Goal: Task Accomplishment & Management: Use online tool/utility

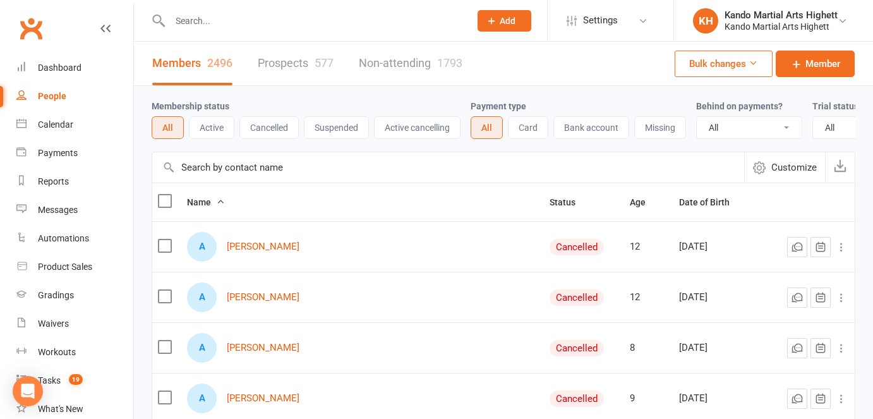
select select "100"
click at [222, 22] on input "text" at bounding box center [313, 21] width 295 height 18
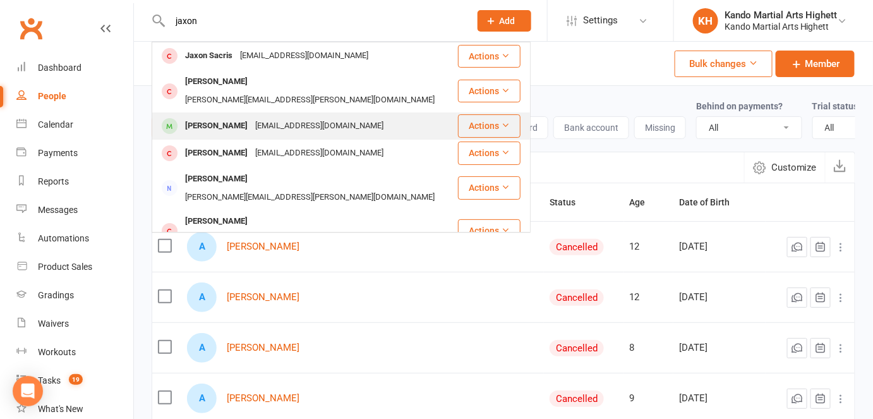
type input "jaxon"
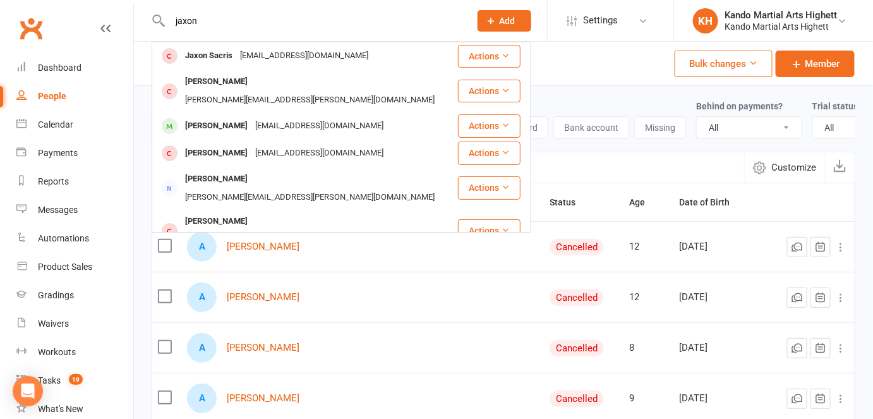
click at [217, 117] on div "Jaxon Freedman" at bounding box center [216, 126] width 70 height 18
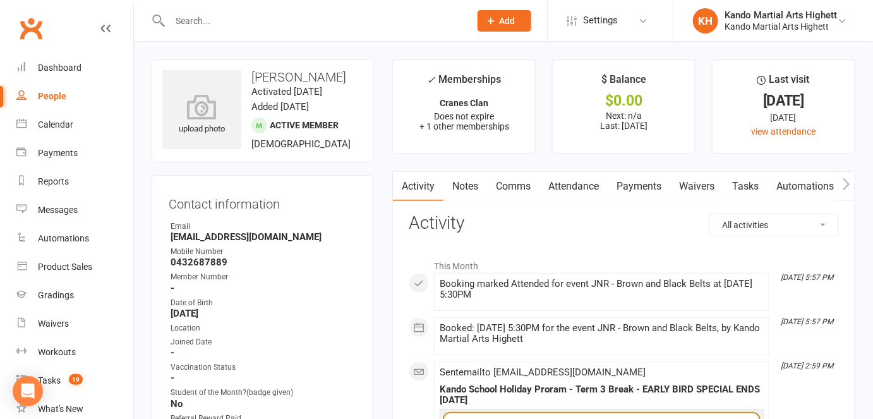
click at [572, 184] on link "Attendance" at bounding box center [574, 186] width 68 height 29
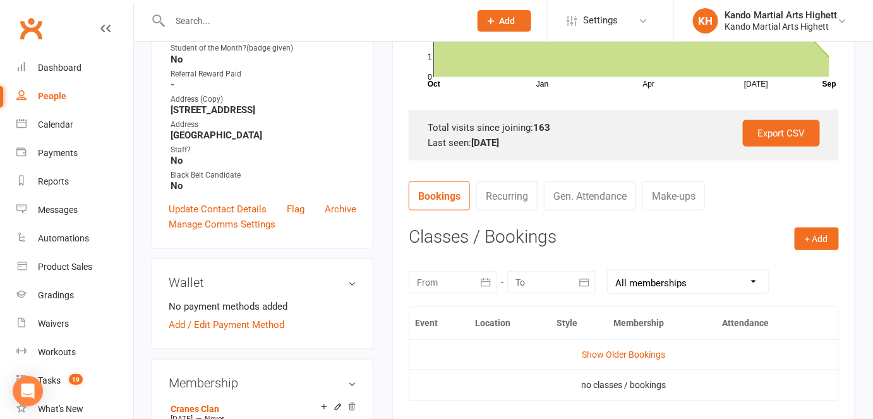
scroll to position [57, 0]
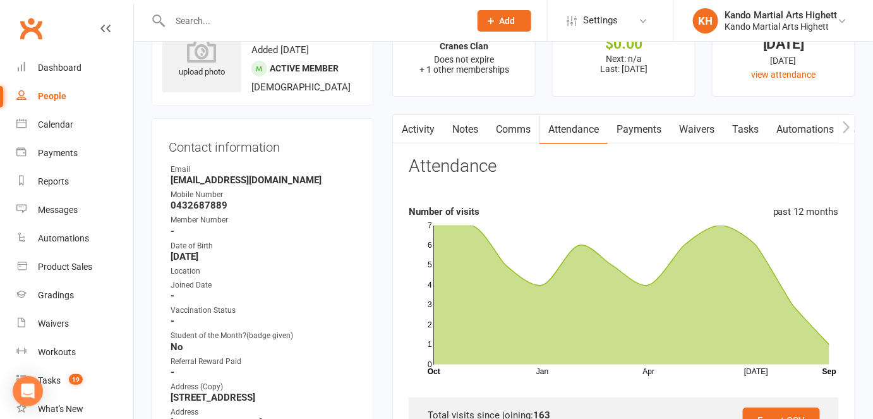
click at [234, 186] on strong "jayjaxmas@gmail.com" at bounding box center [264, 179] width 186 height 11
copy render-form-field "jayjaxmas@gmail.com"
click at [53, 121] on div "Calendar" at bounding box center [55, 124] width 35 height 10
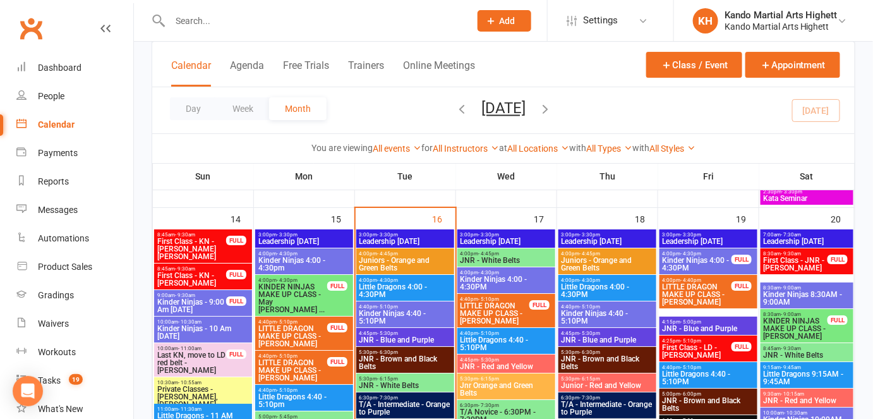
scroll to position [1339, 0]
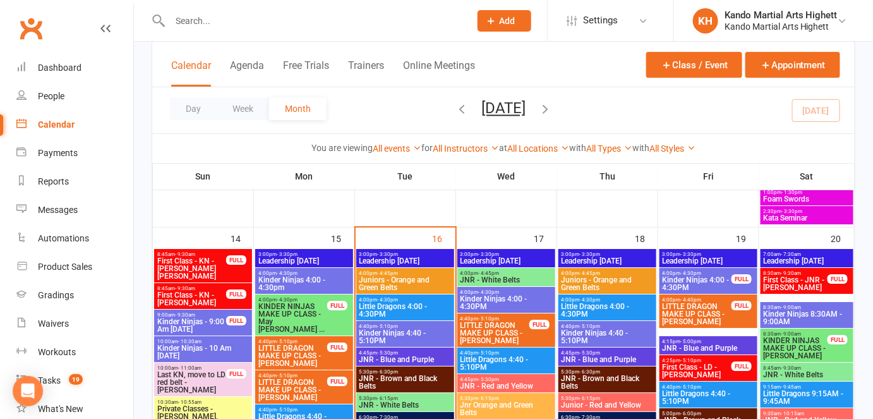
click at [387, 308] on span "Little Dragons 4:00 - 4:30PM" at bounding box center [405, 310] width 93 height 15
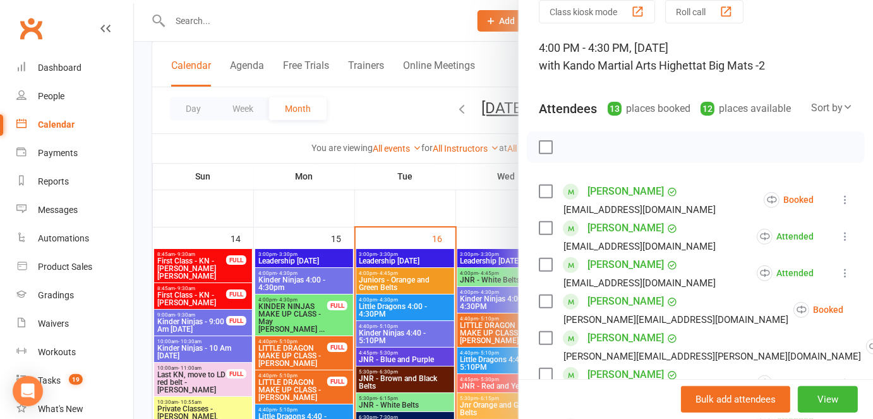
scroll to position [114, 0]
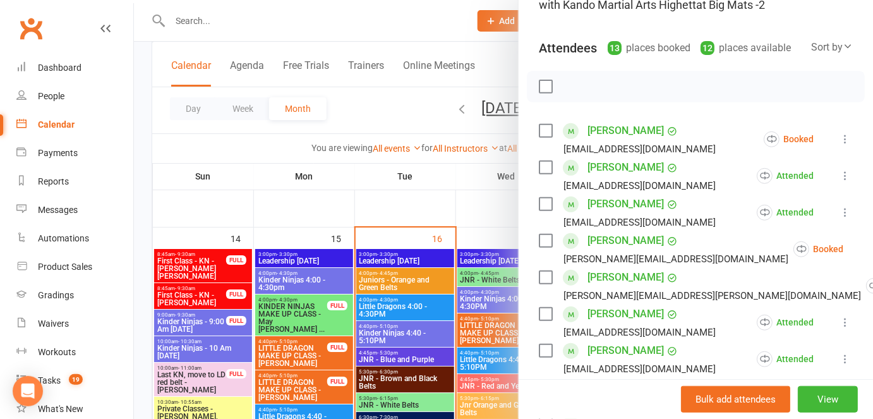
click at [615, 186] on div "anat.garzberg@education.vic.gov.au" at bounding box center [640, 186] width 152 height 16
click at [618, 185] on div "anat.garzberg@education.vic.gov.au" at bounding box center [640, 186] width 152 height 16
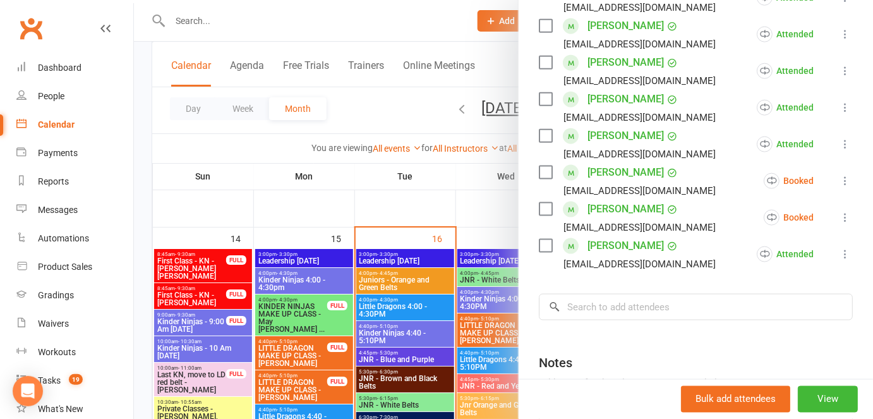
scroll to position [459, 0]
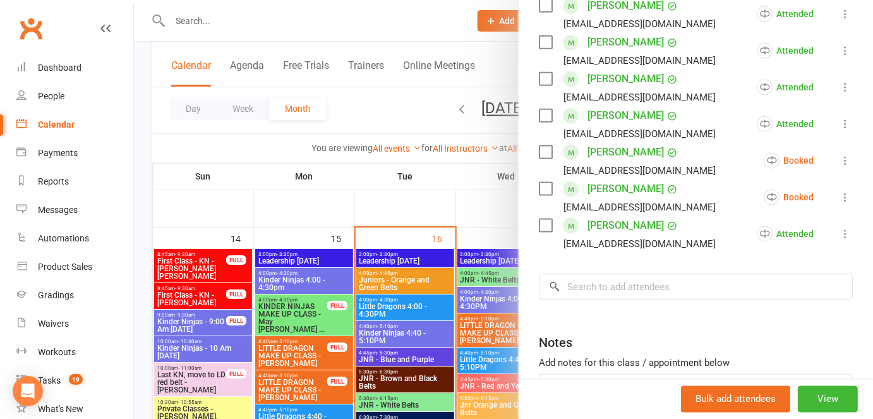
click at [367, 258] on div at bounding box center [503, 209] width 739 height 419
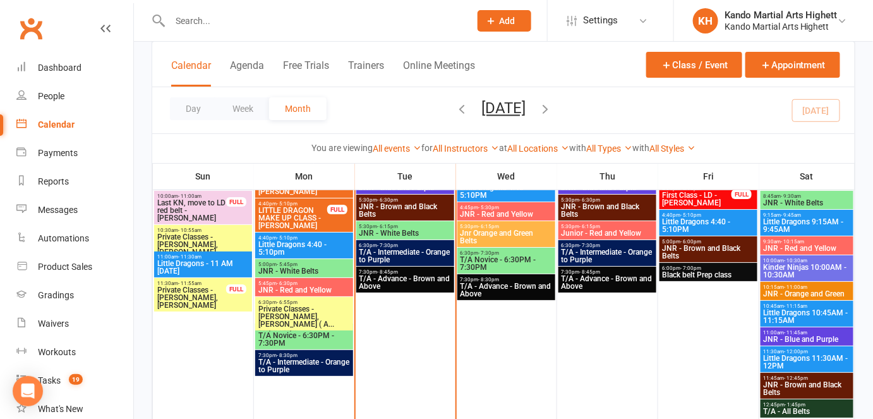
scroll to position [1396, 0]
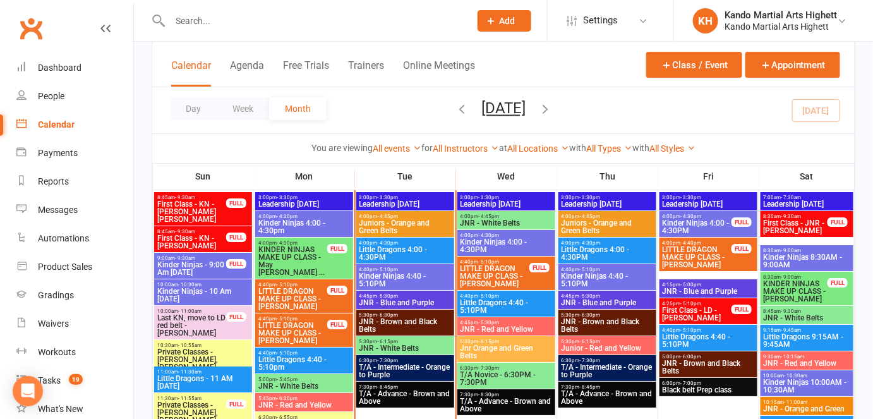
click at [425, 268] on span "4:40pm - 5:10pm" at bounding box center [405, 270] width 93 height 6
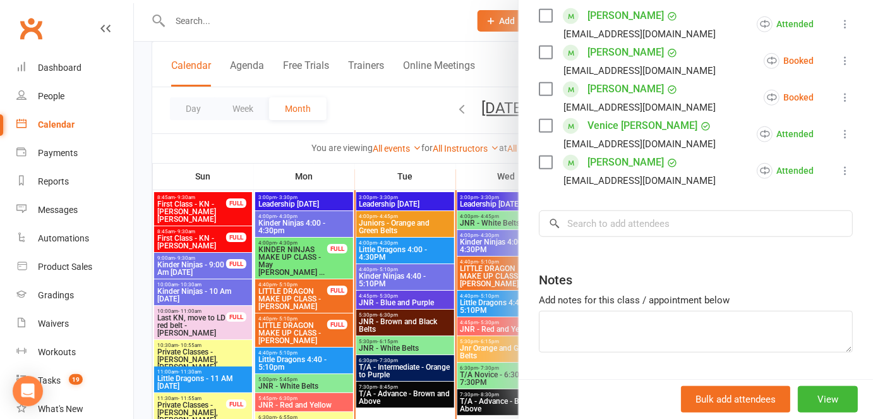
scroll to position [114, 0]
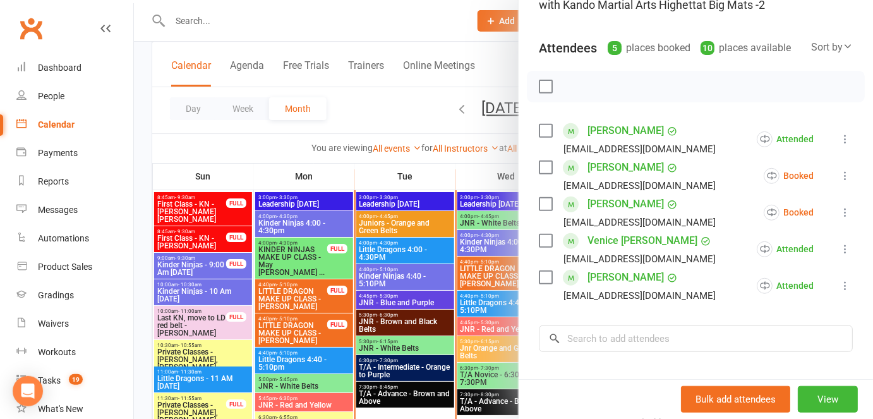
click at [464, 320] on div at bounding box center [503, 209] width 739 height 419
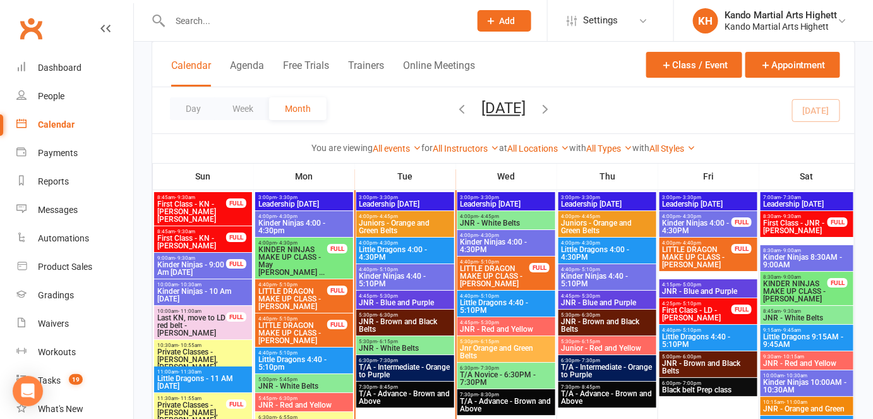
click at [407, 246] on span "Little Dragons 4:00 - 4:30PM" at bounding box center [405, 253] width 93 height 15
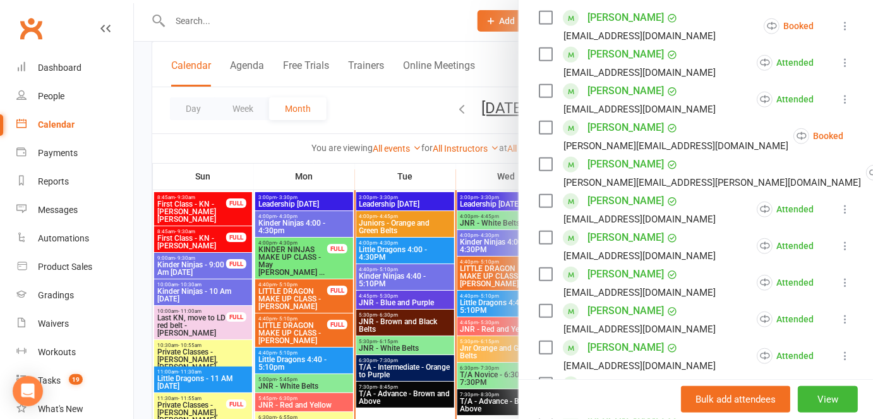
scroll to position [229, 0]
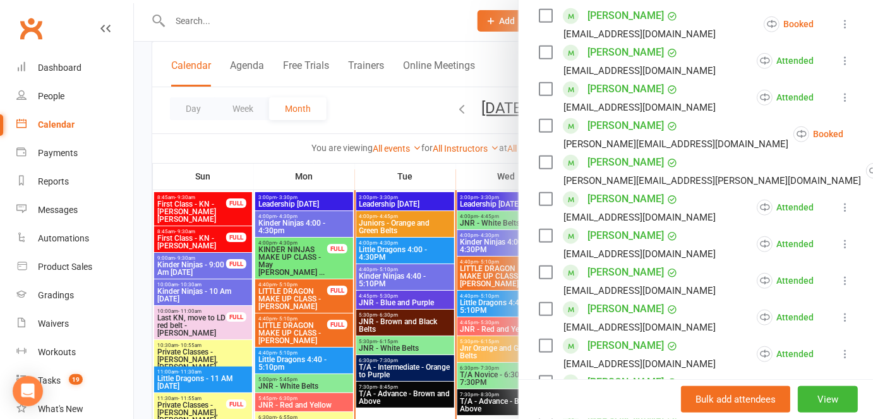
click at [372, 161] on div at bounding box center [503, 209] width 739 height 419
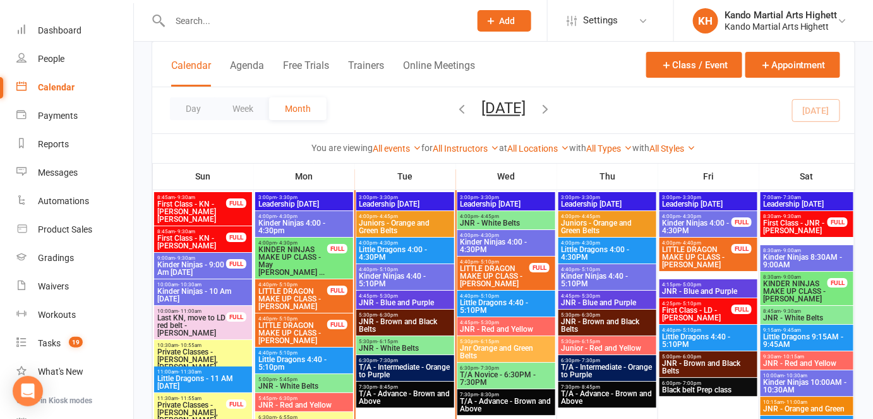
scroll to position [57, 0]
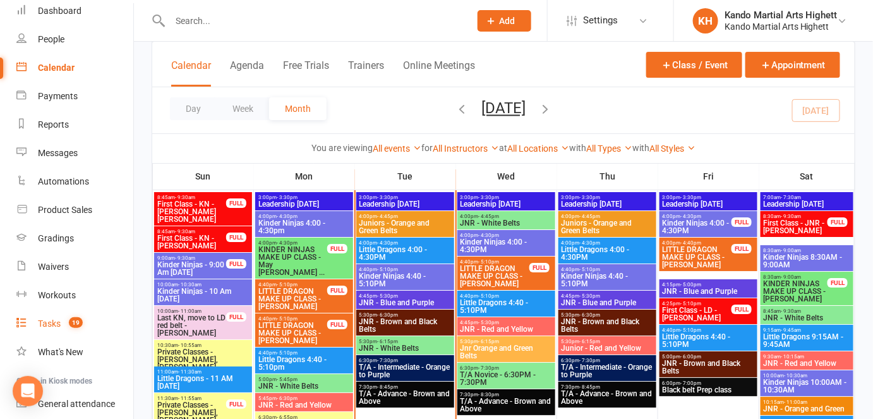
click at [76, 329] on link "Tasks 19" at bounding box center [74, 324] width 117 height 28
select select "incomplete"
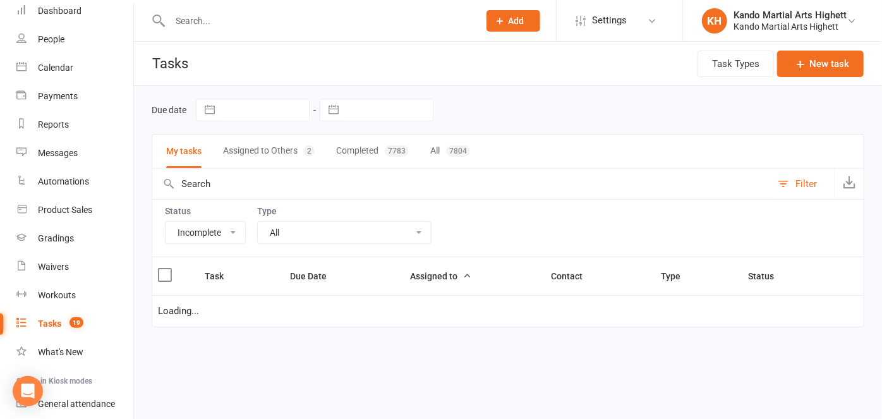
select select "14299"
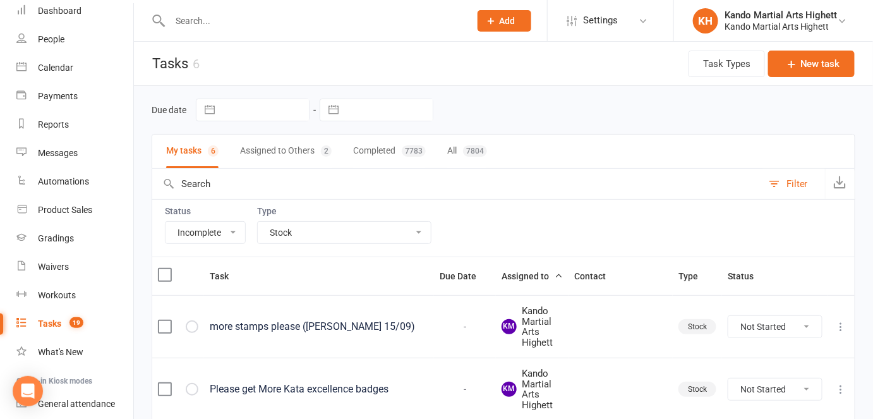
click at [270, 224] on select "All Admin Cancellation Class transfer Courtesy call Create welcome card E-mail …" at bounding box center [344, 232] width 173 height 21
select select
click at [258, 222] on select "All Admin Cancellation Class transfer Courtesy call Create welcome card E-mail …" at bounding box center [344, 232] width 173 height 21
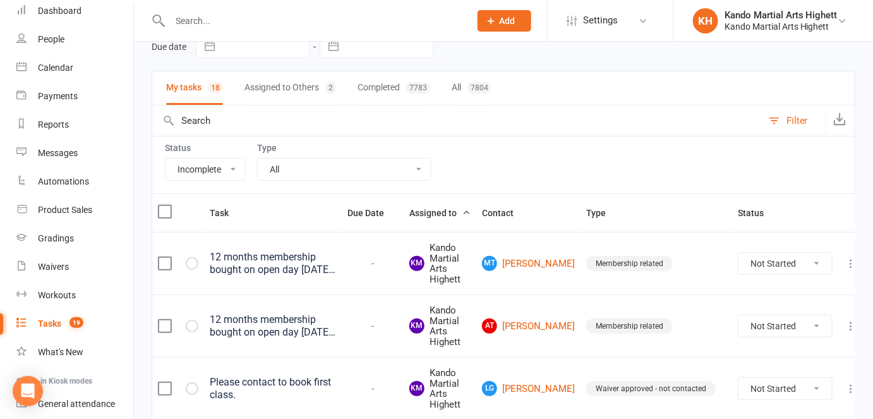
scroll to position [172, 0]
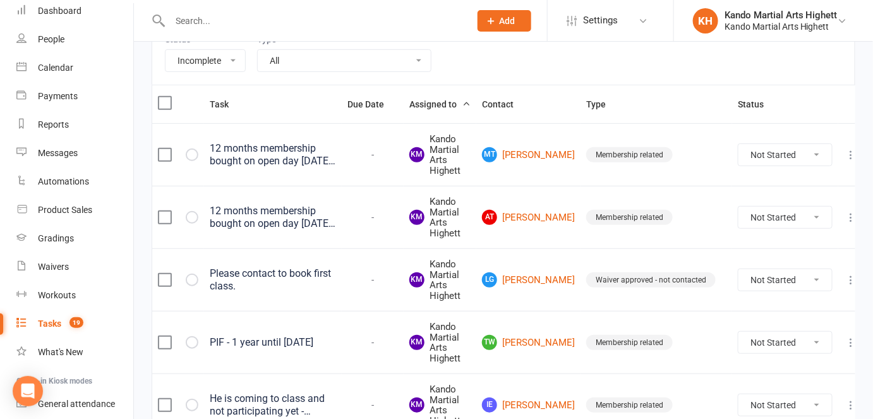
click at [298, 270] on div "Please contact to book first class." at bounding box center [273, 279] width 126 height 25
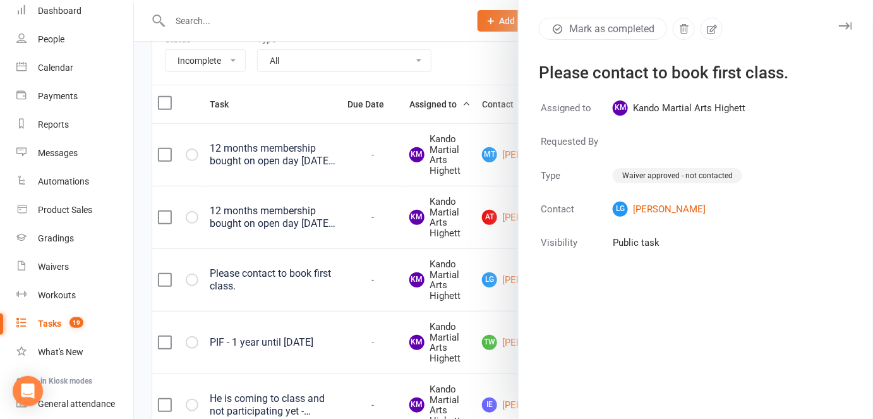
click at [376, 260] on div at bounding box center [503, 209] width 739 height 419
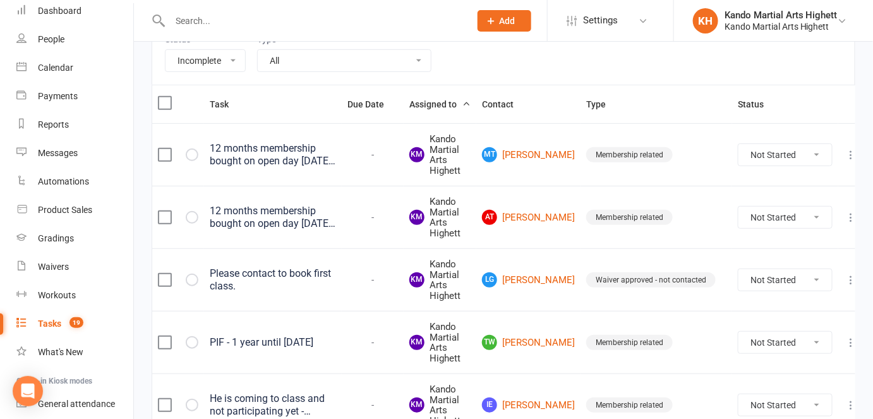
click at [310, 274] on div "Please contact to book first class." at bounding box center [273, 279] width 126 height 25
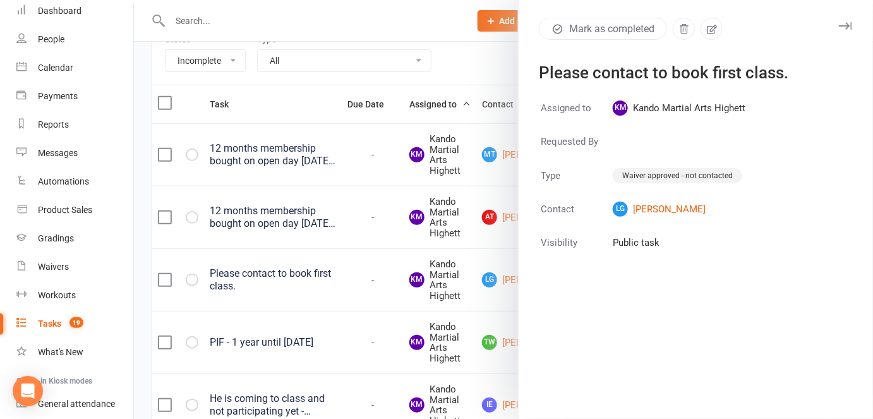
click at [310, 274] on div at bounding box center [503, 209] width 739 height 419
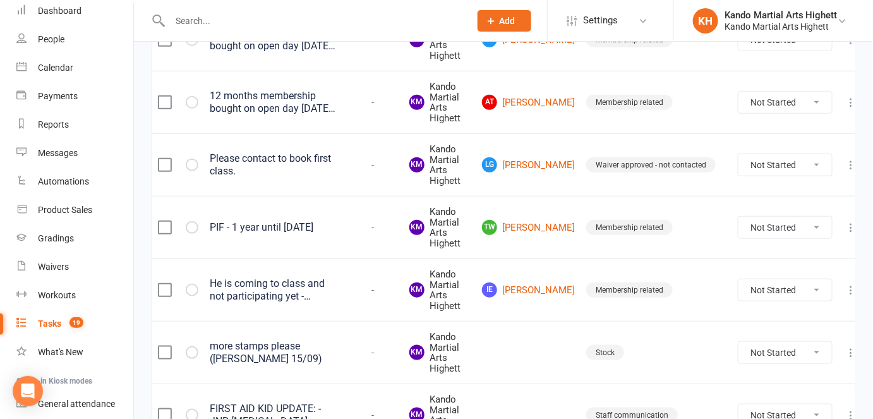
scroll to position [344, 0]
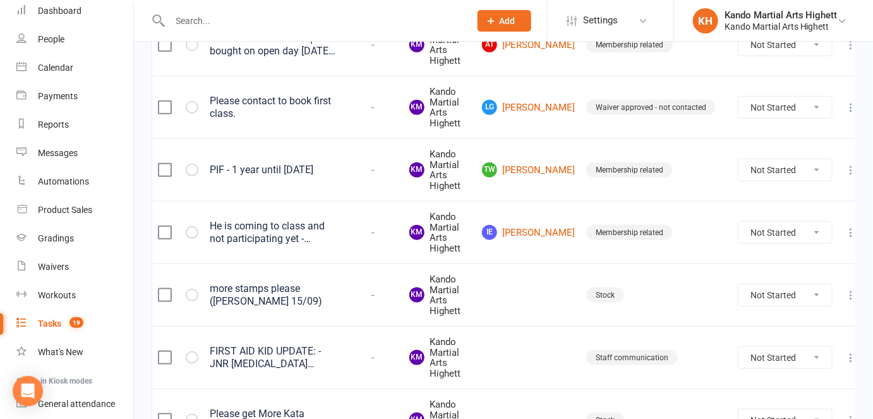
click at [282, 226] on div "He is coming to class and not participating yet - membership has not started, p…" at bounding box center [273, 232] width 126 height 25
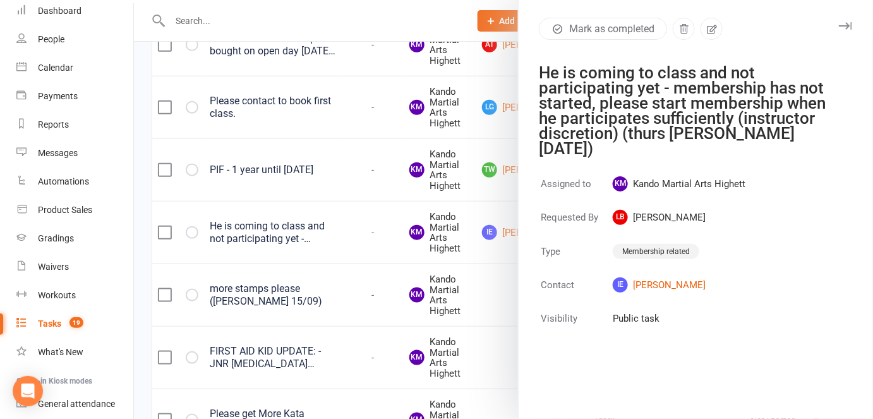
click at [404, 252] on div at bounding box center [503, 209] width 739 height 419
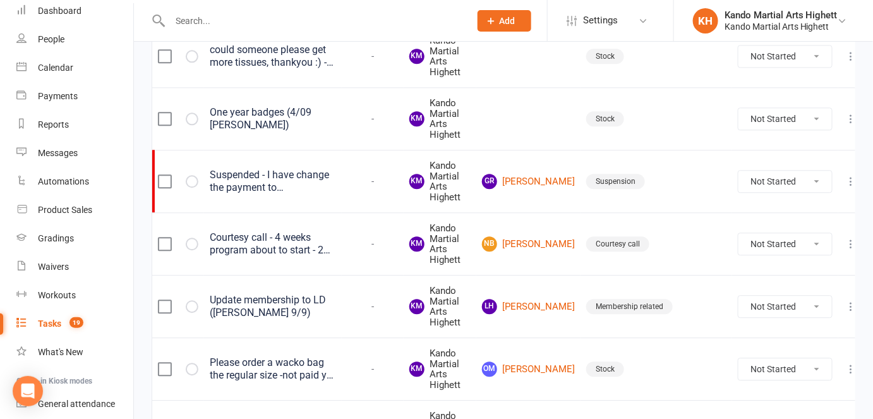
scroll to position [976, 0]
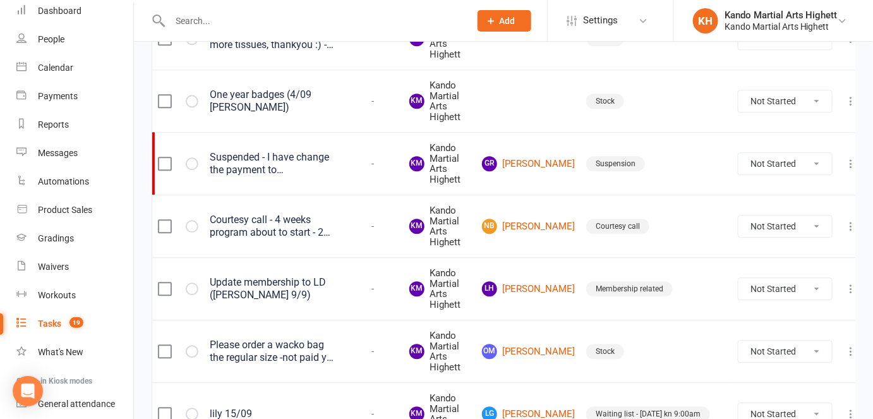
click at [317, 226] on div "Courtesy call - 4 weeks program about to start - 2 months voucher all payments …" at bounding box center [273, 226] width 126 height 25
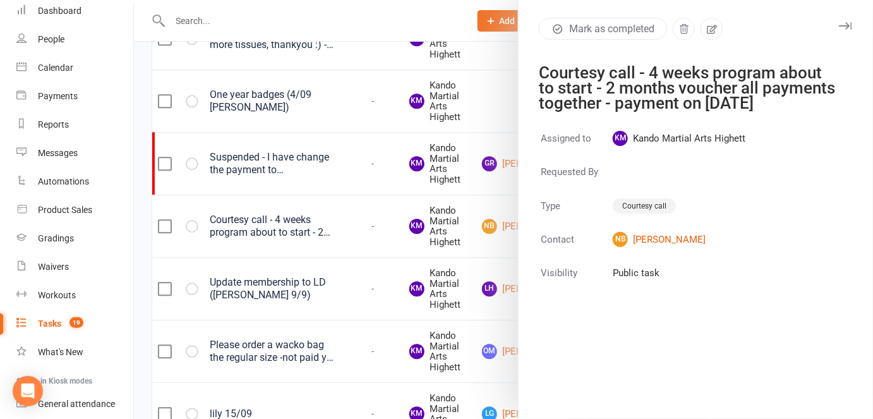
click at [349, 287] on div at bounding box center [503, 209] width 739 height 419
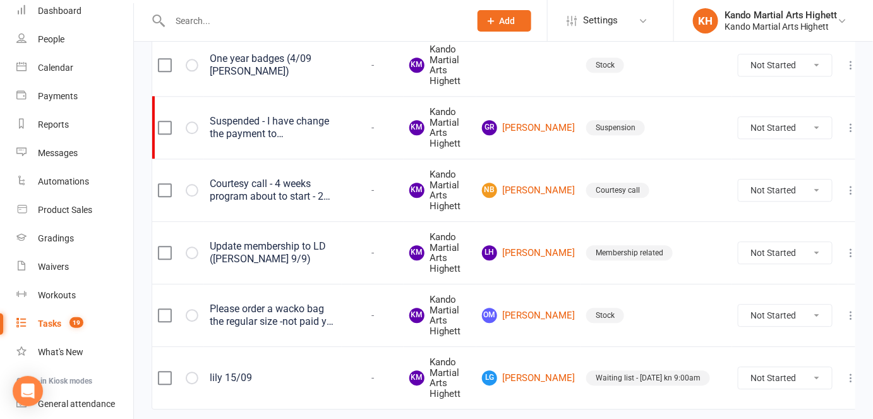
scroll to position [1051, 0]
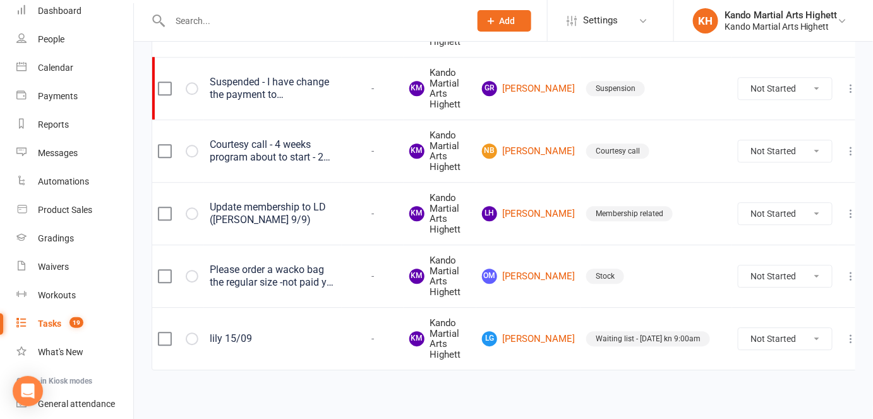
click at [227, 337] on div "lily 15/09" at bounding box center [273, 338] width 126 height 13
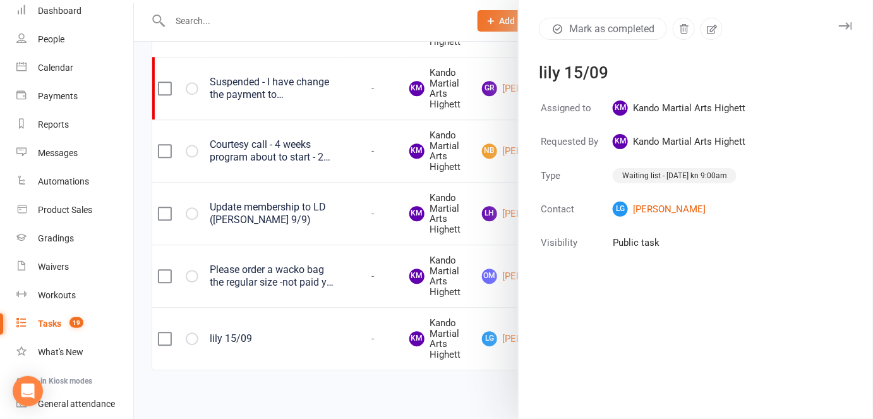
click at [374, 273] on div at bounding box center [503, 209] width 739 height 419
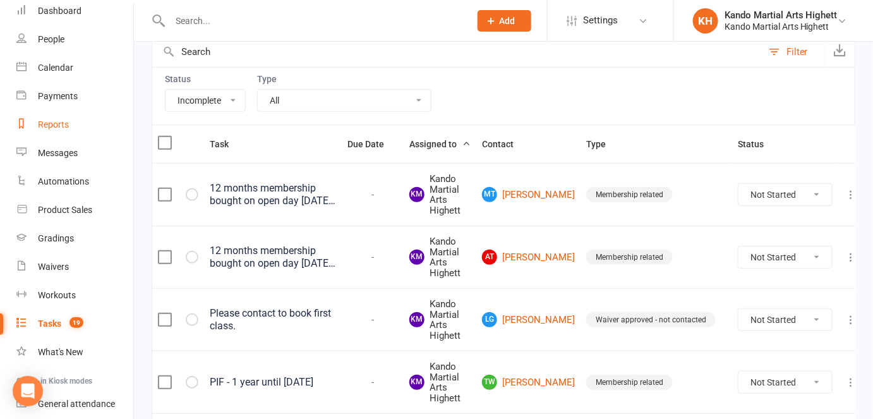
scroll to position [0, 0]
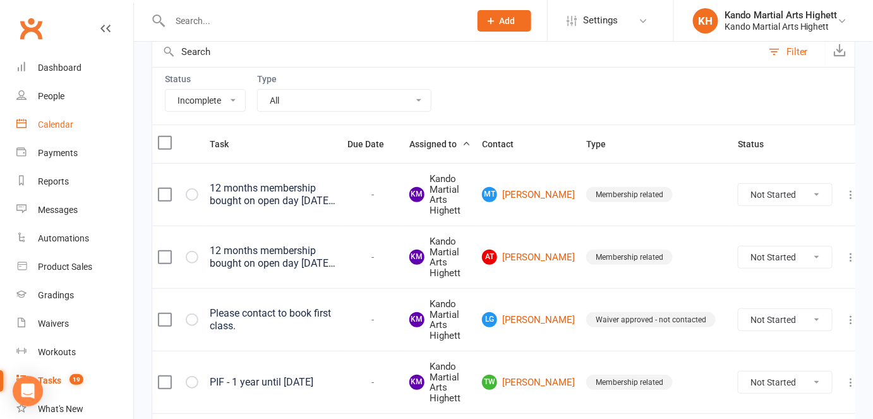
click at [76, 123] on link "Calendar" at bounding box center [74, 125] width 117 height 28
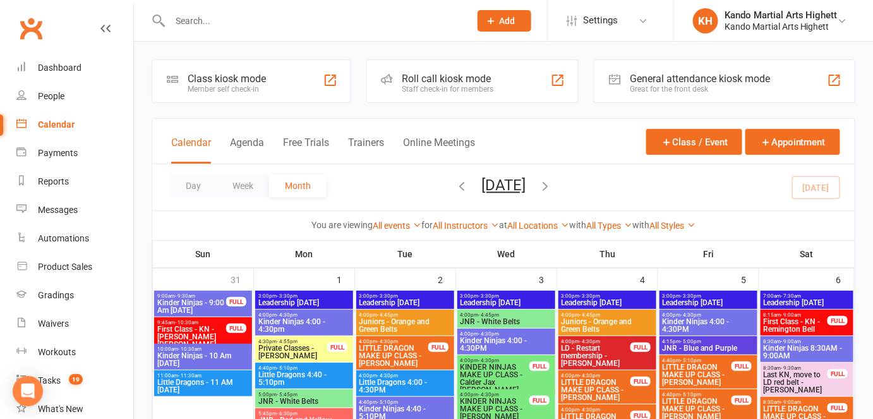
click at [447, 95] on div "Roll call kiosk mode Staff check-in for members" at bounding box center [472, 81] width 213 height 44
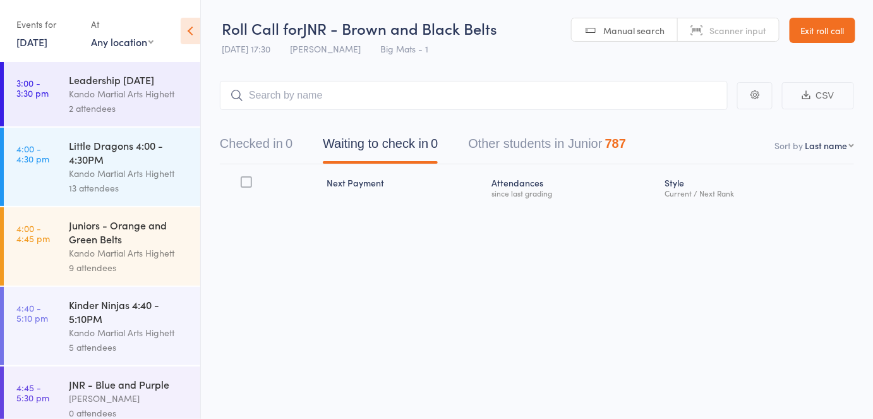
click at [440, 86] on input "search" at bounding box center [474, 95] width 508 height 29
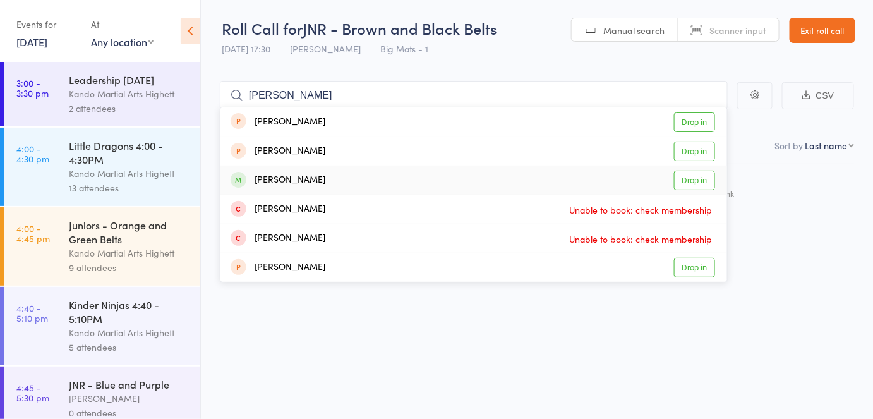
type input "renee"
click at [346, 173] on div "Renee Ashamalla Drop in" at bounding box center [473, 180] width 507 height 28
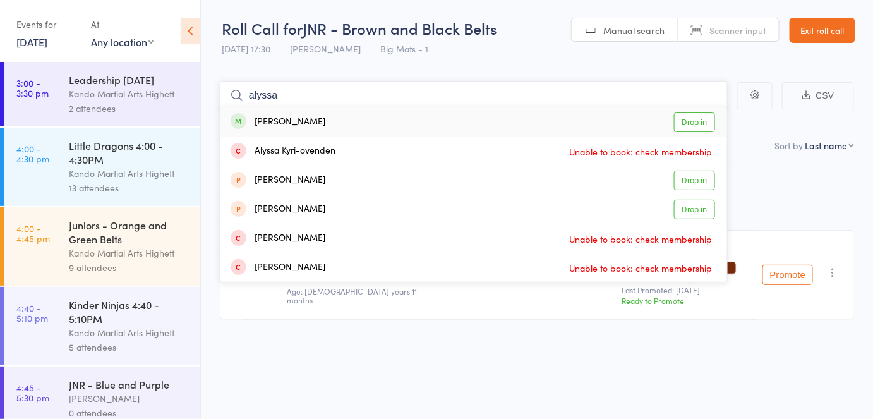
type input "alyssa"
click at [268, 112] on div "Alyssa Ashamalla Drop in" at bounding box center [473, 121] width 507 height 29
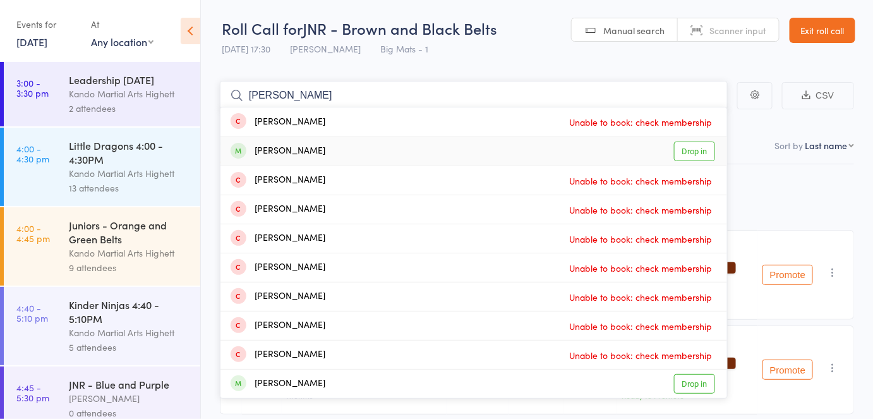
type input "daniel shel"
click at [545, 154] on div "Daniel Sheldon Drop in" at bounding box center [473, 151] width 507 height 28
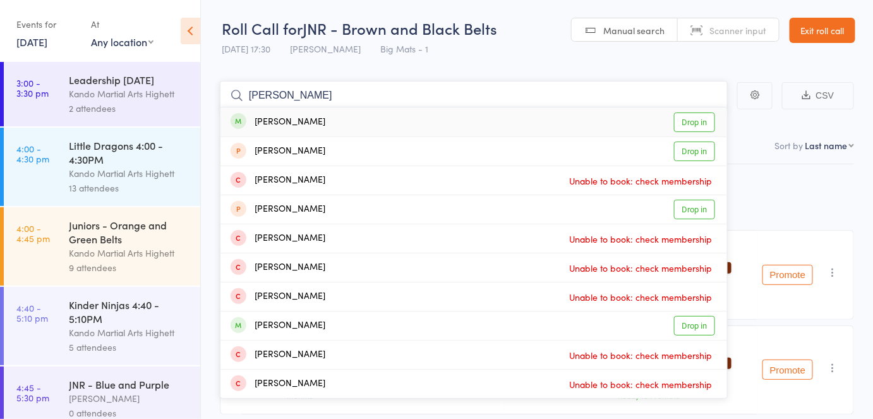
type input "thomas duffet"
click at [308, 121] on div "Thomas Duffett" at bounding box center [278, 122] width 95 height 15
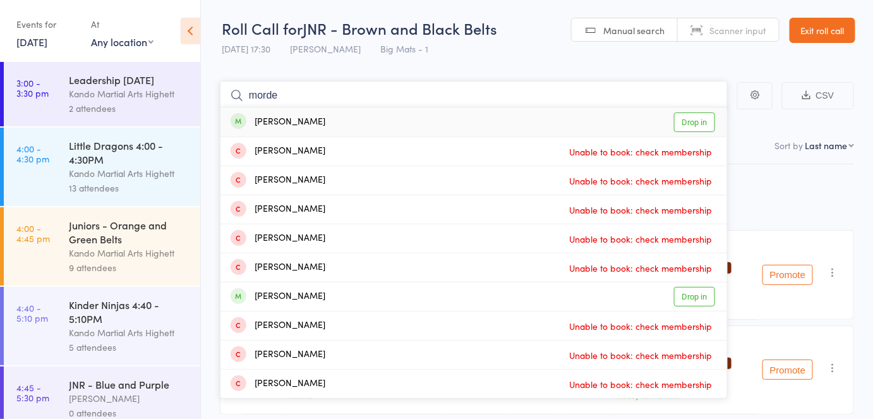
type input "morde"
click at [263, 122] on div "Mordecai Buntman" at bounding box center [278, 122] width 95 height 15
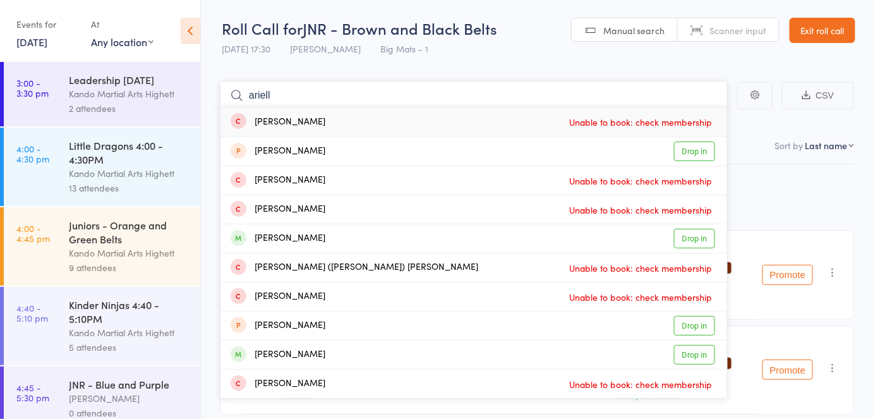
type input "ariell"
click at [301, 236] on div "Ariella Di Giorgio" at bounding box center [278, 238] width 95 height 15
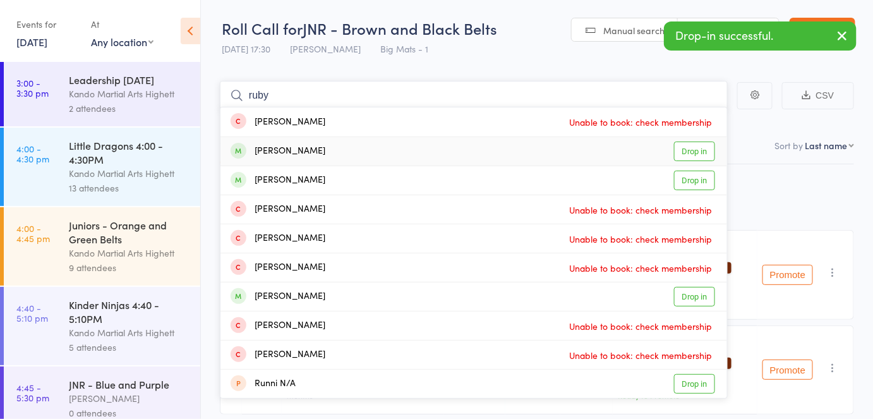
type input "ruby"
click at [294, 155] on div "Ruby Darmakis" at bounding box center [278, 151] width 95 height 15
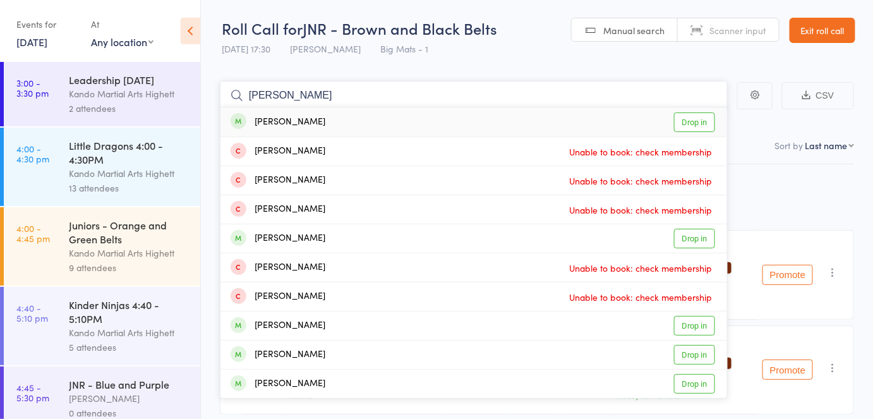
type input "charlotte wat"
click at [289, 121] on div "Charlotte Watson" at bounding box center [278, 122] width 95 height 15
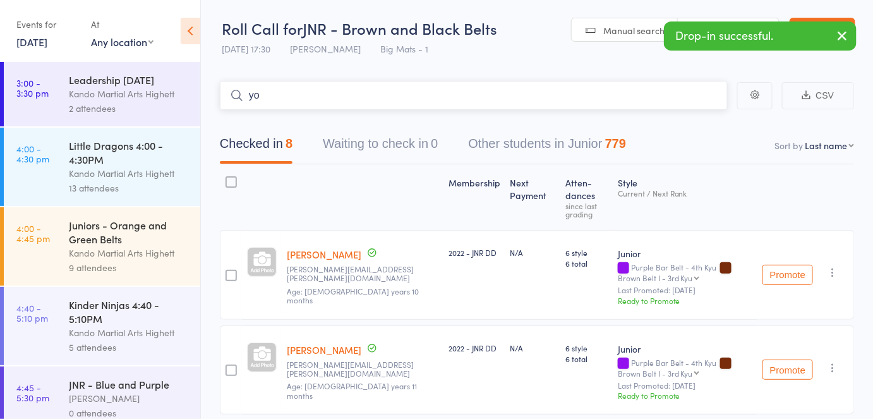
type input "y"
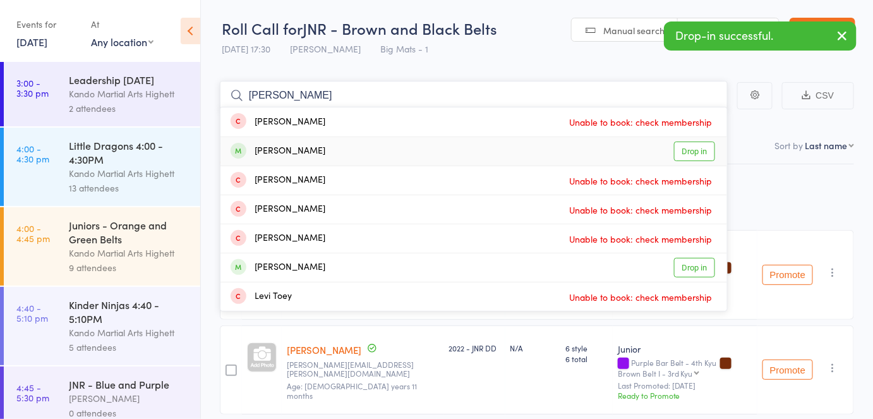
type input "toby"
click at [285, 155] on div "Toby Marinelli" at bounding box center [278, 151] width 95 height 15
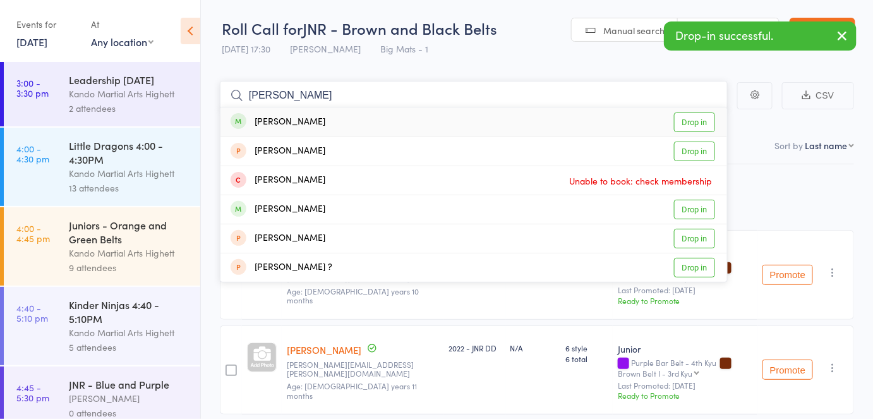
type input "miesha"
click at [260, 124] on div "Miesha Dang" at bounding box center [278, 122] width 95 height 15
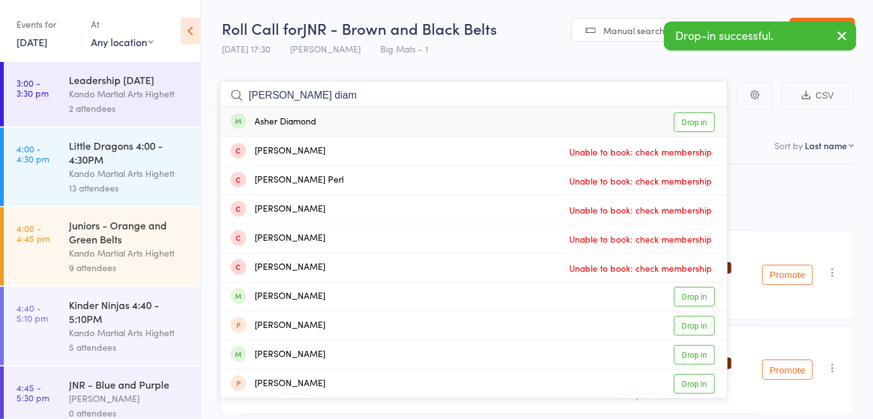
type input "asher diam"
click at [264, 123] on div "Asher Diamond" at bounding box center [274, 122] width 86 height 15
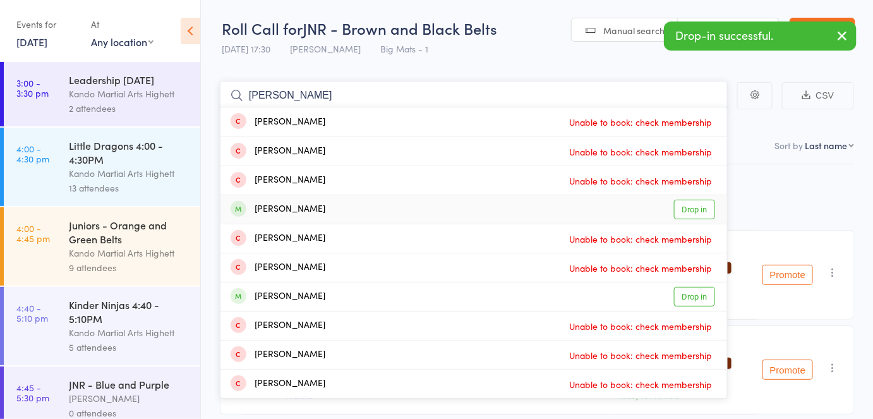
type input "harry b"
click at [289, 199] on div "Harry Bradley Drop in" at bounding box center [473, 209] width 507 height 28
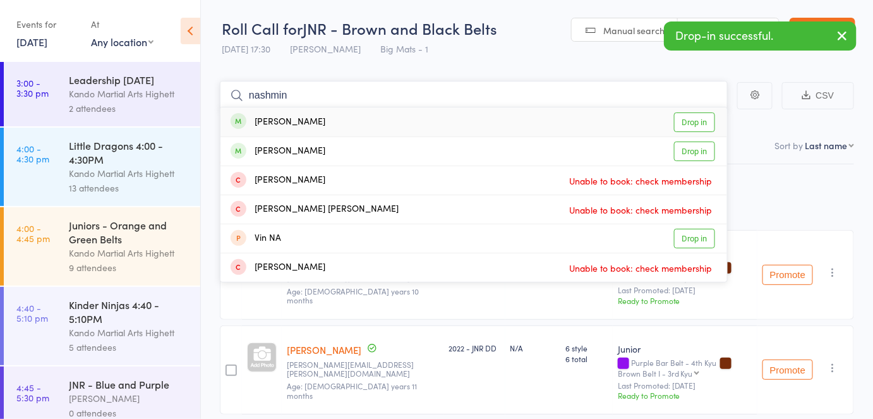
type input "nashmin"
click at [289, 121] on div "Nashmin Davoody" at bounding box center [278, 122] width 95 height 15
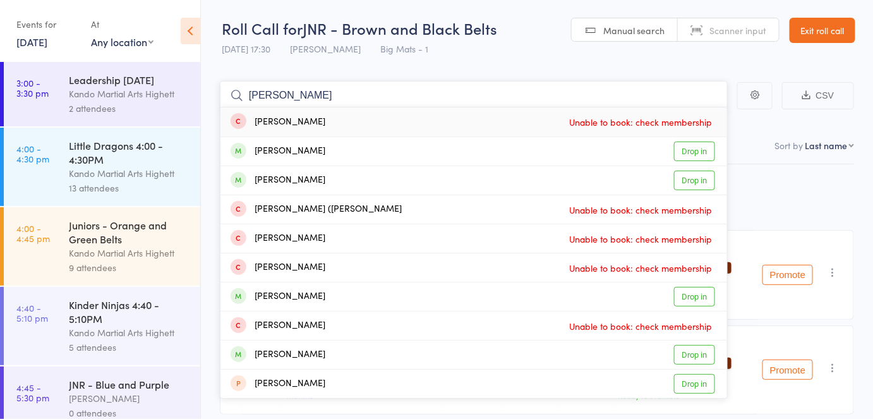
type input "isabella"
click at [322, 143] on div "Isabella Headley Drop in" at bounding box center [473, 151] width 507 height 28
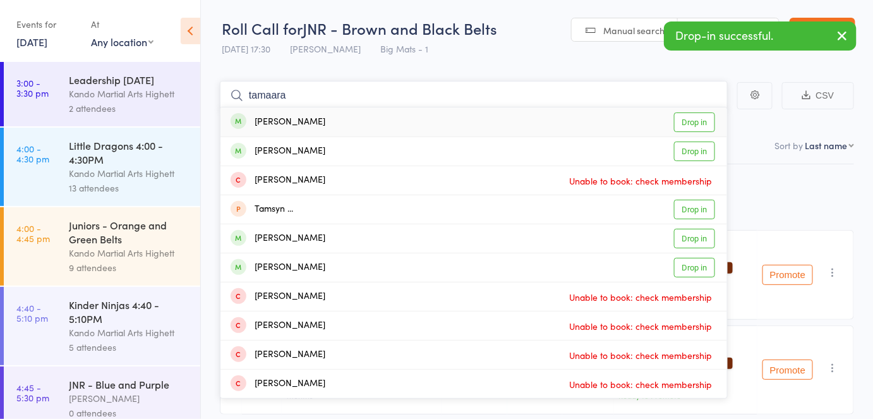
type input "tamaara"
click at [322, 123] on div "Tamara Bozalo Drop in" at bounding box center [473, 121] width 507 height 29
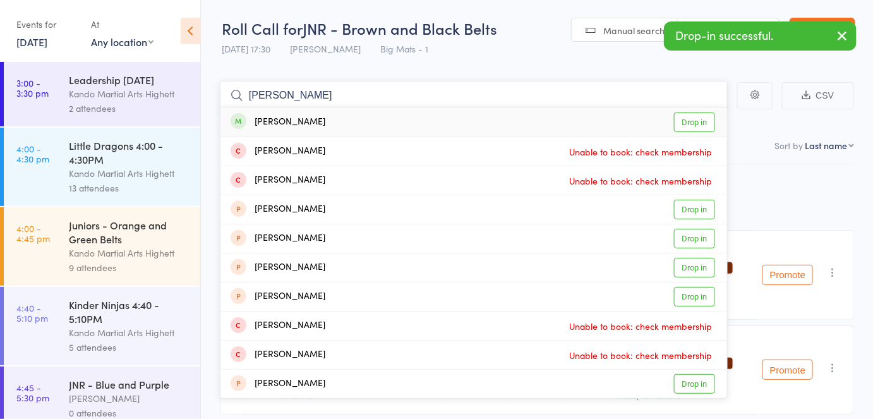
type input "katarina"
click at [313, 121] on div "Katarina Bozalo" at bounding box center [278, 122] width 95 height 15
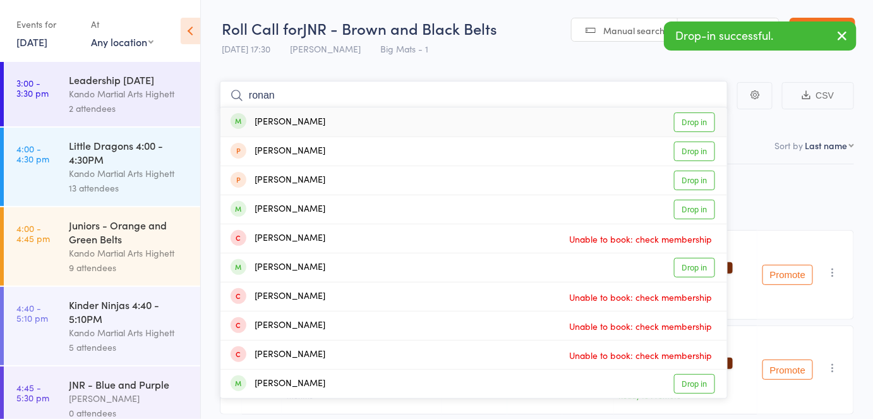
type input "ronan"
click at [313, 117] on div "Ronan Griffin Drop in" at bounding box center [473, 121] width 507 height 29
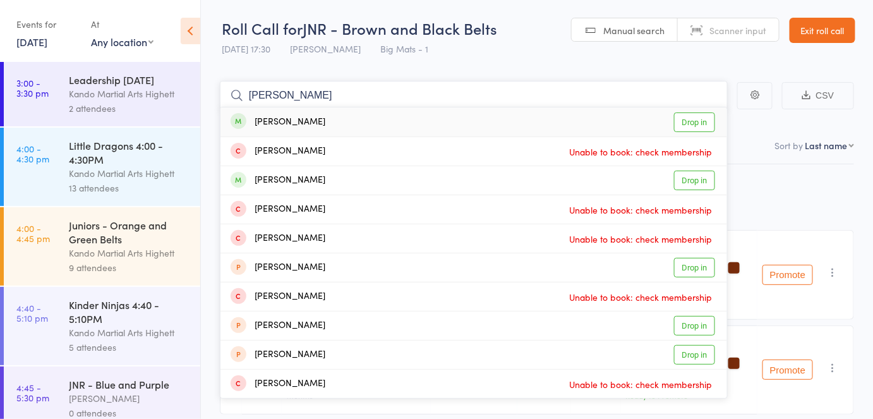
type input "leila"
click at [314, 117] on div "Leila Kula Drop in" at bounding box center [473, 121] width 507 height 29
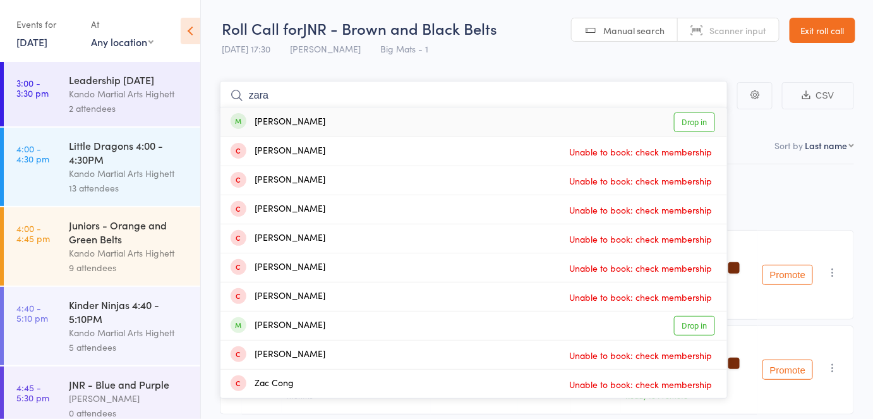
type input "zara"
click at [294, 119] on div "Zara Kula Drop in" at bounding box center [473, 121] width 507 height 29
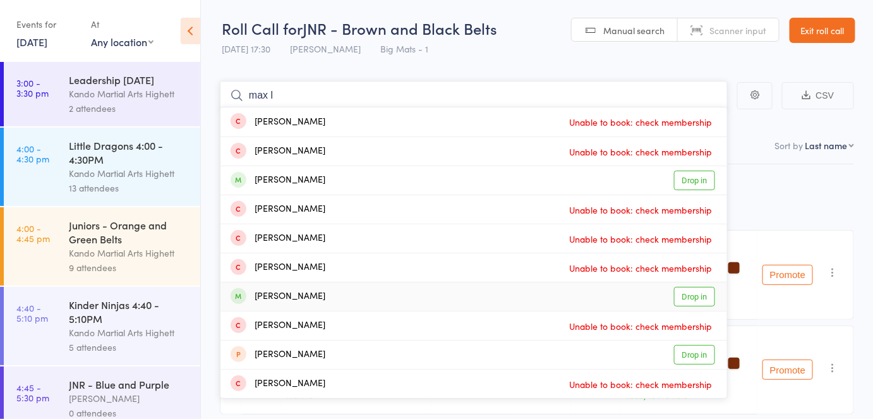
type input "max l"
click at [280, 286] on div "Max Leschmann Drop in" at bounding box center [473, 296] width 507 height 28
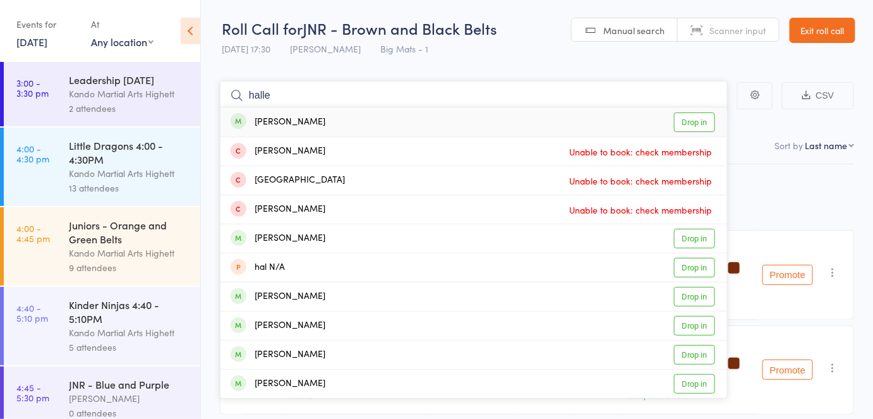
type input "halle"
click at [306, 122] on div "Halle Kosch Drop in" at bounding box center [473, 121] width 507 height 29
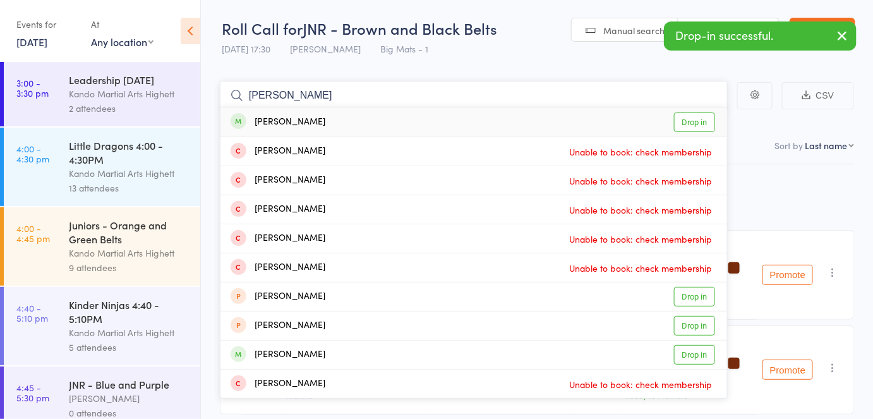
type input "ariana"
click at [306, 122] on div "Ariana Hateley" at bounding box center [278, 122] width 95 height 15
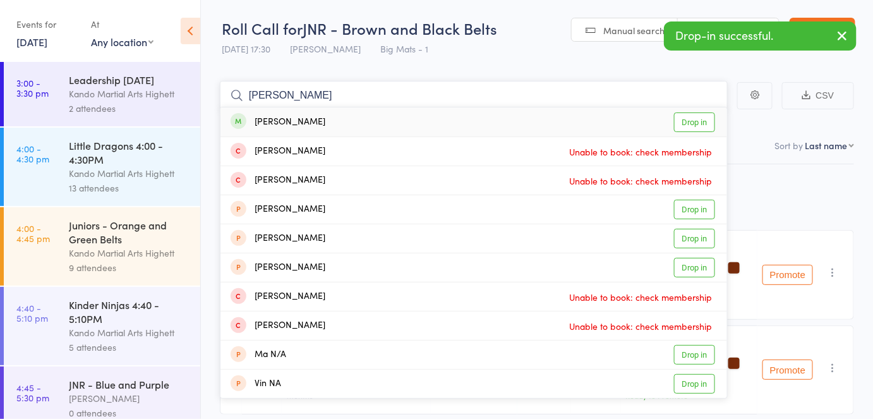
type input "nina m"
click at [310, 125] on div "Nina Megyeri Drop in" at bounding box center [473, 121] width 507 height 29
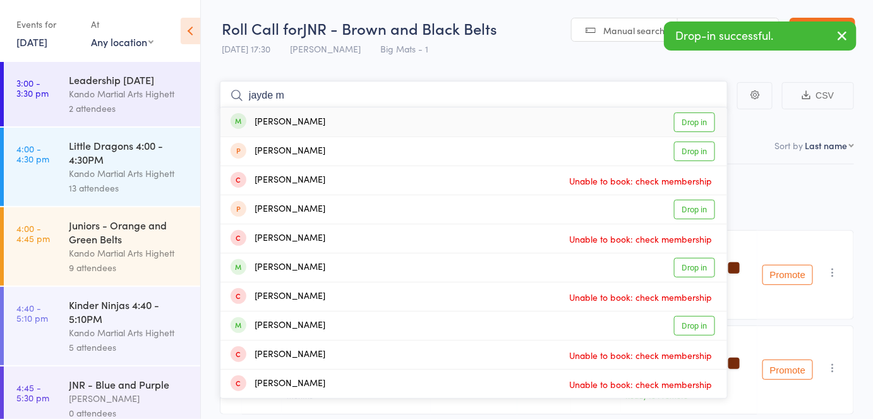
type input "jayde m"
click at [320, 126] on div "Jayde Megyeri Drop in" at bounding box center [473, 121] width 507 height 29
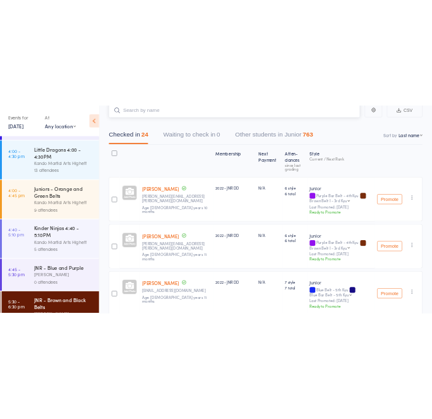
scroll to position [114, 0]
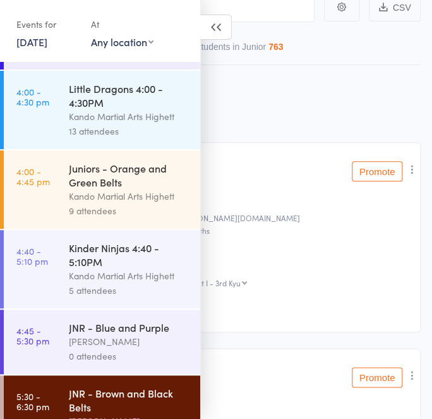
click at [214, 30] on icon at bounding box center [216, 27] width 32 height 25
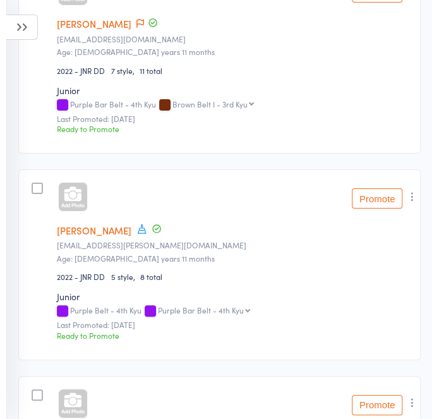
scroll to position [4626, 0]
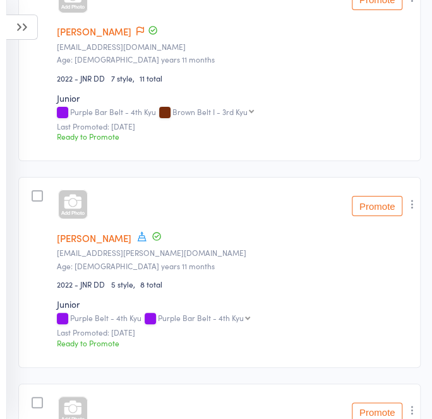
click at [22, 25] on icon at bounding box center [22, 27] width 32 height 25
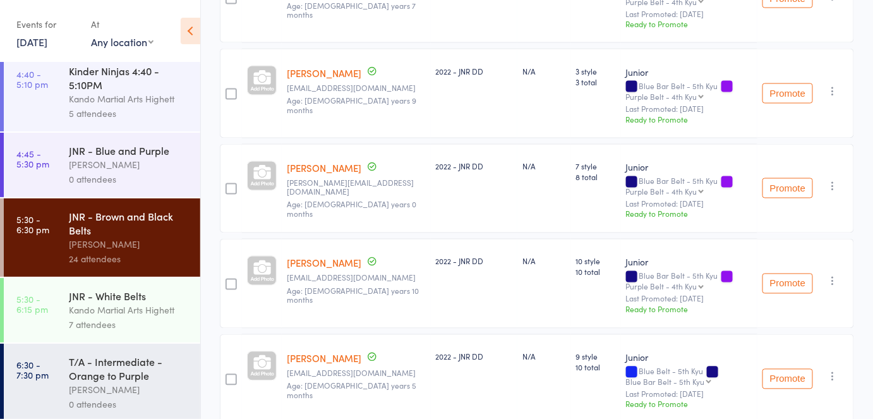
scroll to position [0, 0]
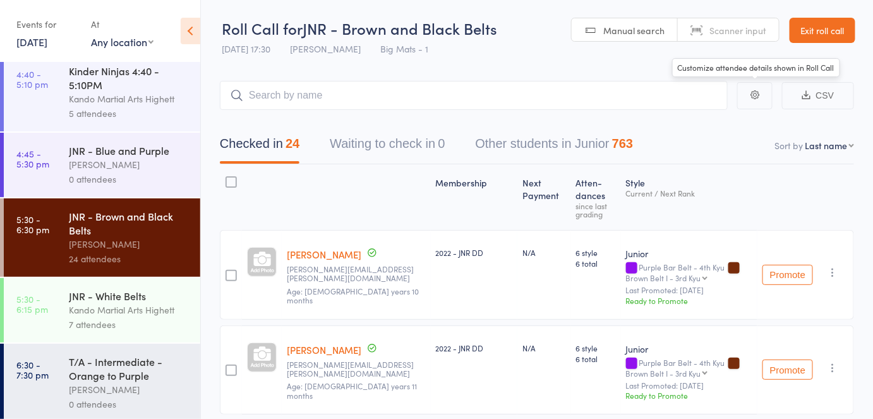
click at [816, 32] on link "Exit roll call" at bounding box center [823, 30] width 66 height 25
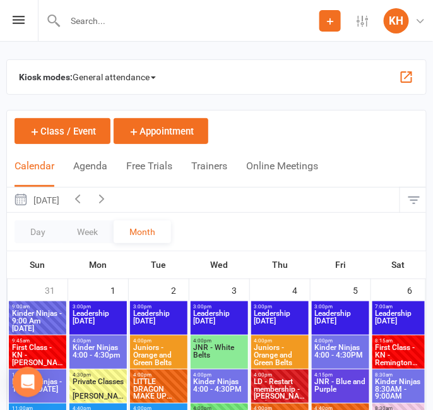
click at [172, 71] on div "Kiosk modes: General attendance General attendance Class Roll call" at bounding box center [216, 76] width 421 height 35
click at [136, 84] on span "General attendance" at bounding box center [114, 77] width 83 height 20
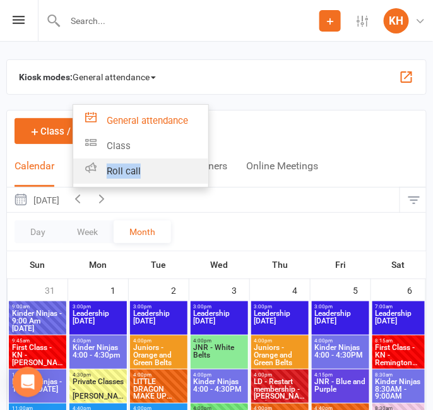
drag, startPoint x: 154, startPoint y: 157, endPoint x: 152, endPoint y: 169, distance: 12.9
click at [152, 169] on ul "General attendance Class Roll call" at bounding box center [141, 145] width 136 height 83
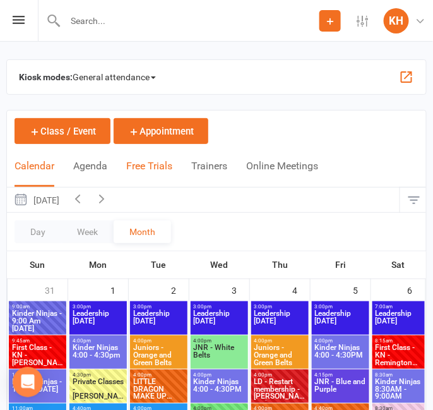
click at [152, 169] on button "Free Trials" at bounding box center [149, 173] width 46 height 27
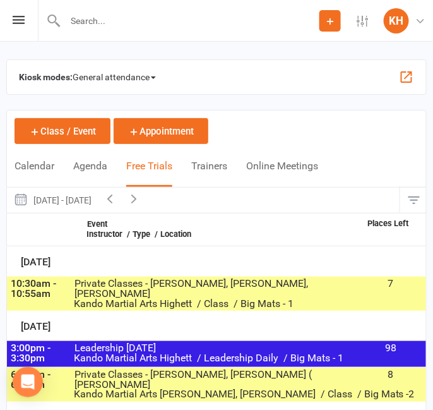
click at [128, 75] on span "General attendance" at bounding box center [114, 77] width 83 height 20
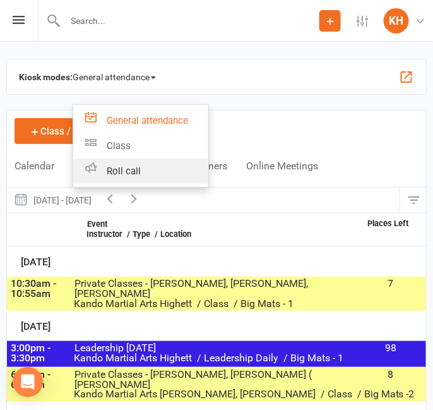
click at [145, 164] on link "Roll call" at bounding box center [140, 171] width 135 height 25
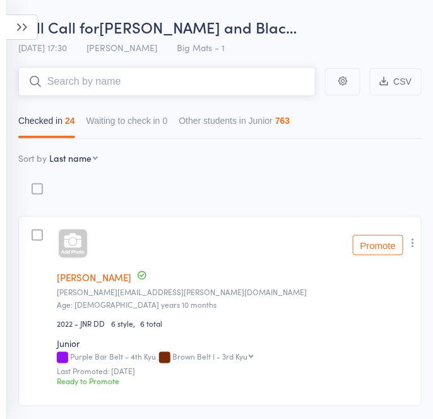
scroll to position [57, 0]
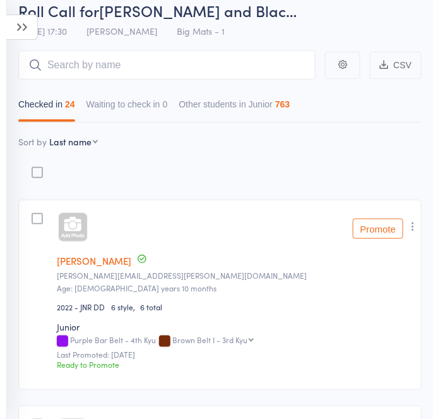
click at [418, 225] on icon "button" at bounding box center [413, 226] width 13 height 13
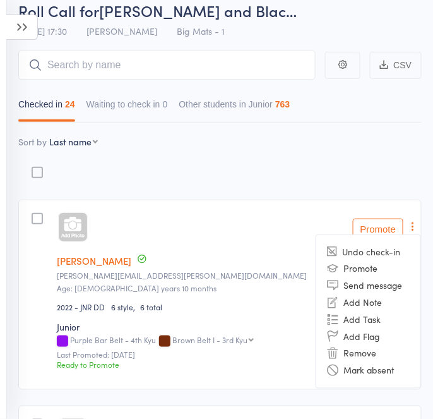
click at [37, 25] on icon at bounding box center [22, 27] width 32 height 25
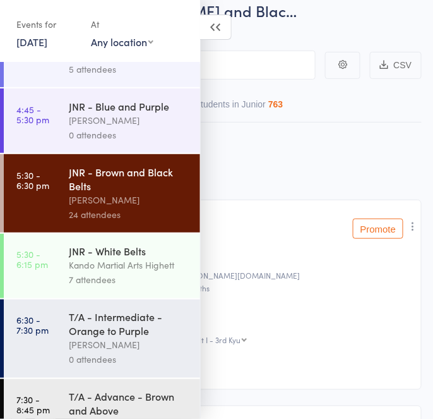
scroll to position [265, 0]
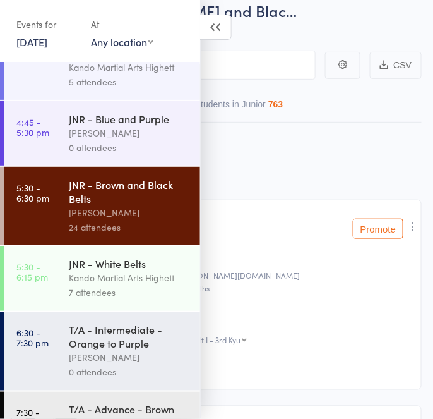
click at [100, 130] on div "[PERSON_NAME]" at bounding box center [129, 133] width 121 height 15
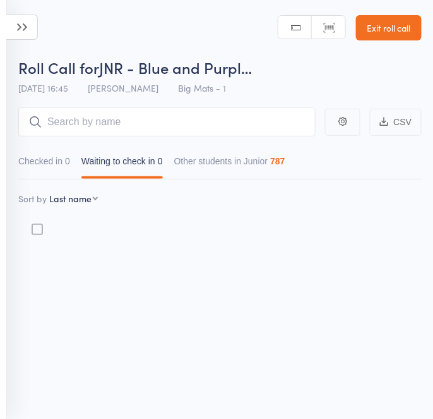
click at [104, 127] on input "search" at bounding box center [167, 121] width 298 height 29
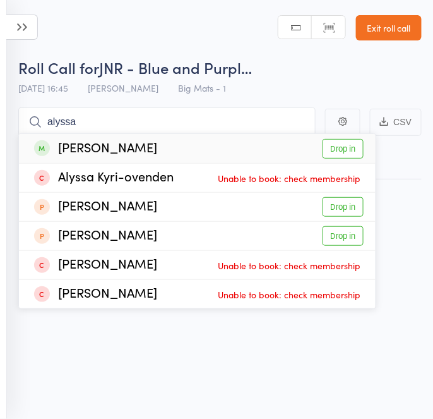
type input "alyssa"
click at [111, 141] on div "Alyssa Ashamalla" at bounding box center [95, 148] width 123 height 15
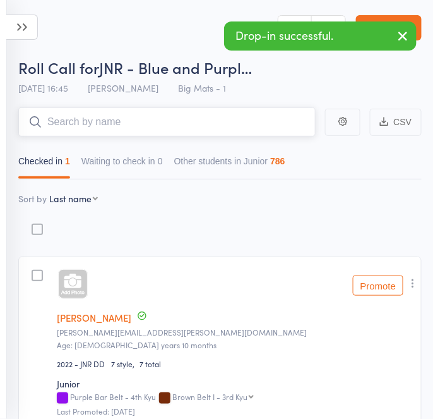
click at [199, 126] on input "search" at bounding box center [167, 121] width 298 height 29
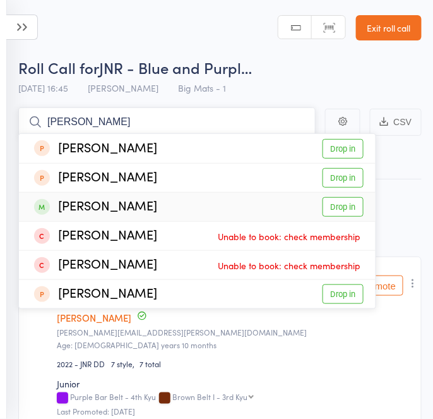
type input "renee"
click at [160, 205] on div "Renee Ashamalla Drop in" at bounding box center [197, 207] width 357 height 28
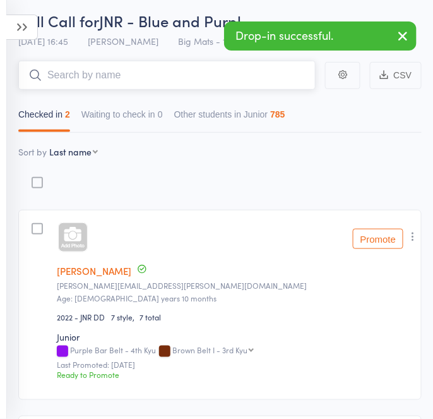
scroll to position [46, 0]
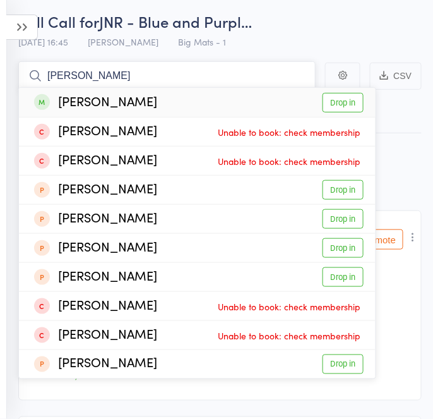
type input "katarina"
click at [143, 97] on div "Katarina Bozalo" at bounding box center [95, 102] width 123 height 15
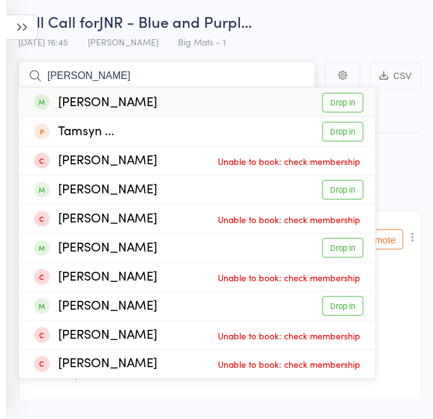
type input "tamara"
click at [181, 98] on div "Tamara Bozalo Drop in" at bounding box center [197, 102] width 357 height 29
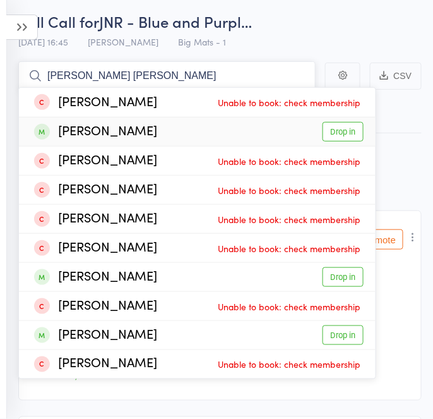
type input "harry brad"
click at [196, 133] on div "Harry Bradley Drop in" at bounding box center [197, 132] width 357 height 28
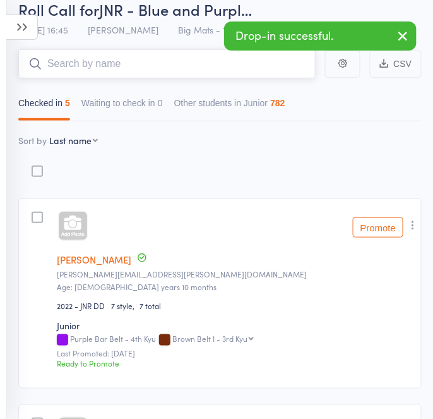
scroll to position [56, 0]
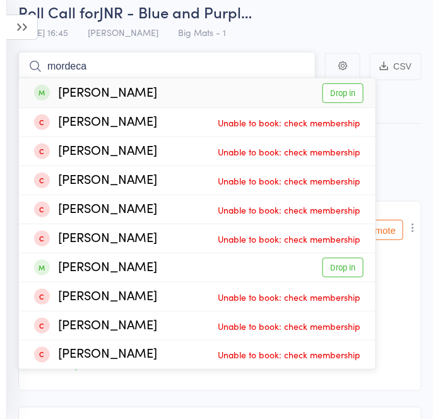
type input "mordeca"
click at [140, 97] on div "Mordecai Buntman" at bounding box center [95, 92] width 123 height 15
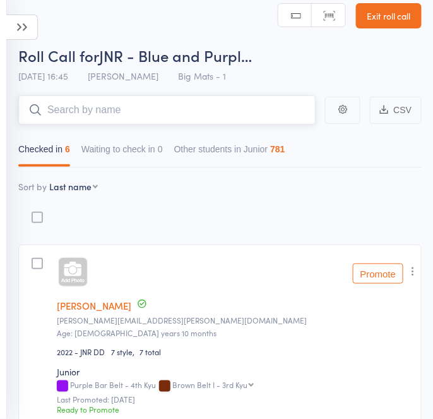
scroll to position [0, 0]
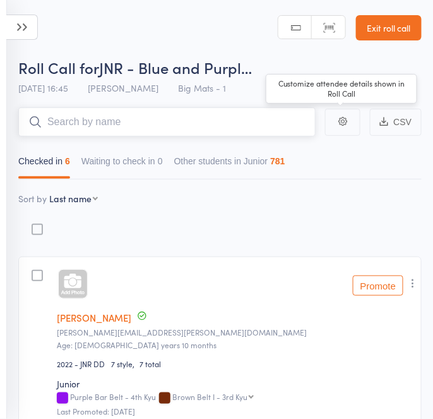
click at [242, 134] on input "search" at bounding box center [167, 121] width 298 height 29
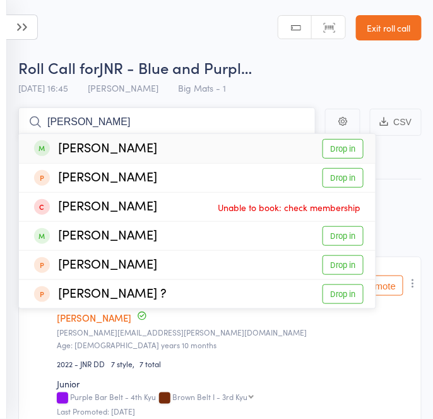
type input "miesha"
click at [227, 143] on div "Miesha Dang Drop in" at bounding box center [197, 148] width 357 height 29
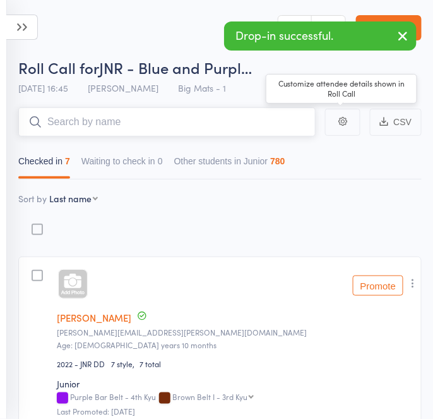
click at [250, 120] on input "search" at bounding box center [167, 121] width 298 height 29
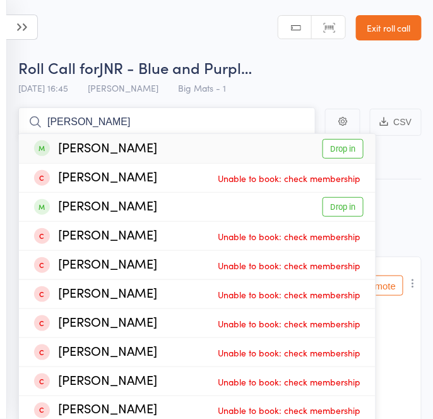
type input "ruby darm"
click at [229, 145] on div "Ruby Darmakis Drop in" at bounding box center [197, 148] width 357 height 29
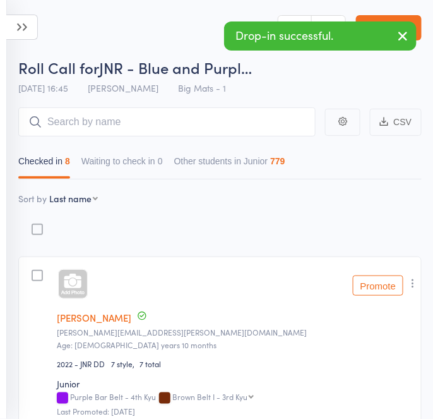
click at [106, 113] on input "search" at bounding box center [167, 121] width 298 height 29
type input "a"
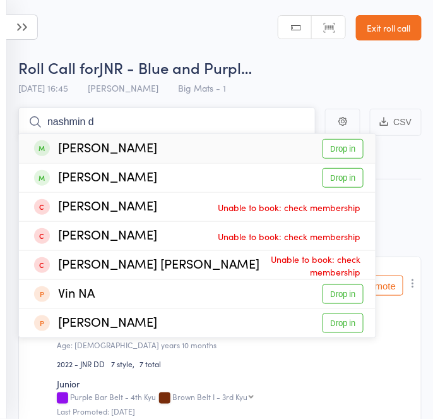
type input "nashmin d"
click at [135, 142] on div "Nashmin Davoody" at bounding box center [95, 148] width 123 height 15
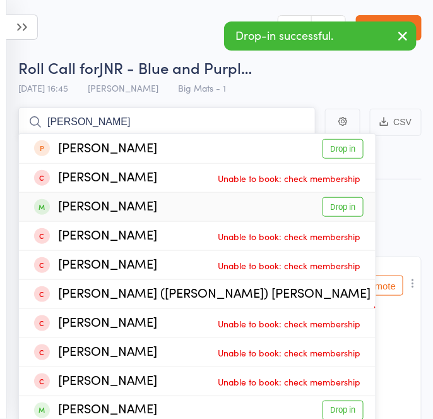
type input "ariella"
click at [130, 206] on div "Ariella Di Giorgio" at bounding box center [95, 206] width 123 height 15
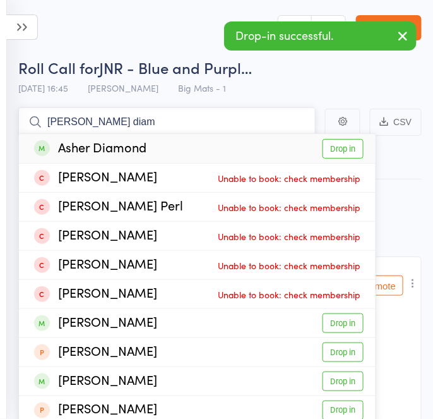
type input "asher diam"
click at [207, 148] on div "Asher Diamond Drop in" at bounding box center [197, 148] width 357 height 29
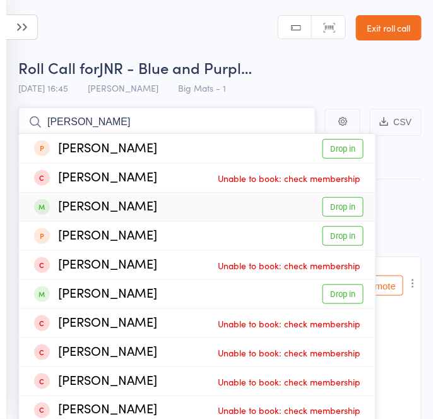
type input "thomas d"
click at [214, 202] on div "Thomas Duffett Drop in" at bounding box center [197, 207] width 357 height 28
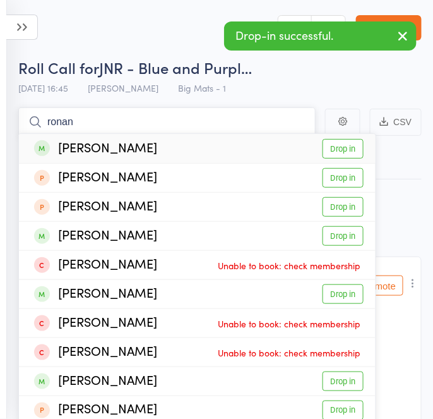
type input "ronan"
click at [135, 140] on div "Ronan Griffin Drop in" at bounding box center [197, 148] width 357 height 29
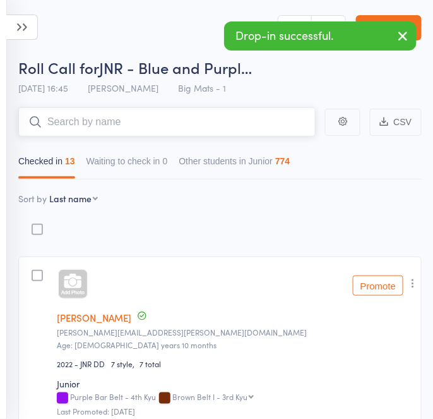
click at [188, 130] on input "search" at bounding box center [167, 121] width 298 height 29
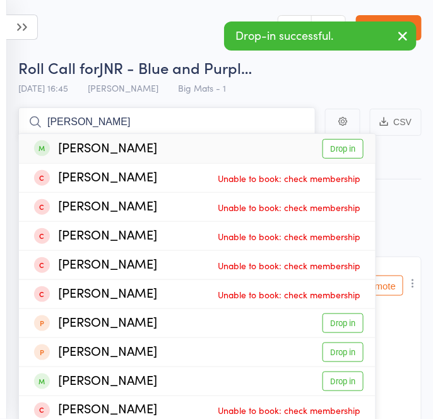
type input "ariana"
click at [163, 150] on div "Ariana Hateley Drop in" at bounding box center [197, 148] width 357 height 29
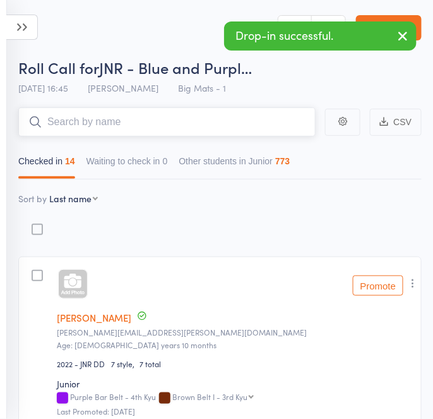
click at [106, 120] on input "search" at bounding box center [167, 121] width 298 height 29
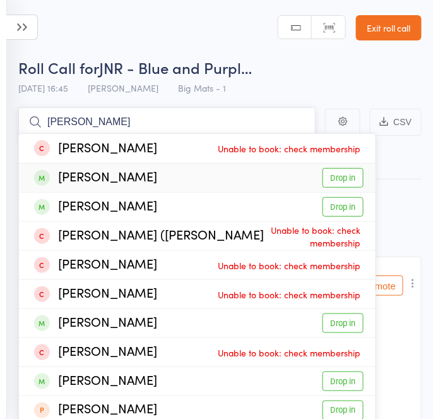
type input "isabella"
click at [151, 181] on div "Isabella Headley" at bounding box center [95, 177] width 123 height 15
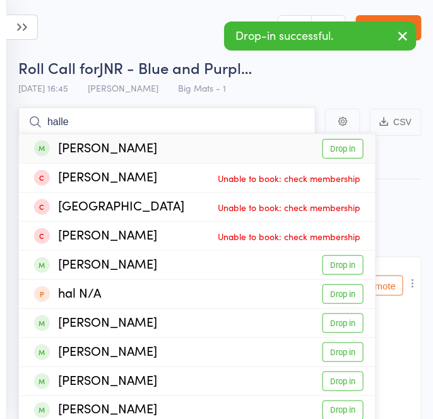
type input "halle"
click at [153, 154] on div "Halle Kosch Drop in" at bounding box center [197, 148] width 357 height 29
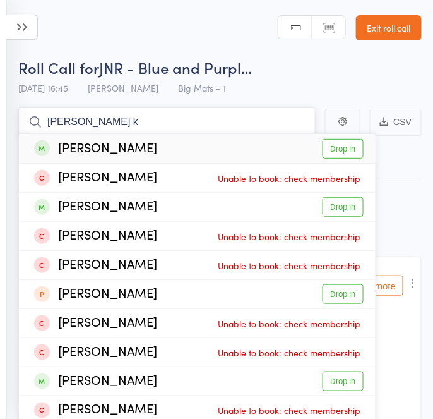
type input "leila k"
click at [311, 150] on div "Leila Kula Drop in" at bounding box center [197, 148] width 357 height 29
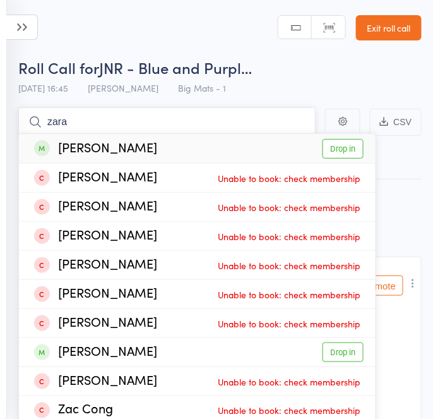
type input "zara"
click at [246, 138] on div "Zara Kula Drop in" at bounding box center [197, 148] width 357 height 29
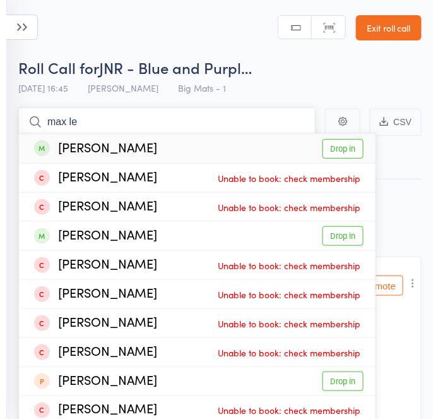
type input "max le"
click at [157, 155] on div "Max Leschmann Drop in" at bounding box center [197, 148] width 357 height 29
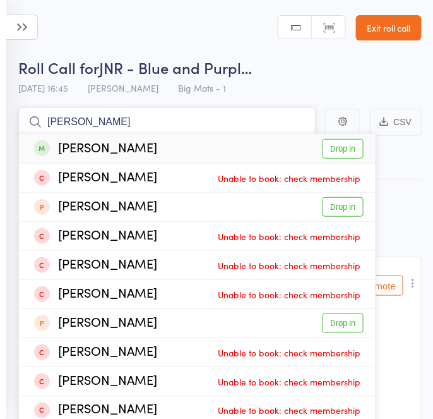
type input "toby marin"
click at [345, 145] on link "Drop in" at bounding box center [343, 149] width 41 height 20
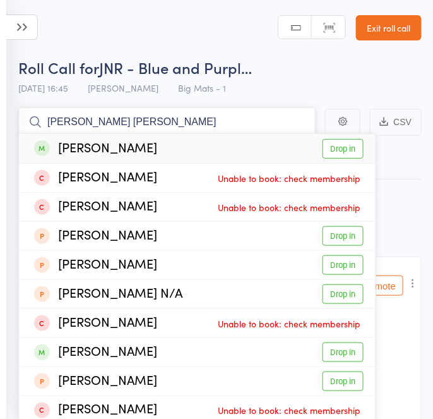
type input "nina meg"
click at [253, 145] on div "Nina Megyeri Drop in" at bounding box center [197, 148] width 357 height 29
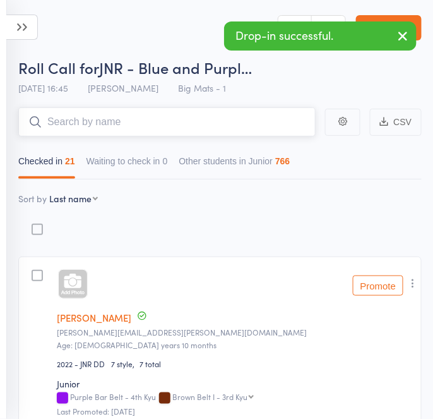
click at [220, 116] on input "search" at bounding box center [167, 121] width 298 height 29
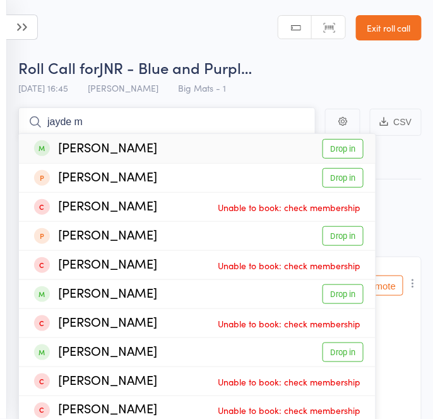
type input "jayde m"
click at [162, 157] on div "Jayde Megyeri Drop in" at bounding box center [197, 148] width 357 height 29
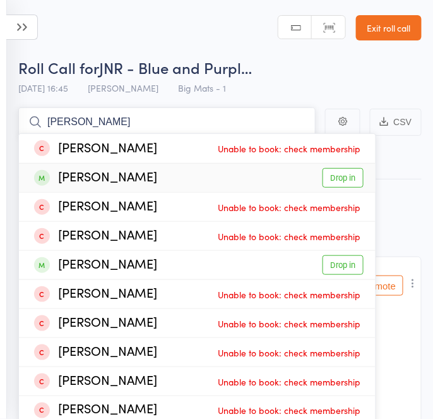
type input "daniel sheldon"
click at [283, 177] on div "Daniel Sheldon Drop in" at bounding box center [197, 178] width 357 height 28
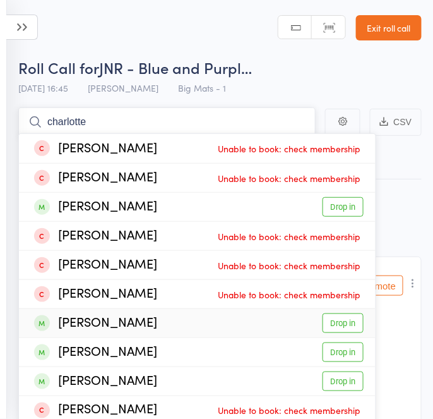
type input "charlotte"
click at [232, 310] on div "Charlotte Watson Drop in" at bounding box center [197, 323] width 357 height 28
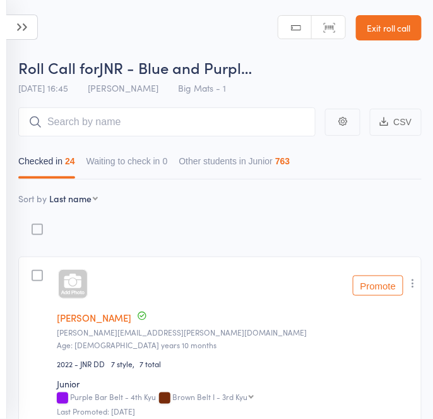
click at [408, 24] on link "Exit roll call" at bounding box center [389, 27] width 66 height 25
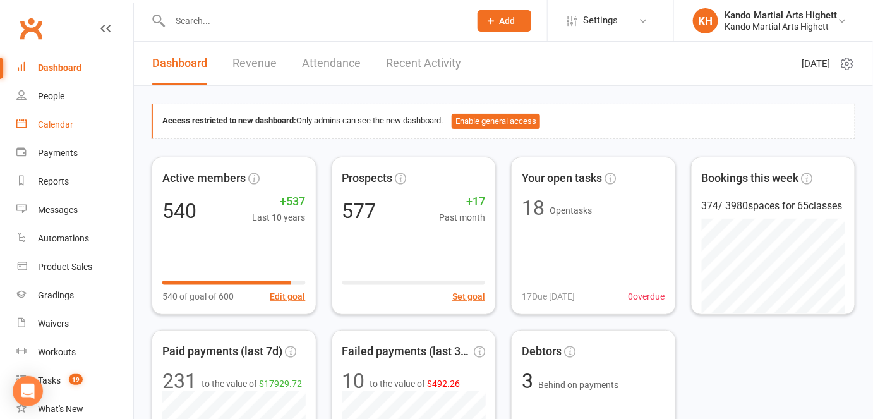
click at [64, 113] on link "Calendar" at bounding box center [74, 125] width 117 height 28
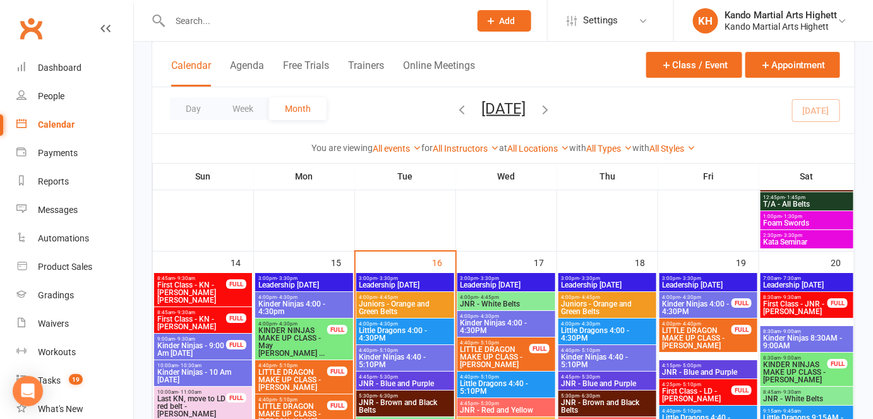
scroll to position [1428, 0]
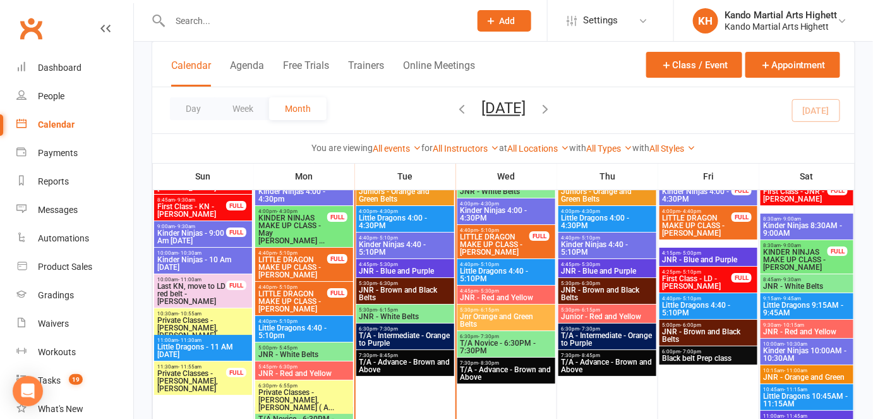
click at [419, 286] on span "JNR - Brown and Black Belts" at bounding box center [405, 293] width 93 height 15
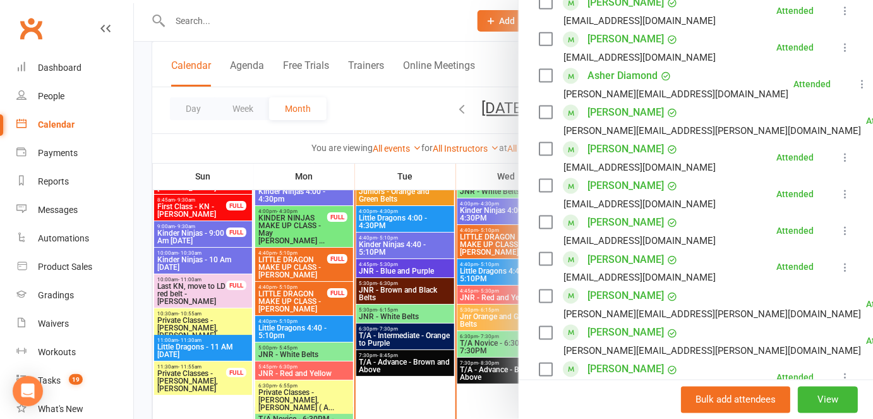
scroll to position [0, 0]
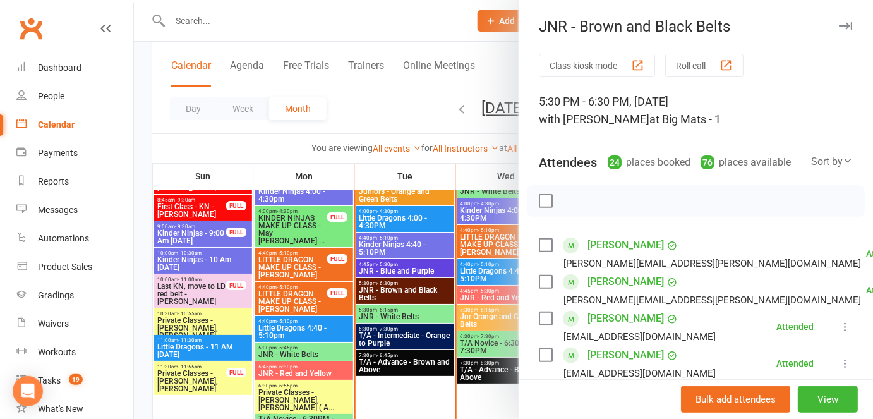
click at [442, 198] on label at bounding box center [545, 201] width 13 height 13
click at [442, 196] on icon "button" at bounding box center [600, 201] width 14 height 14
click at [442, 199] on icon "button" at bounding box center [653, 201] width 14 height 14
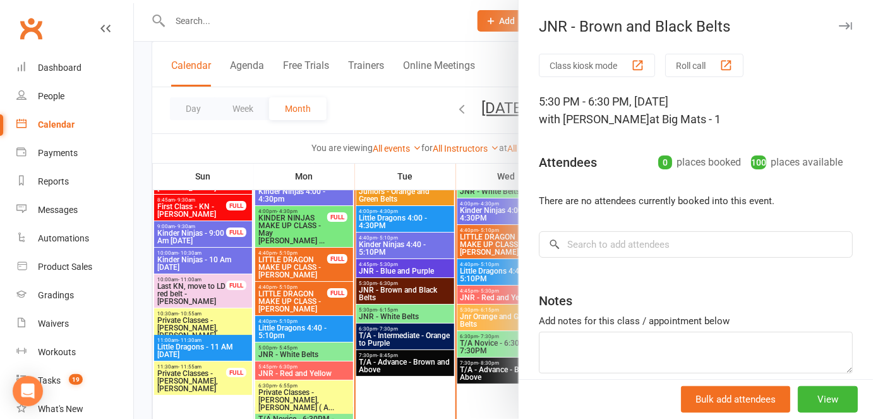
click at [442, 162] on div at bounding box center [503, 209] width 739 height 419
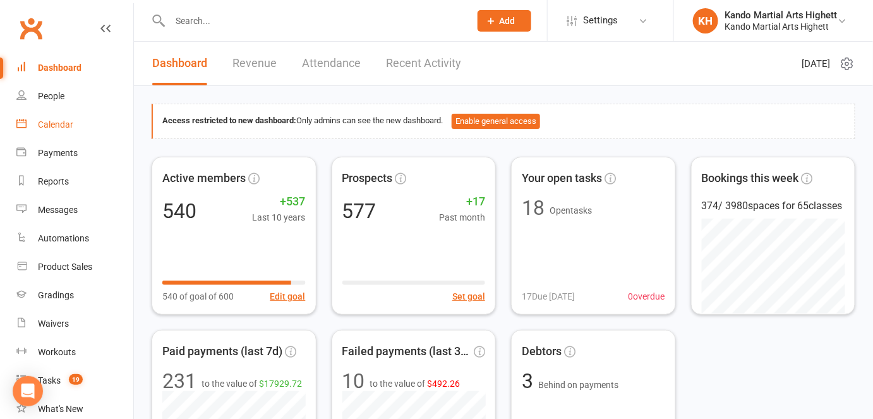
click at [60, 128] on div "Calendar" at bounding box center [55, 124] width 35 height 10
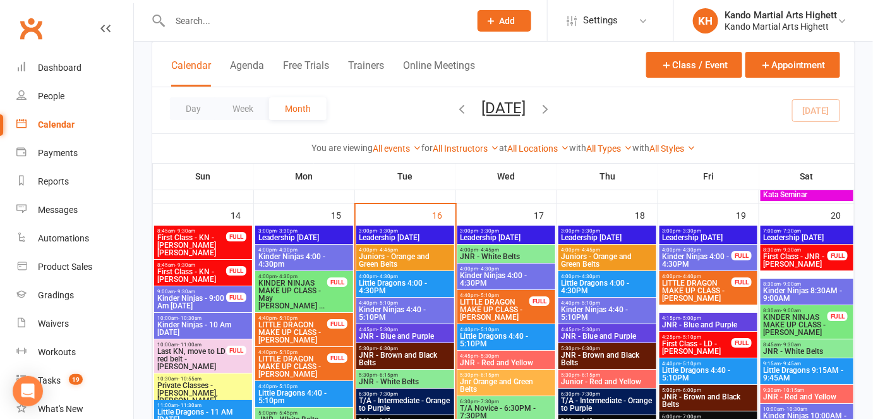
scroll to position [1363, 0]
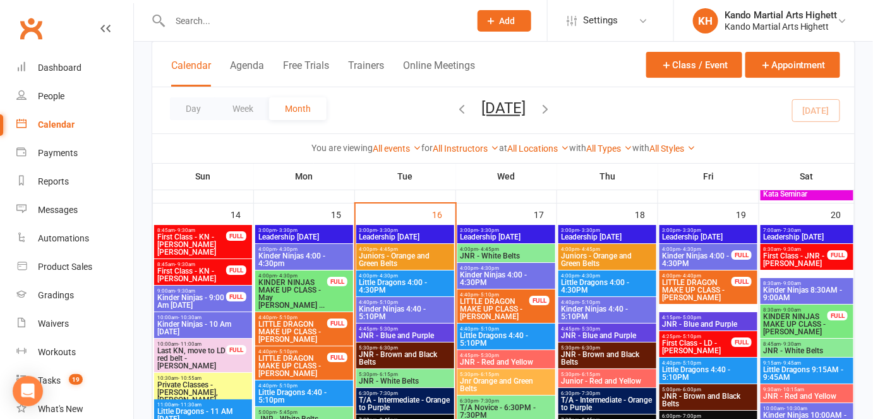
click at [407, 358] on span "JNR - Brown and Black Belts" at bounding box center [405, 358] width 93 height 15
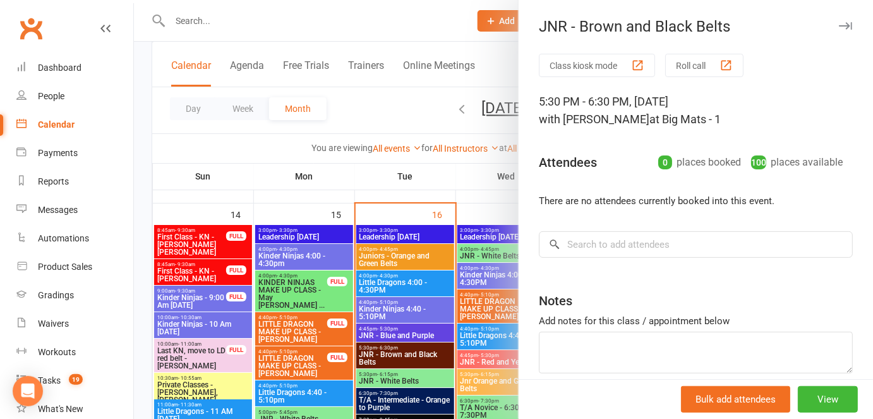
click at [303, 301] on div at bounding box center [503, 209] width 739 height 419
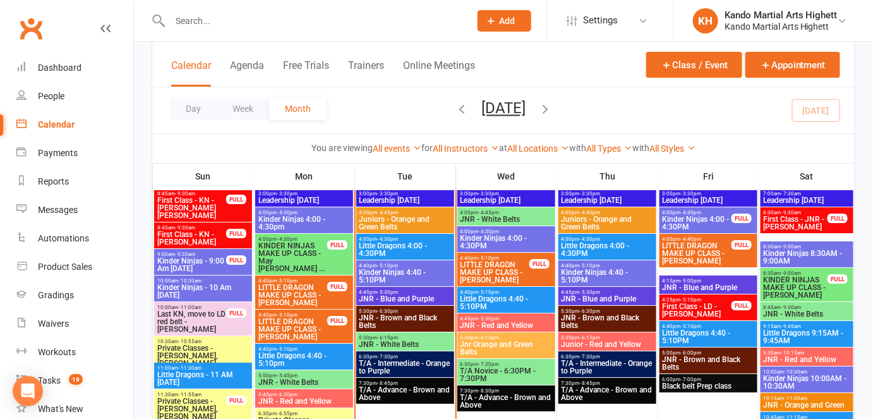
scroll to position [1399, 0]
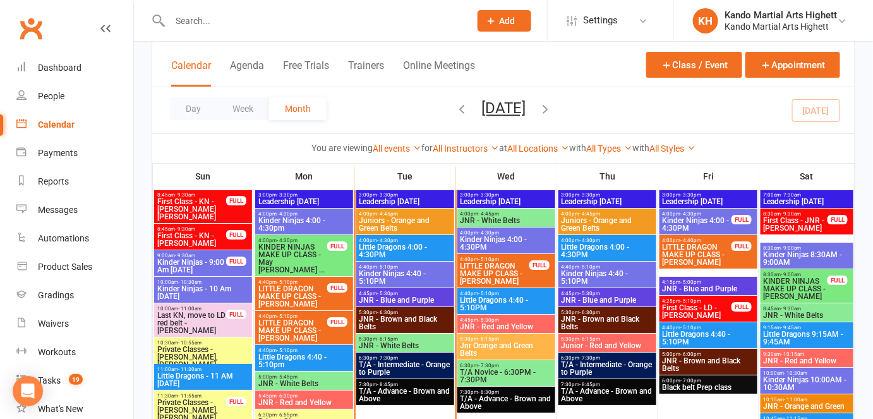
click at [402, 267] on span "4:40pm - 5:10pm" at bounding box center [405, 267] width 93 height 6
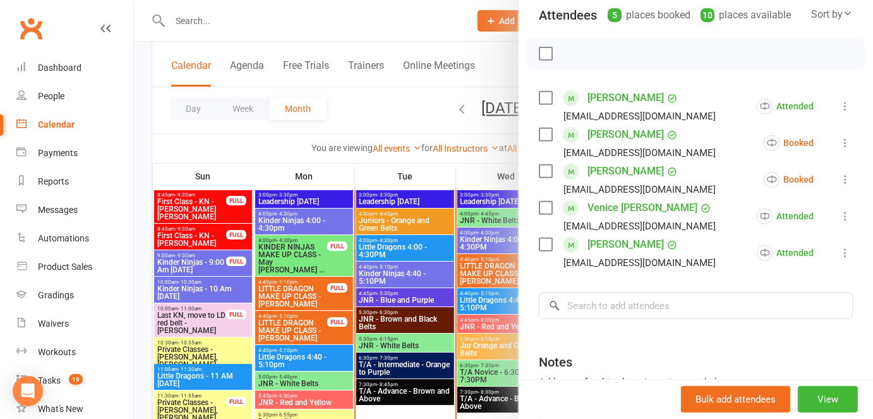
scroll to position [184, 0]
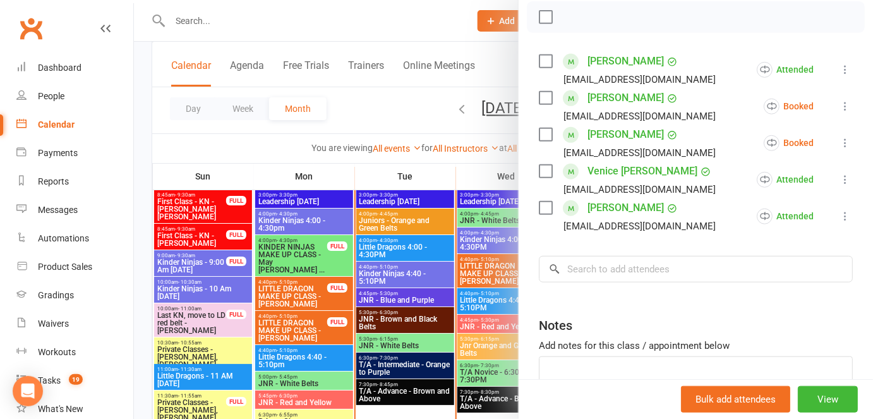
click at [425, 268] on div at bounding box center [503, 209] width 739 height 419
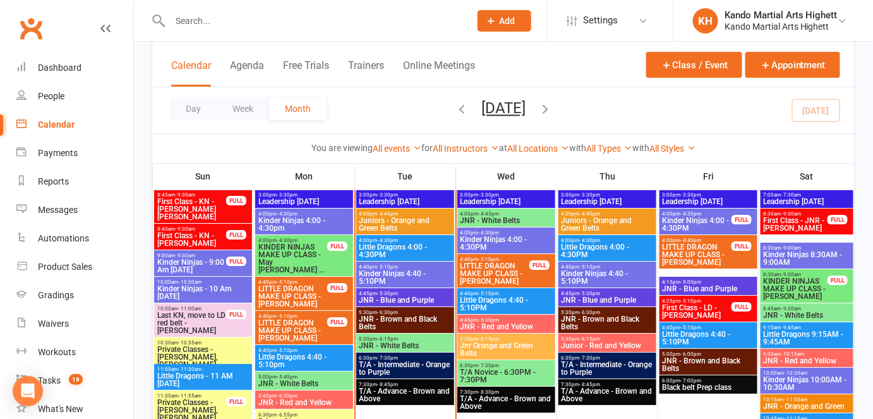
click at [425, 288] on div "4:45pm - 5:30pm JNR - Blue and Purple" at bounding box center [405, 297] width 98 height 18
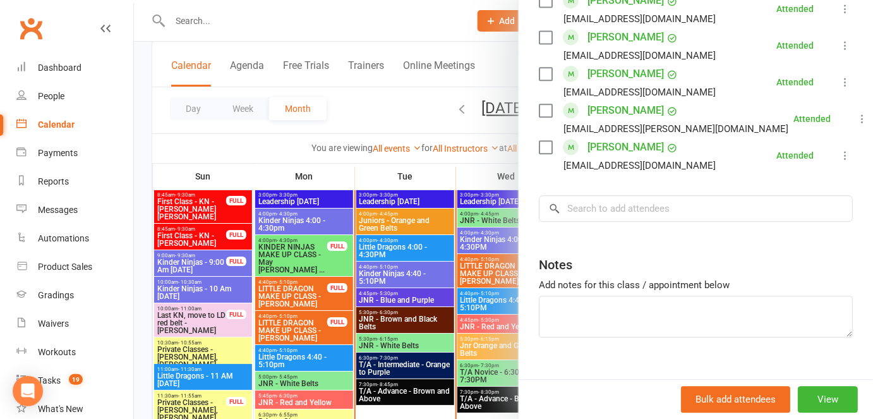
scroll to position [961, 0]
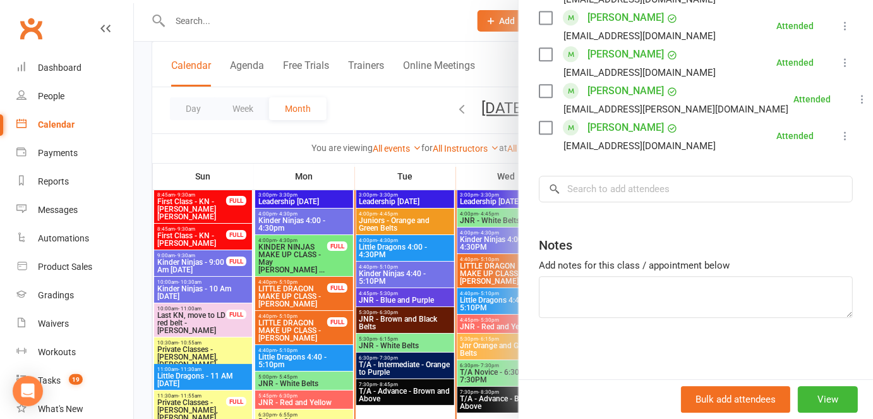
click at [456, 329] on div at bounding box center [503, 209] width 739 height 419
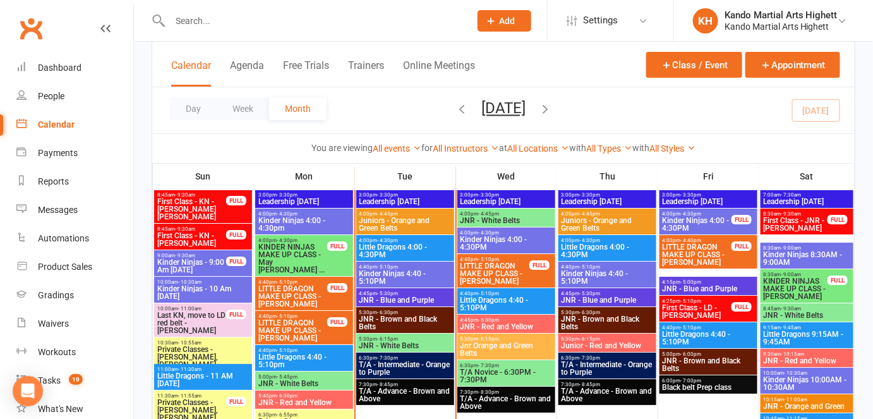
click at [394, 330] on div "5:30pm - 6:30pm JNR - Brown and Black Belts" at bounding box center [405, 320] width 98 height 26
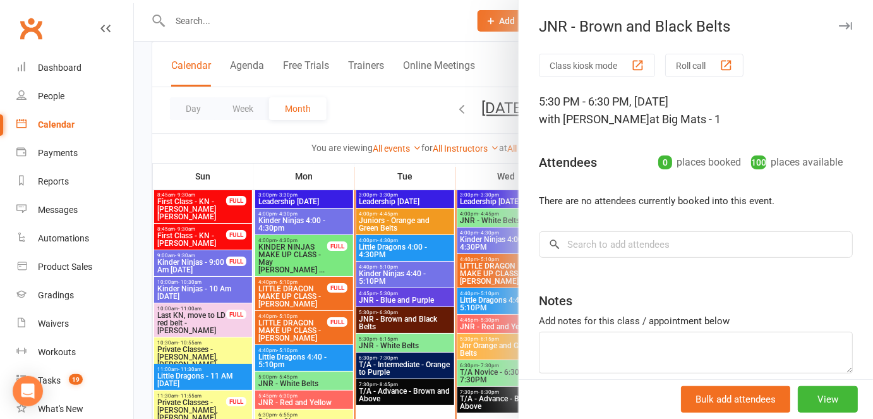
click at [438, 322] on div at bounding box center [503, 209] width 739 height 419
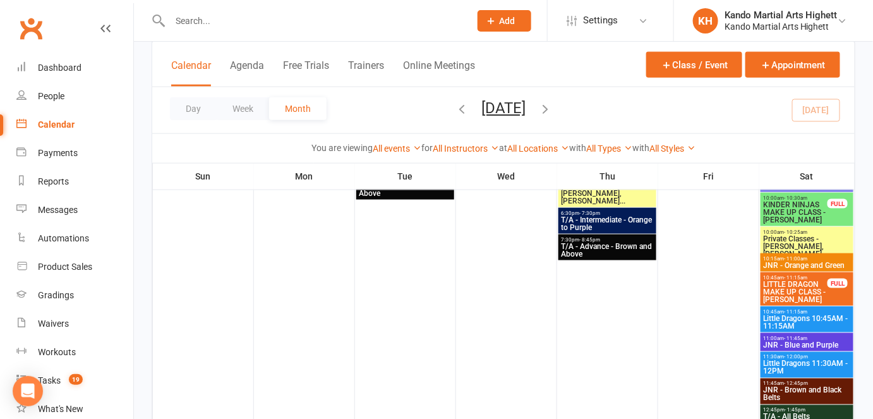
scroll to position [0, 0]
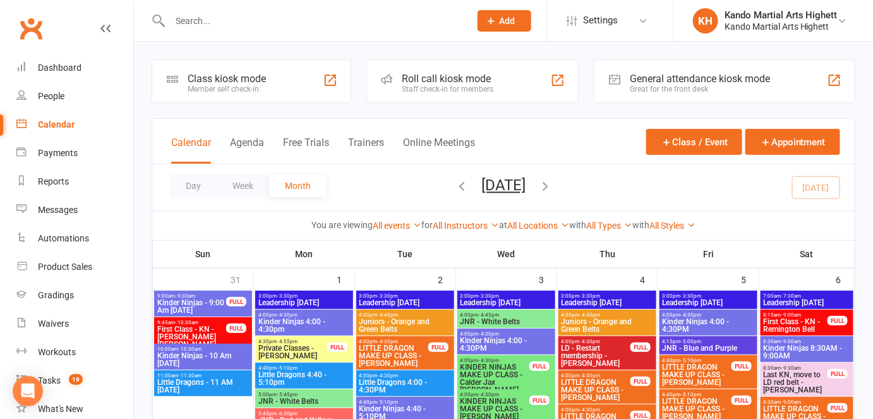
click at [464, 87] on div "Staff check-in for members" at bounding box center [448, 89] width 92 height 9
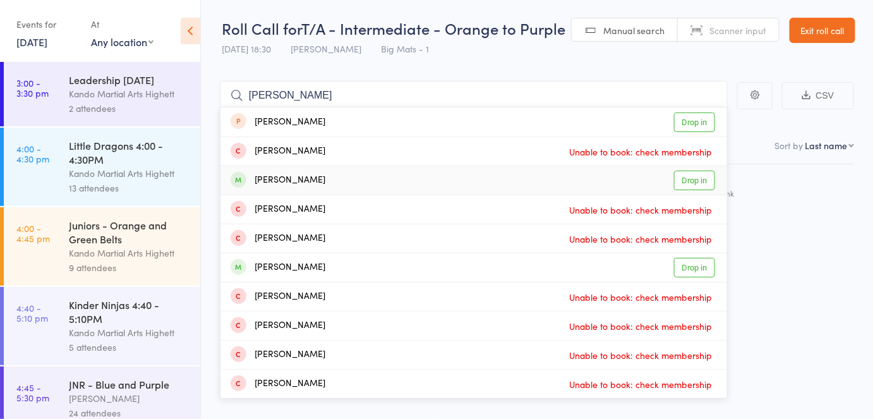
type input "[PERSON_NAME]"
click at [598, 192] on div "[PERSON_NAME] Drop in" at bounding box center [473, 180] width 507 height 28
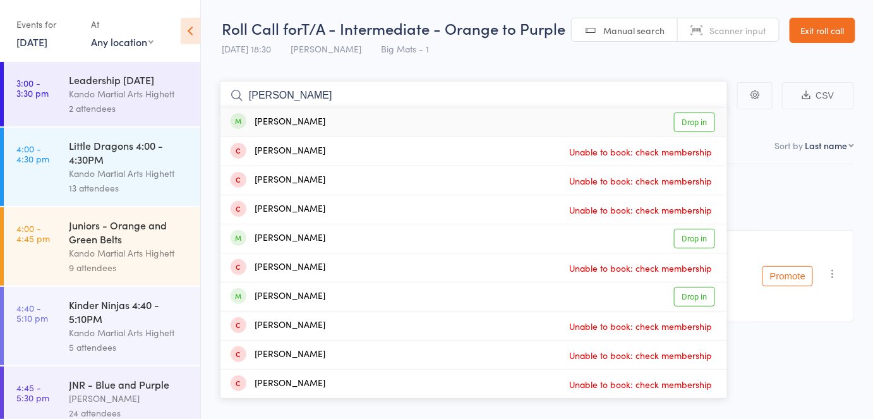
click at [390, 106] on input "[PERSON_NAME]" at bounding box center [474, 95] width 508 height 29
type input "[PERSON_NAME]"
click at [390, 111] on div "[PERSON_NAME] Drop in" at bounding box center [473, 121] width 507 height 29
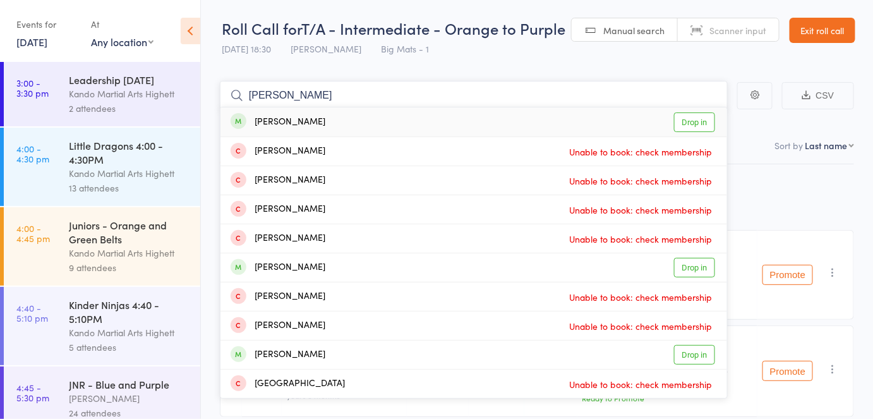
type input "[PERSON_NAME]"
click at [326, 116] on div "[PERSON_NAME] Drop in" at bounding box center [473, 121] width 507 height 29
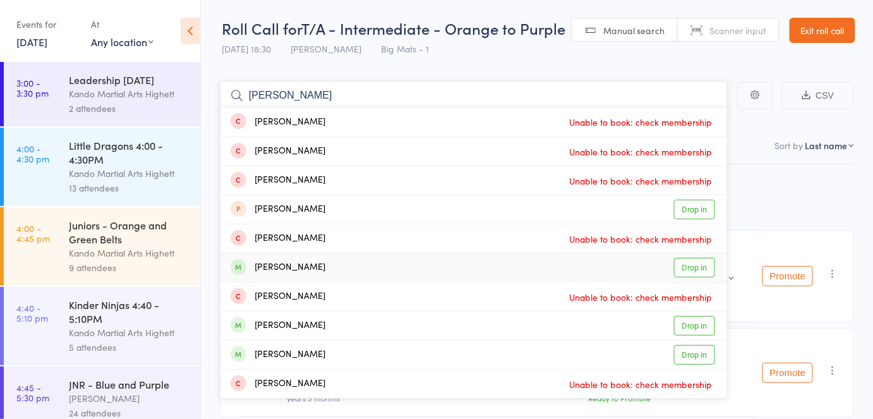
type input "[PERSON_NAME]"
click at [311, 272] on div "[PERSON_NAME]" at bounding box center [278, 267] width 95 height 15
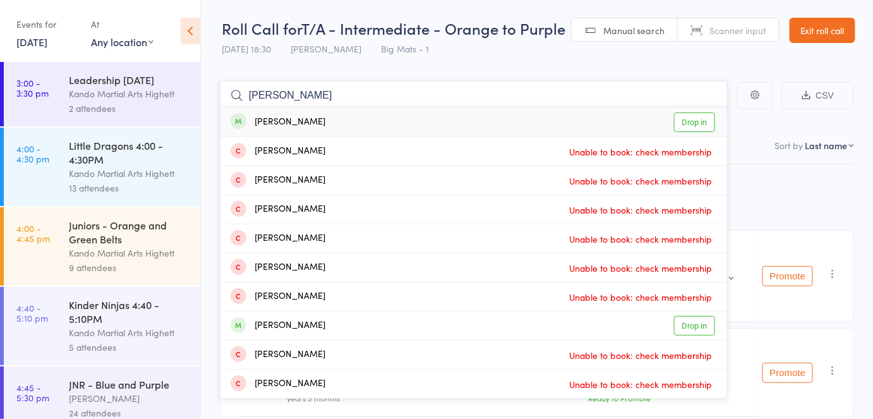
type input "[PERSON_NAME]"
click at [675, 123] on link "Drop in" at bounding box center [694, 122] width 41 height 20
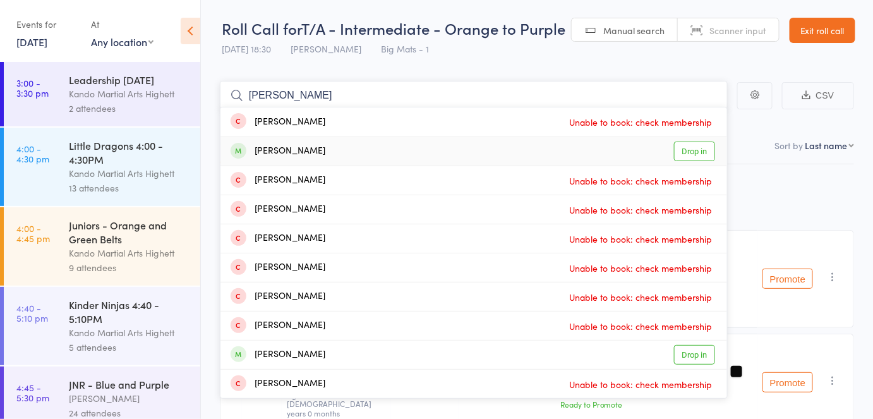
type input "[PERSON_NAME]"
click at [701, 142] on link "Drop in" at bounding box center [694, 152] width 41 height 20
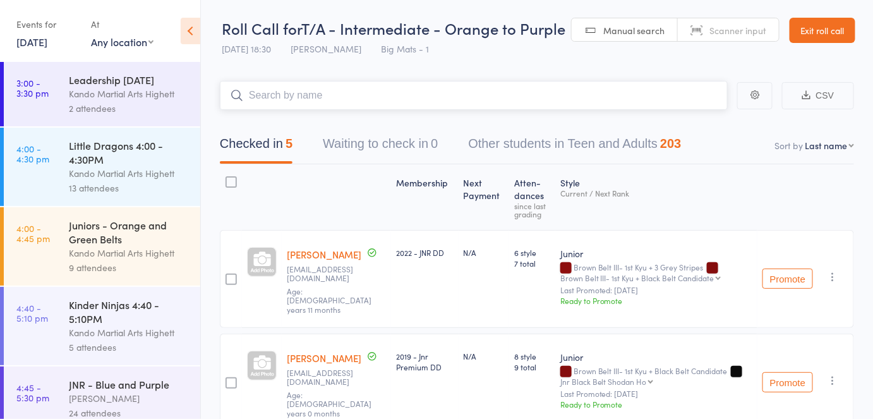
click at [697, 142] on div "Checked in 5 Waiting to check in 0 Other students in Teen and Adults 203" at bounding box center [451, 146] width 492 height 33
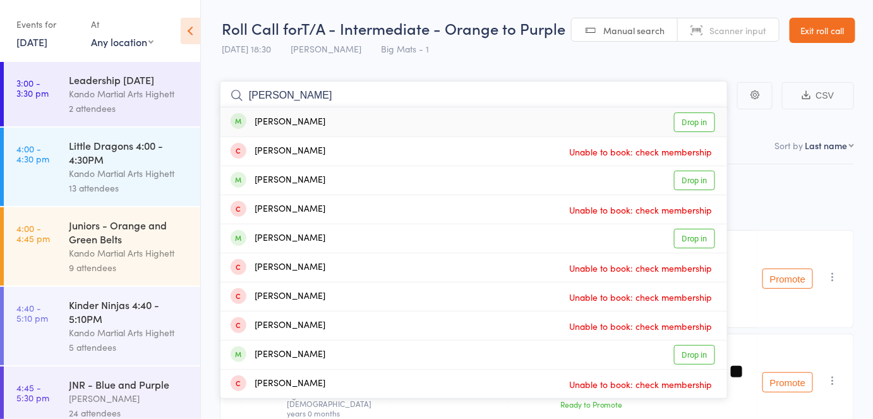
type input "[PERSON_NAME]"
click at [635, 116] on div "[PERSON_NAME] Drop in" at bounding box center [473, 121] width 507 height 29
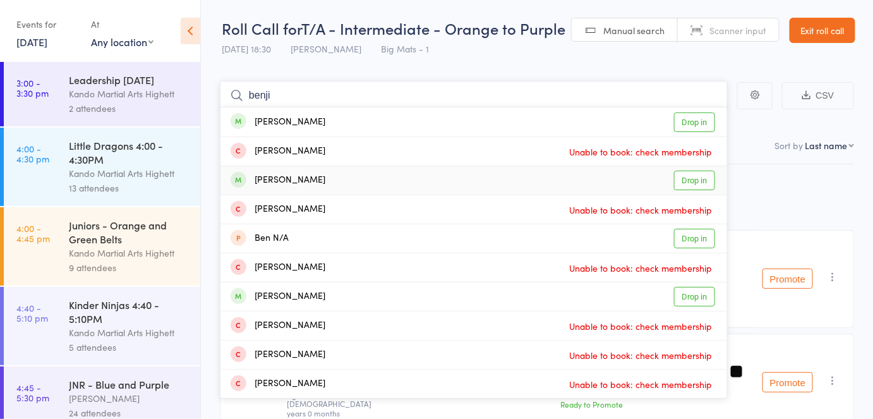
type input "benji"
click at [317, 184] on div "[PERSON_NAME]" at bounding box center [278, 180] width 95 height 15
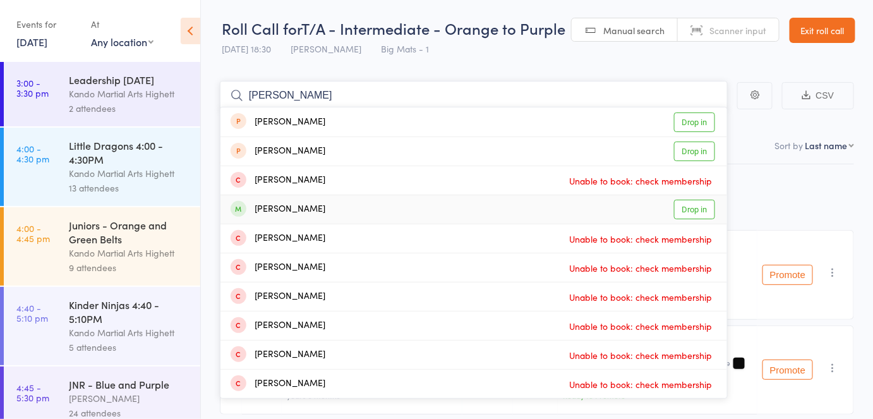
type input "riley"
click at [380, 215] on div "Riley Oliver Drop in" at bounding box center [473, 209] width 507 height 28
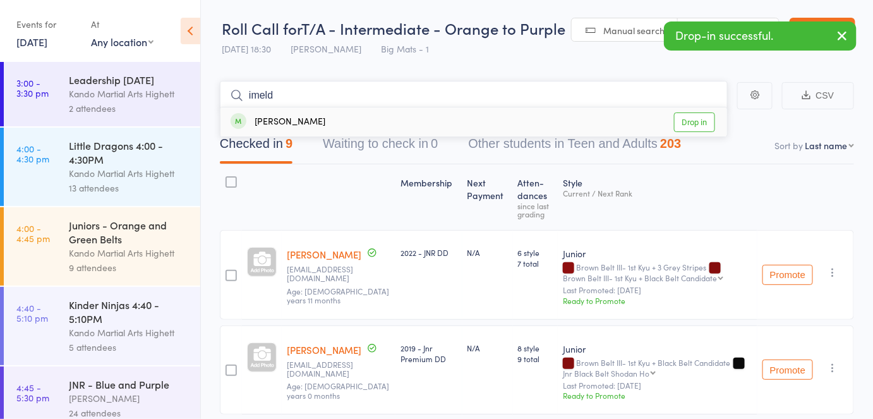
type input "imeld"
click at [305, 118] on div "Imelda Qubrosi" at bounding box center [278, 122] width 95 height 15
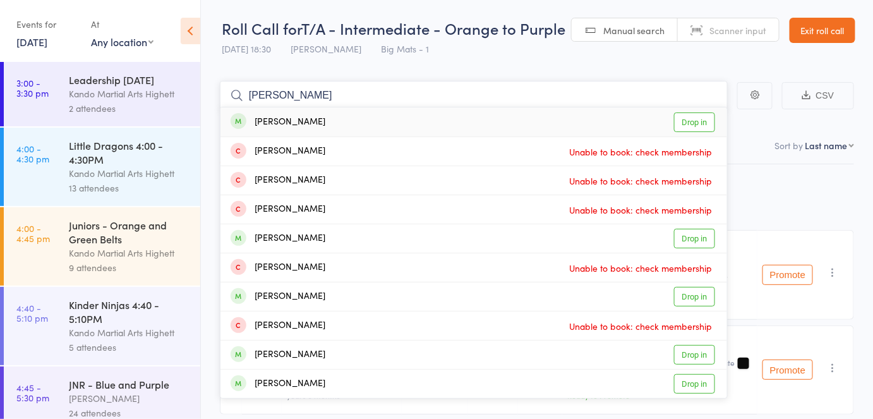
type input "liam aha"
click at [337, 116] on div "Liam Aharonovich Drop in" at bounding box center [473, 121] width 507 height 29
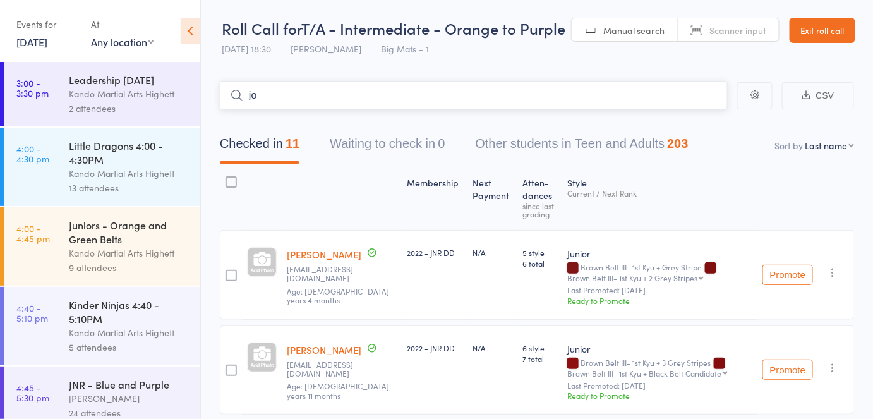
type input "j"
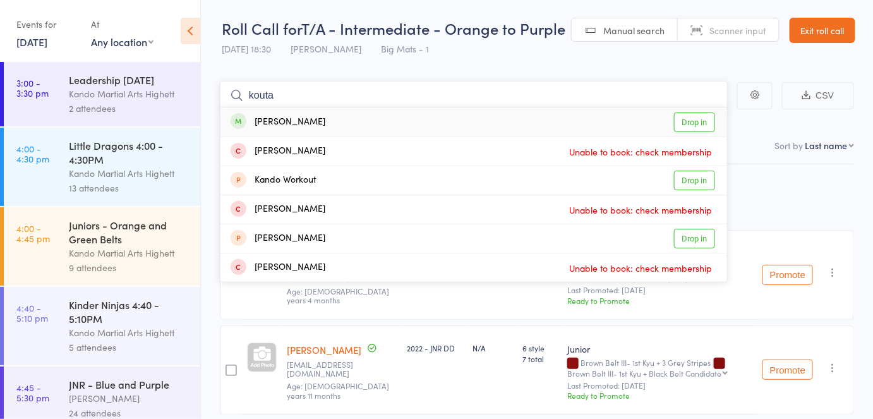
type input "kouta"
click at [337, 116] on div "Kouta Beatie Drop in" at bounding box center [473, 121] width 507 height 29
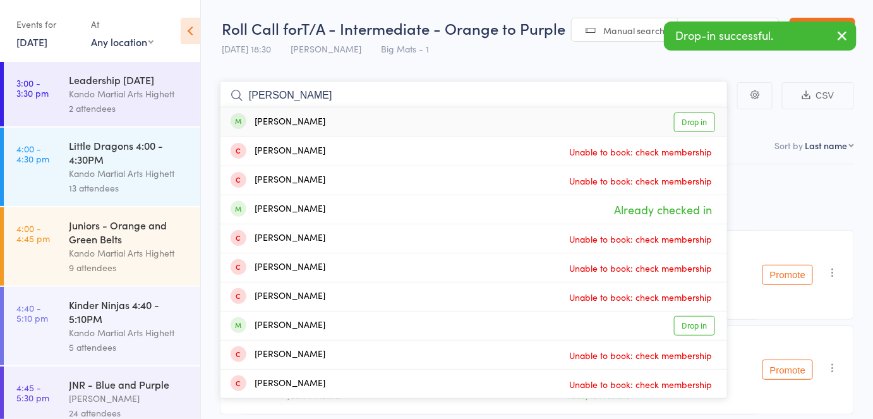
type input "joshua"
click at [337, 116] on div "Joshua Kula Drop in" at bounding box center [473, 121] width 507 height 29
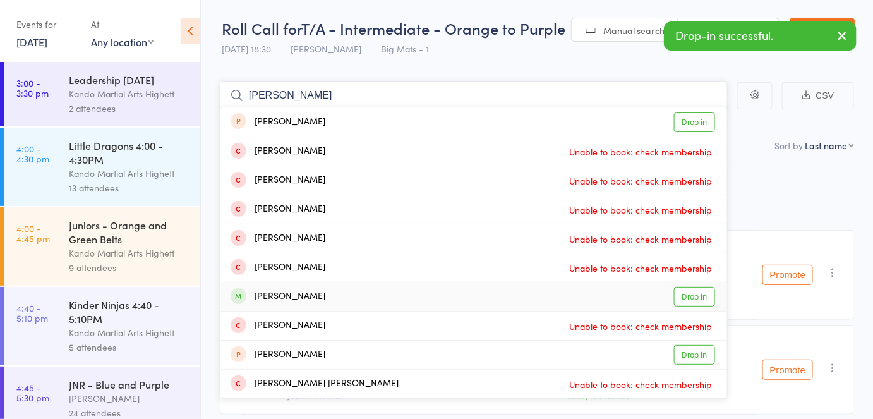
type input "quinn"
click at [286, 303] on div "Quinn Cooper" at bounding box center [278, 296] width 95 height 15
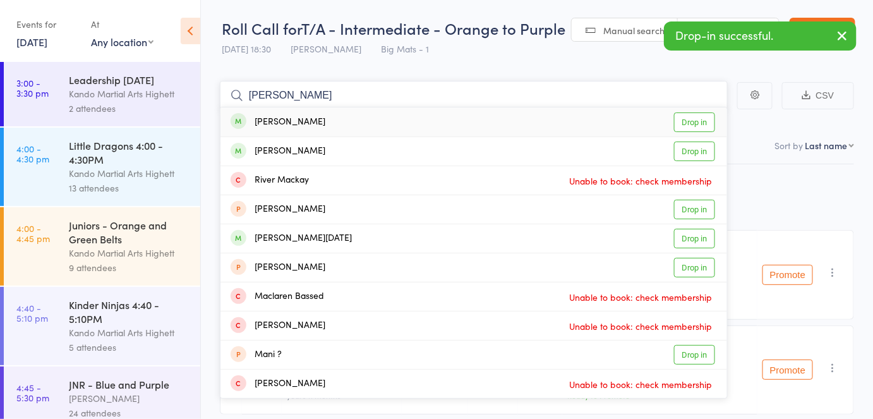
type input "macken"
click at [313, 125] on div "Mackenzie Taylor" at bounding box center [278, 122] width 95 height 15
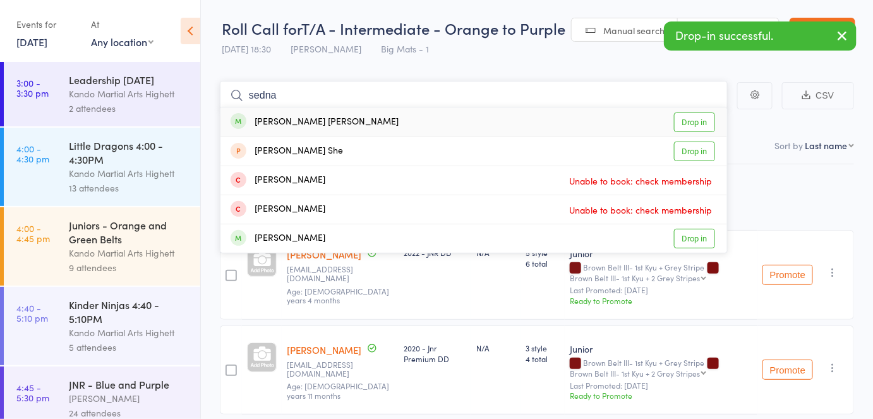
type input "sedna"
click at [355, 131] on div "Sedna Kremers de boer Drop in" at bounding box center [473, 121] width 507 height 29
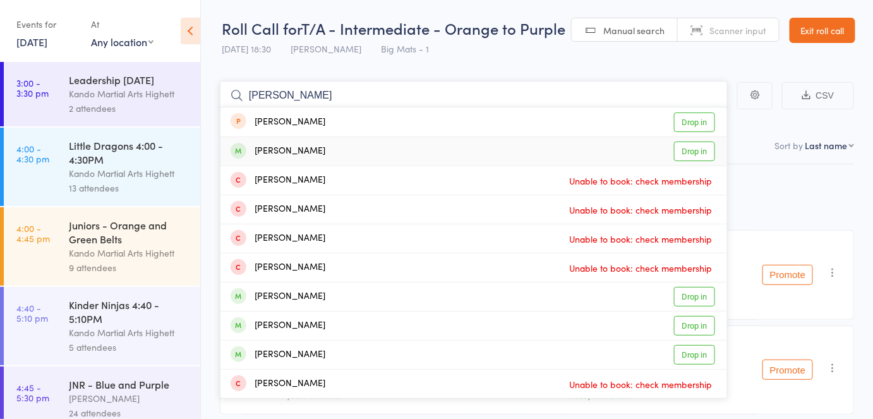
type input "ethan ma"
click at [308, 152] on div "Ethan Marshall" at bounding box center [278, 151] width 95 height 15
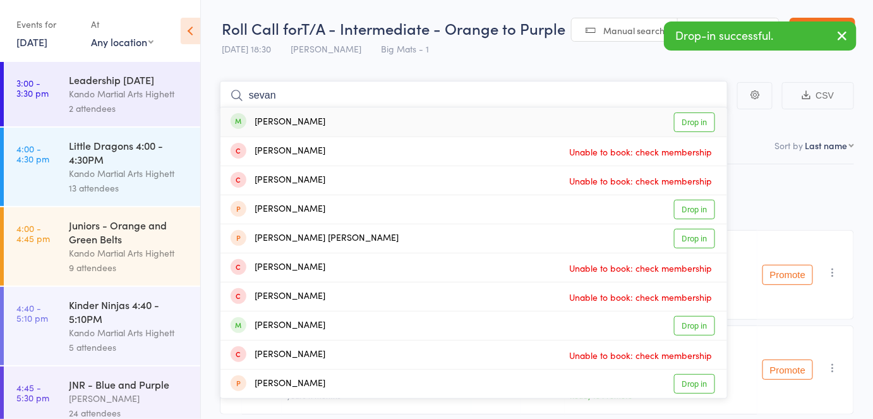
type input "sevan"
click at [298, 126] on div "Sevan Andonian" at bounding box center [278, 122] width 95 height 15
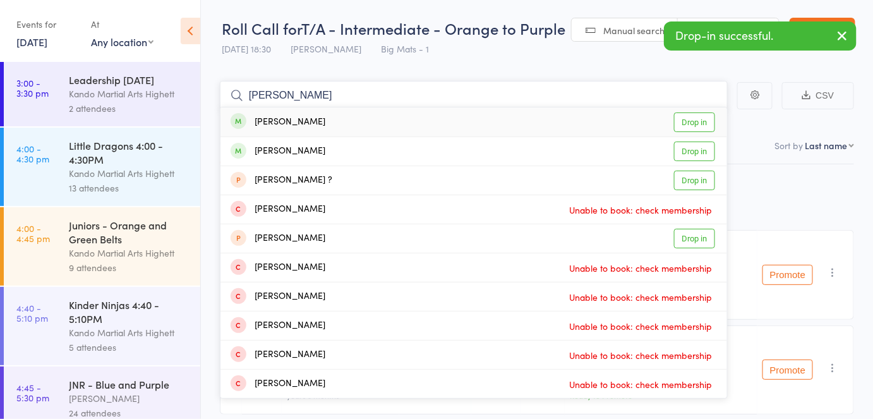
type input "naisha"
click at [280, 115] on div "Naisha Gupta" at bounding box center [278, 122] width 95 height 15
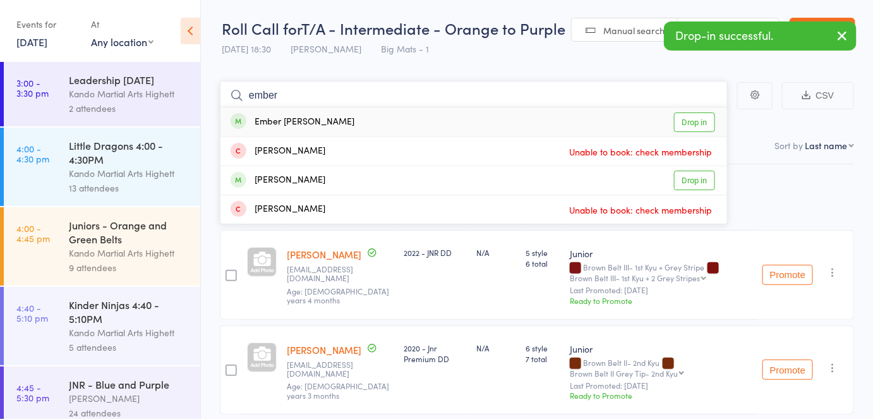
type input "ember"
click at [279, 123] on div "Ember Julia Sia Lao" at bounding box center [293, 122] width 124 height 15
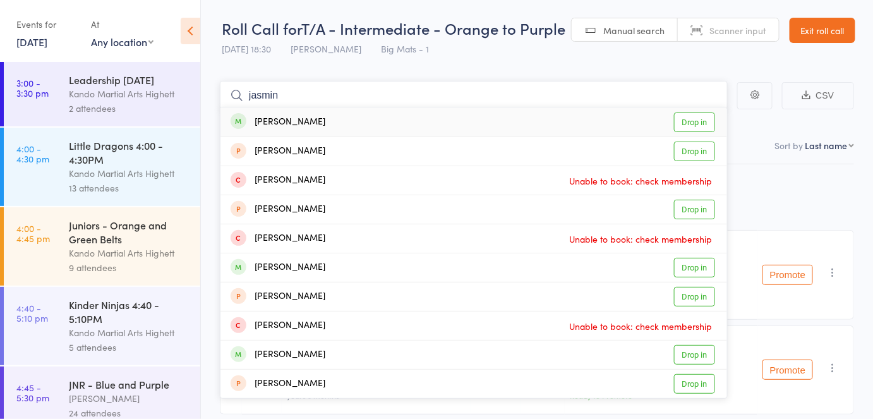
type input "jasmin"
click at [279, 123] on div "Jasmin Seedin" at bounding box center [278, 122] width 95 height 15
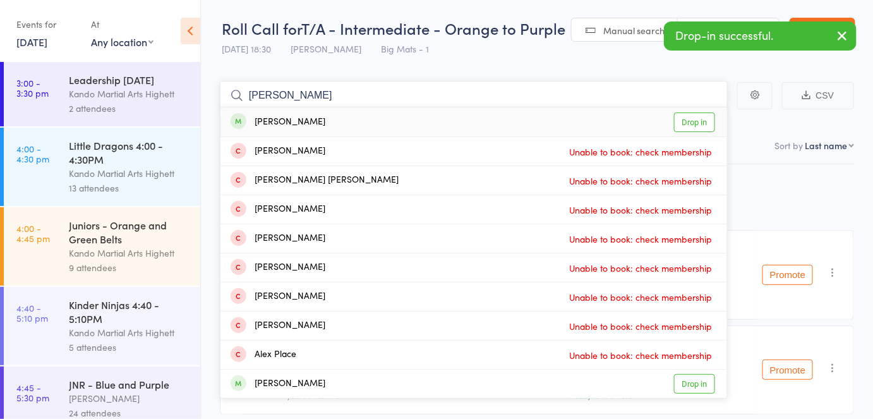
type input "alexis"
click at [279, 123] on div "Alexis Taylor" at bounding box center [278, 122] width 95 height 15
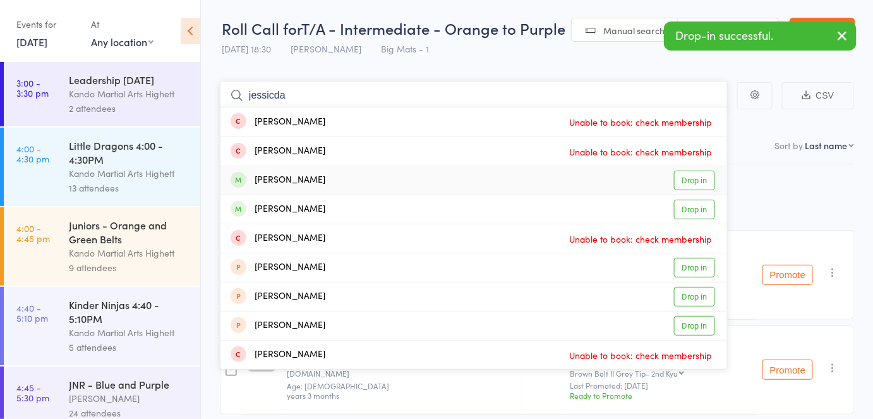
type input "jessicda"
click at [315, 191] on div "Jessica Curran Drop in" at bounding box center [473, 180] width 507 height 28
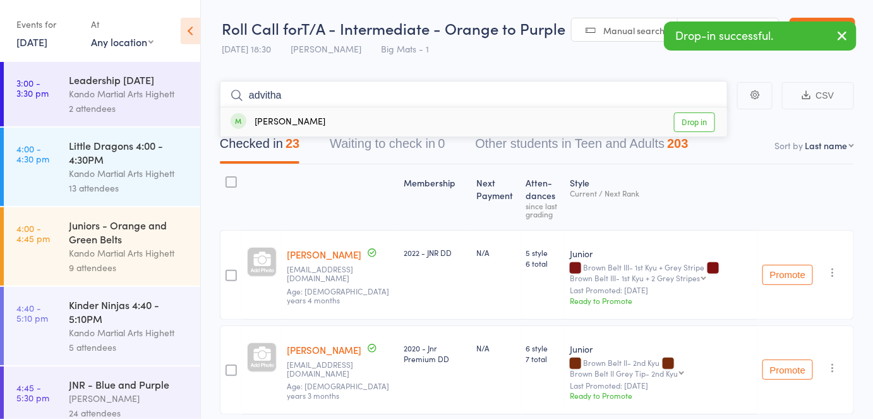
type input "advitha"
click at [292, 118] on div "Advitha Pillai" at bounding box center [278, 122] width 95 height 15
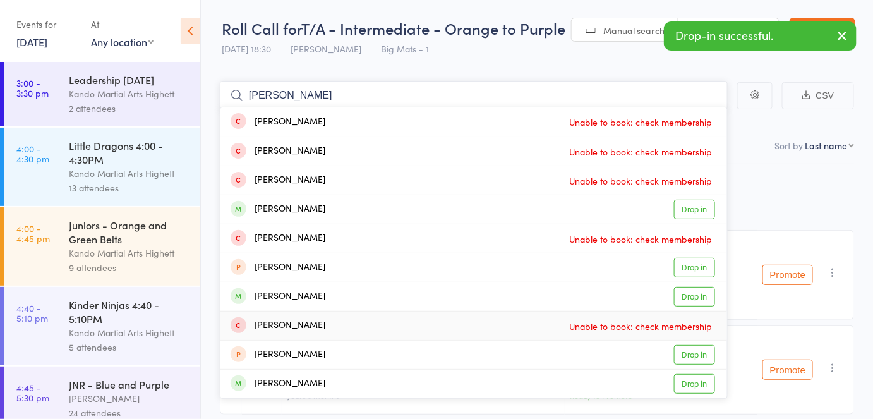
type input "ethan"
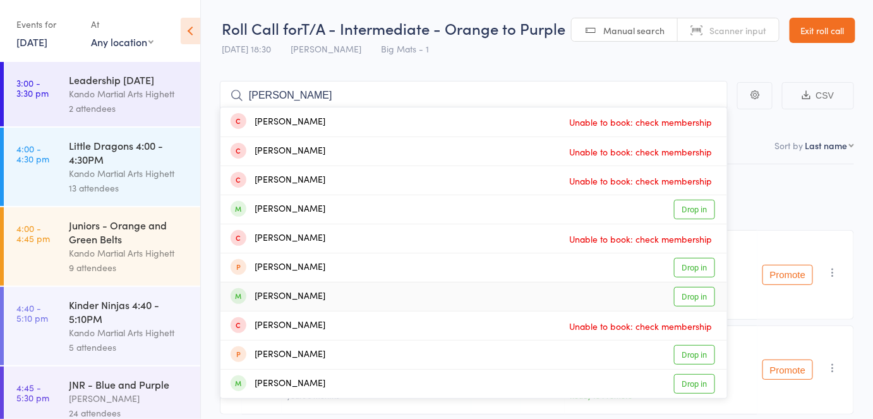
click at [283, 293] on div "Ethan Truong" at bounding box center [278, 296] width 95 height 15
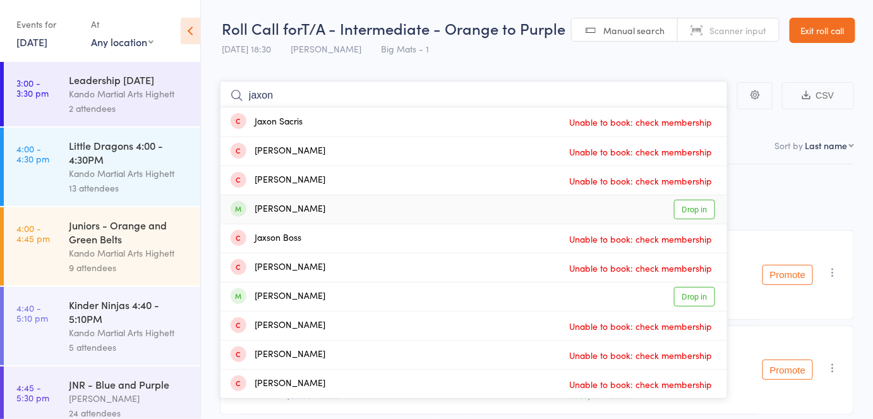
type input "jaxon"
click at [290, 208] on div "Jaxon Freedman" at bounding box center [278, 209] width 95 height 15
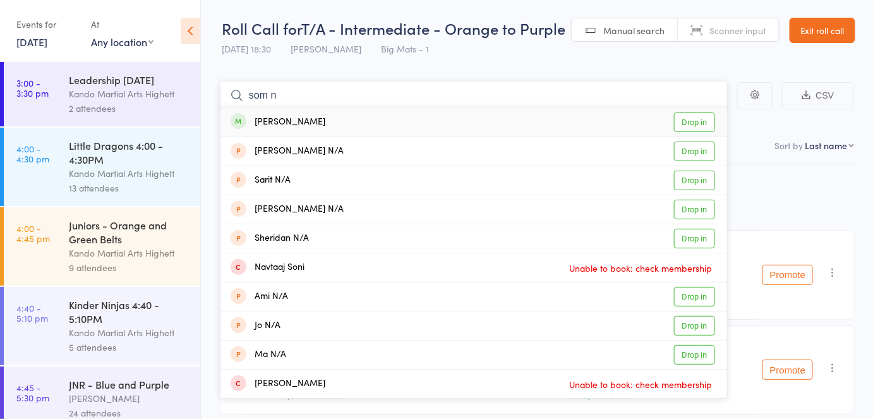
type input "som n"
click at [256, 131] on div "Som Narayan Drop in" at bounding box center [473, 121] width 507 height 29
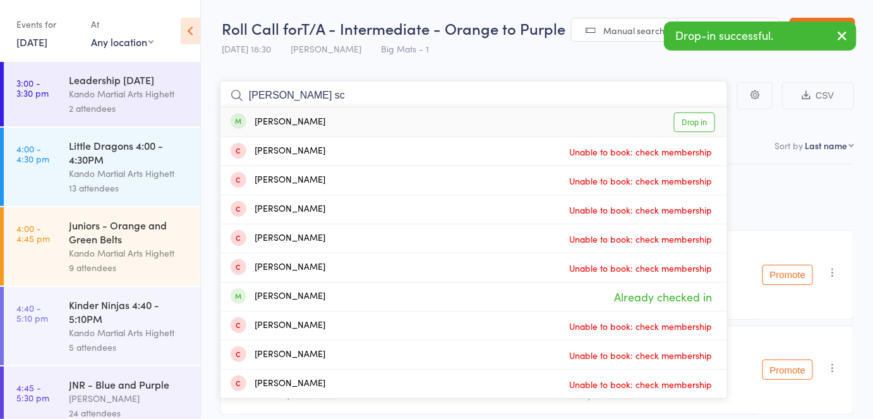
click at [306, 103] on input "harry sc" at bounding box center [474, 95] width 508 height 29
type input "harry sc"
click at [303, 115] on div "Harry Scales" at bounding box center [278, 122] width 95 height 15
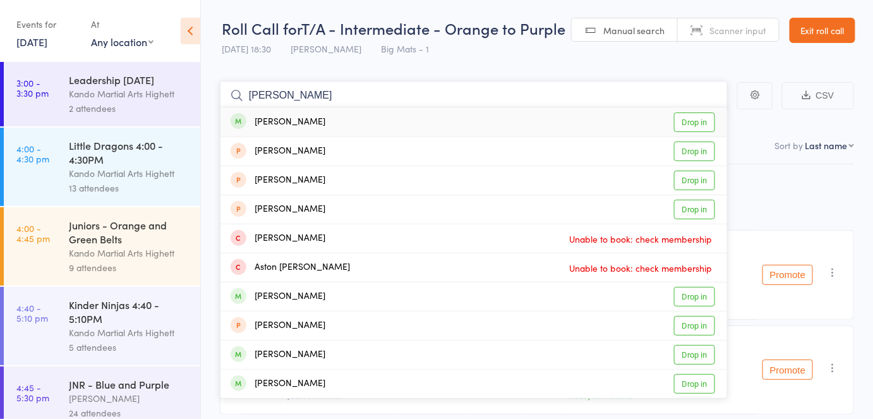
type input "akil rin"
click at [303, 121] on div "Akil Rinaf Drop in" at bounding box center [473, 121] width 507 height 29
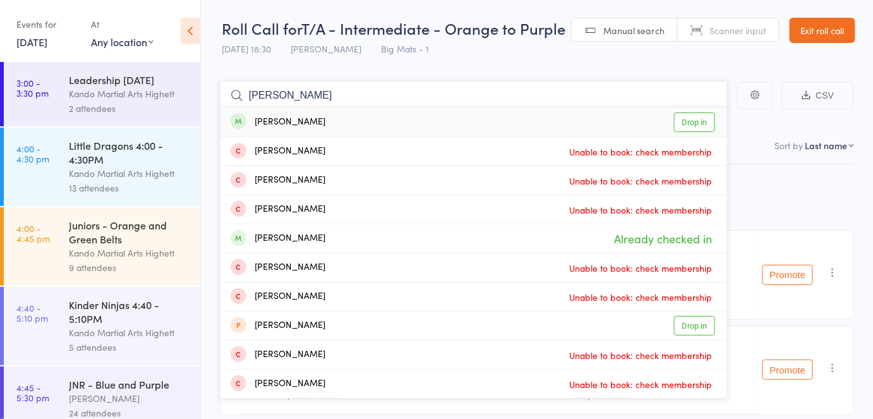
type input "alexander marinel"
click at [316, 119] on div "Alexander Marinelli" at bounding box center [278, 122] width 95 height 15
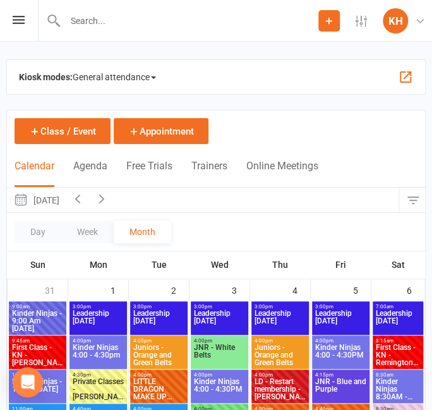
click at [139, 75] on span "General attendance" at bounding box center [114, 77] width 83 height 20
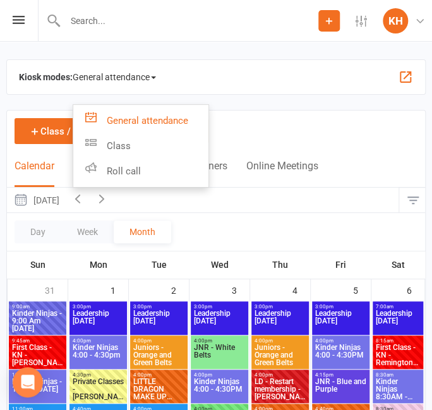
scroll to position [1, 0]
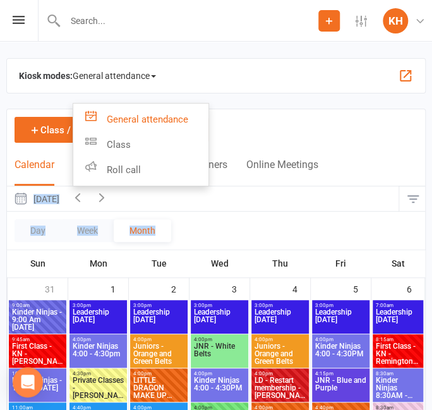
drag, startPoint x: 303, startPoint y: 239, endPoint x: 303, endPoint y: 105, distance: 134.6
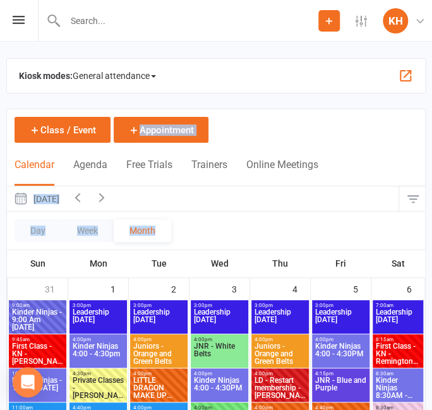
click at [154, 83] on span "General attendance" at bounding box center [114, 76] width 83 height 20
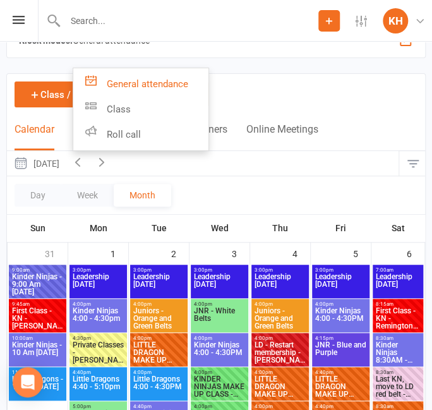
scroll to position [0, 0]
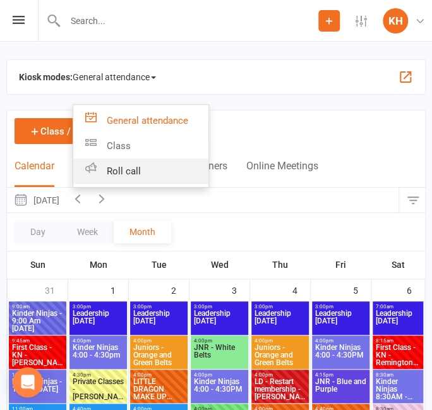
click at [118, 171] on link "Roll call" at bounding box center [140, 171] width 135 height 25
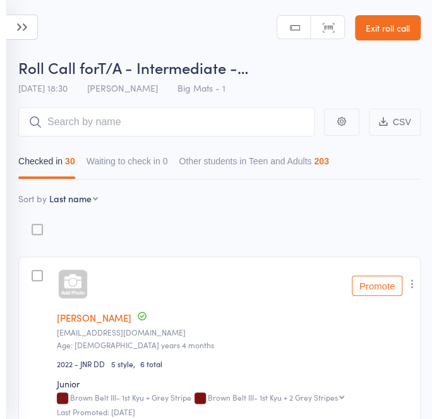
click at [30, 32] on icon at bounding box center [22, 27] width 32 height 25
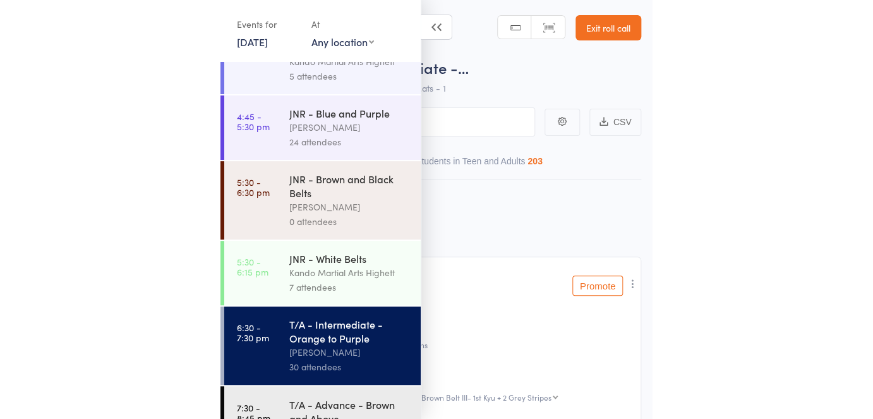
scroll to position [289, 0]
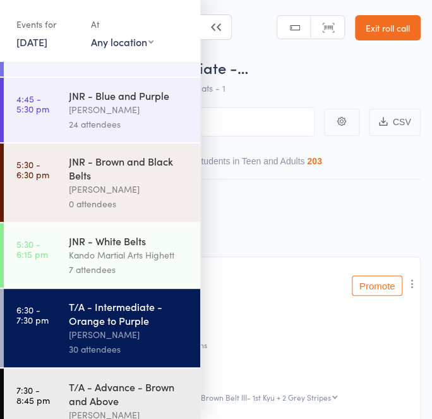
click at [150, 162] on div "JNR - Brown and Black Belts" at bounding box center [129, 168] width 121 height 28
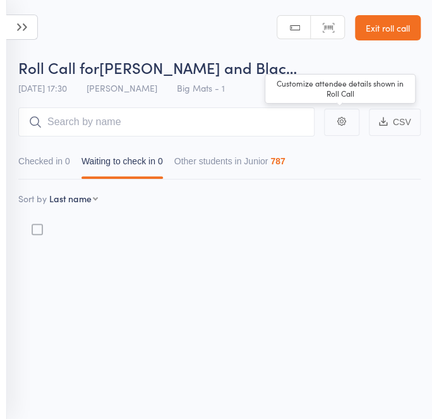
click at [243, 99] on div "Roll Call for JNR - Brown and Blac… 16 Sep 17:30 Justin Qubrosi Big Mats - 1" at bounding box center [219, 79] width 402 height 44
click at [236, 107] on input "search" at bounding box center [166, 121] width 296 height 29
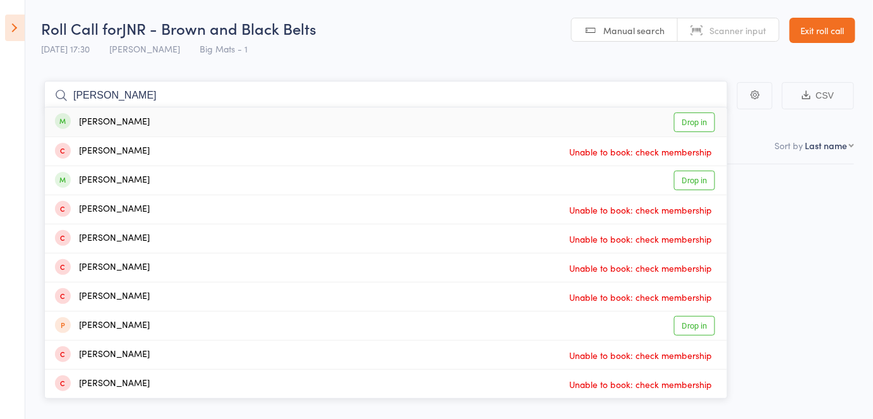
type input "alexander marinell"
click at [440, 116] on div "Alexander Marinelli Drop in" at bounding box center [386, 121] width 682 height 29
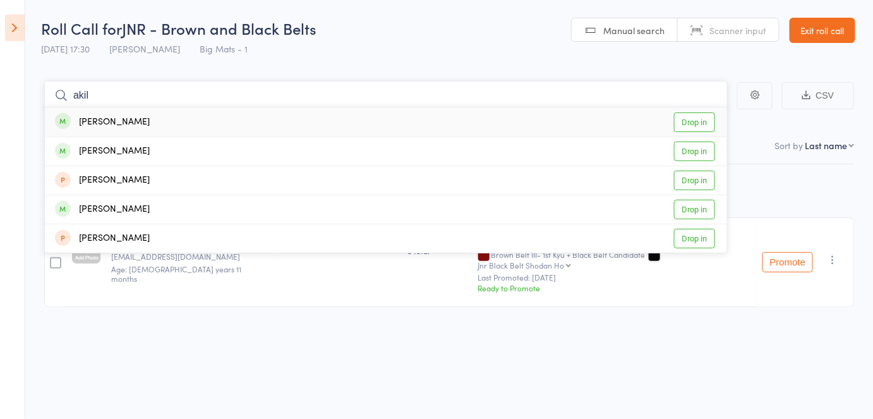
type input "akil"
click at [440, 130] on div "Akil Rinaf Drop in" at bounding box center [386, 121] width 682 height 29
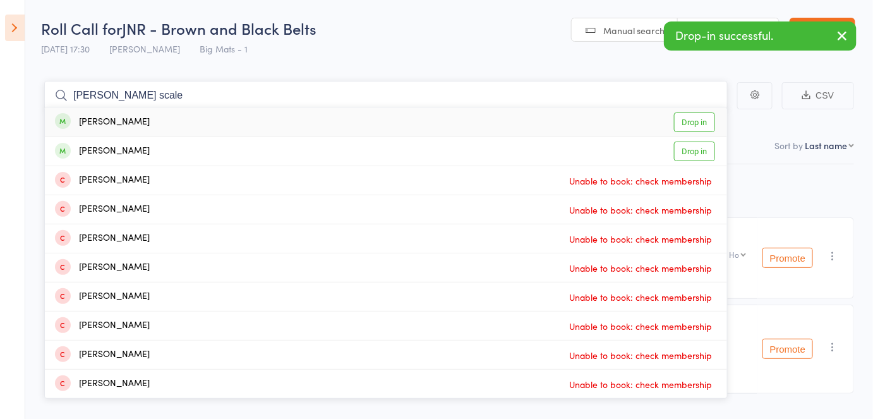
type input "harry scale"
click at [165, 119] on div "Harry Scales Drop in" at bounding box center [386, 121] width 682 height 29
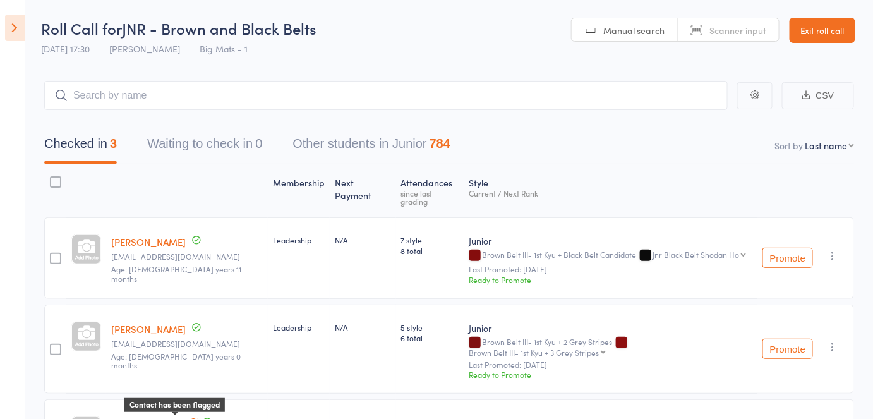
click at [191, 418] on icon at bounding box center [195, 422] width 8 height 9
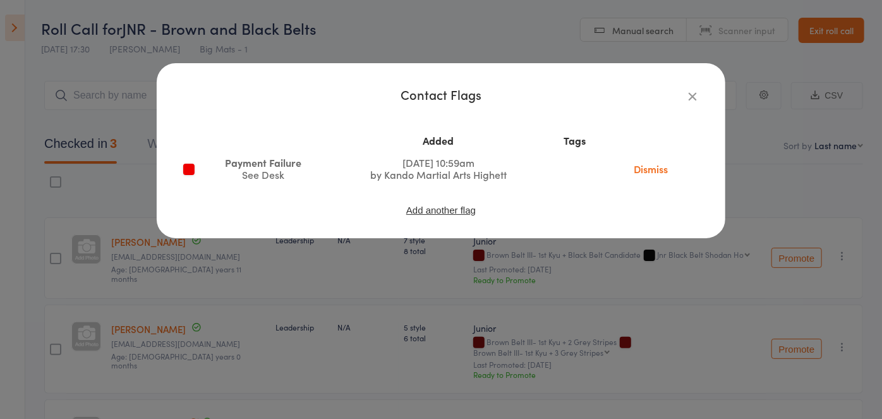
click at [440, 177] on td "Dismiss" at bounding box center [650, 169] width 99 height 34
click at [440, 173] on link "Dismiss" at bounding box center [650, 169] width 53 height 14
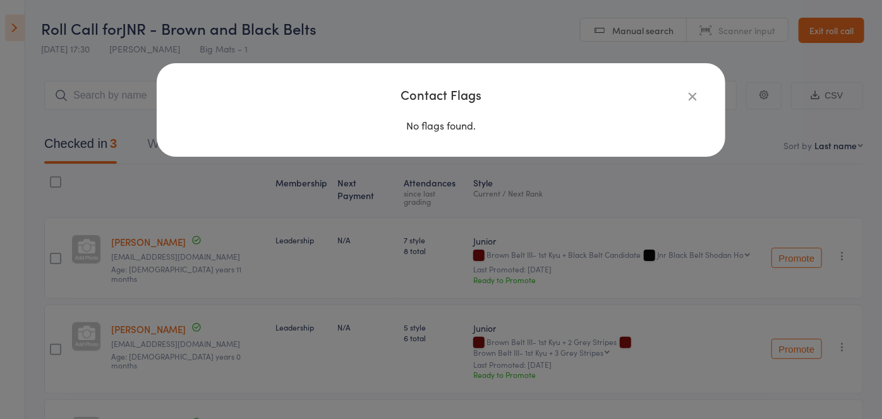
click at [440, 243] on div "Contact Flags No flags found." at bounding box center [441, 209] width 882 height 419
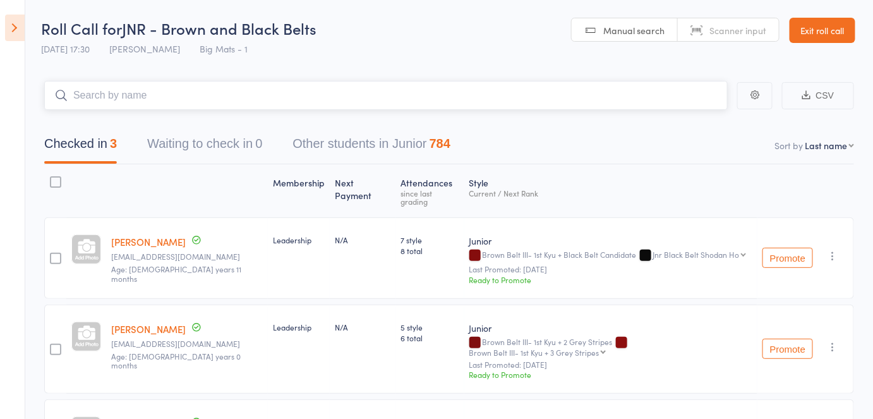
click at [345, 100] on input "search" at bounding box center [386, 95] width 684 height 29
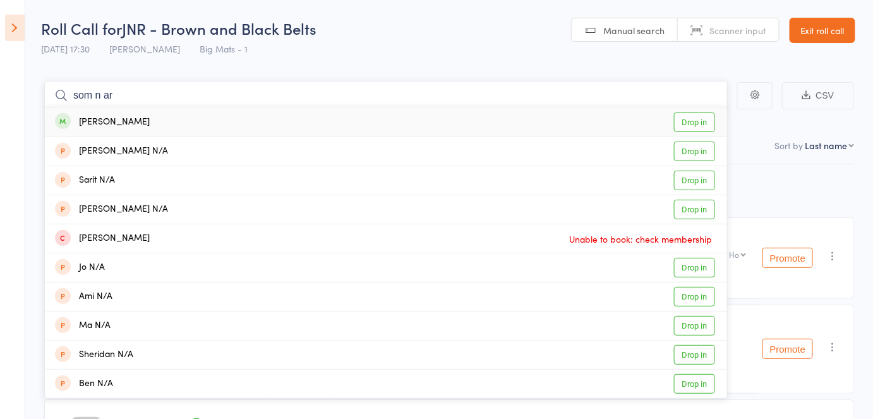
type input "som n ar"
click at [323, 120] on div "Som Narayan Drop in" at bounding box center [386, 121] width 682 height 29
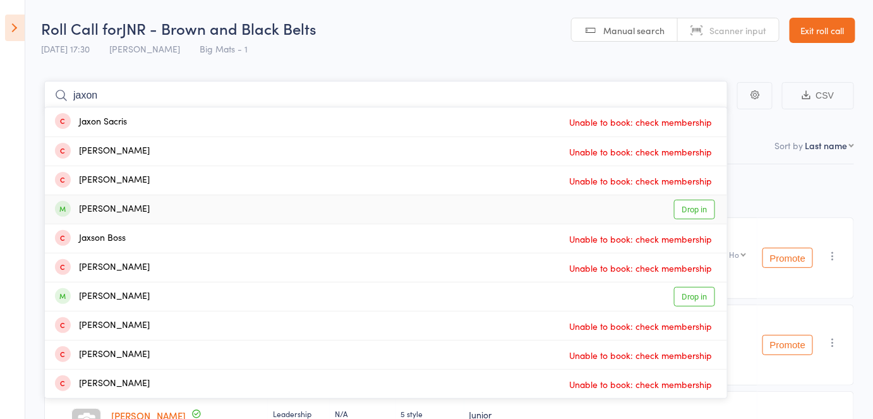
type input "jaxon"
click at [176, 209] on div "Jaxon Freedman Drop in" at bounding box center [386, 209] width 682 height 28
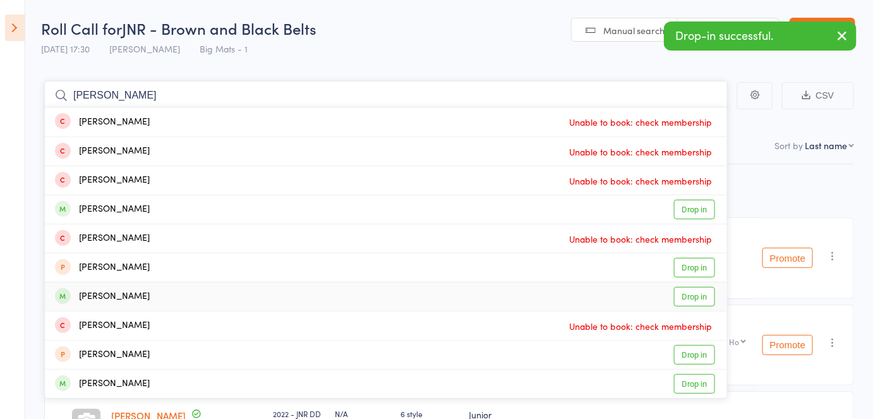
type input "ethan"
click at [157, 300] on div "Ethan Truong Drop in" at bounding box center [386, 296] width 682 height 28
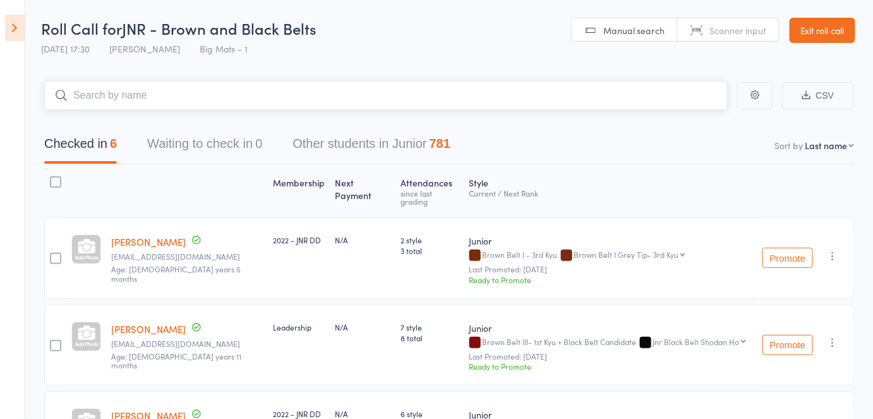
type input "e"
type input "advitha"
click at [225, 122] on div "Advitha Pillai Drop in" at bounding box center [386, 121] width 682 height 29
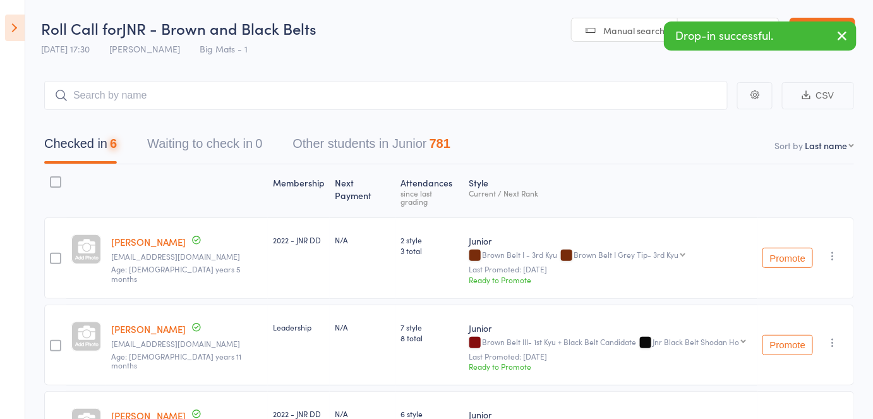
click at [225, 122] on div "Checked in 6 Waiting to check in 0 Other students in Junior 781" at bounding box center [449, 137] width 810 height 54
click at [180, 91] on input "search" at bounding box center [386, 95] width 684 height 29
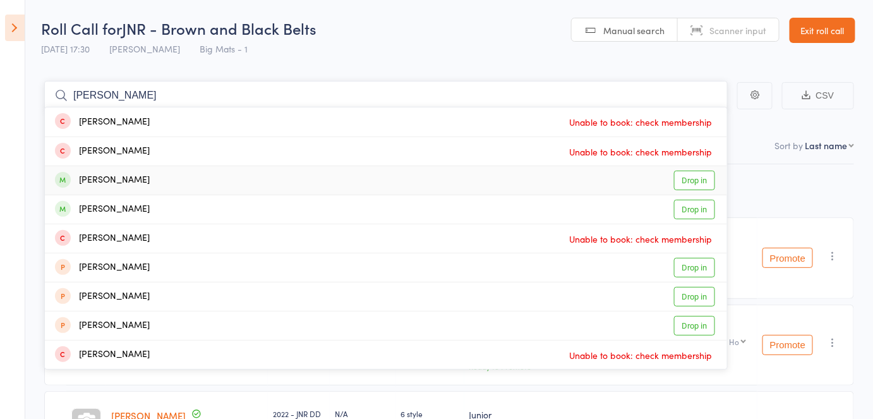
type input "jessica"
click at [114, 186] on div "Jessica Curran" at bounding box center [102, 180] width 95 height 15
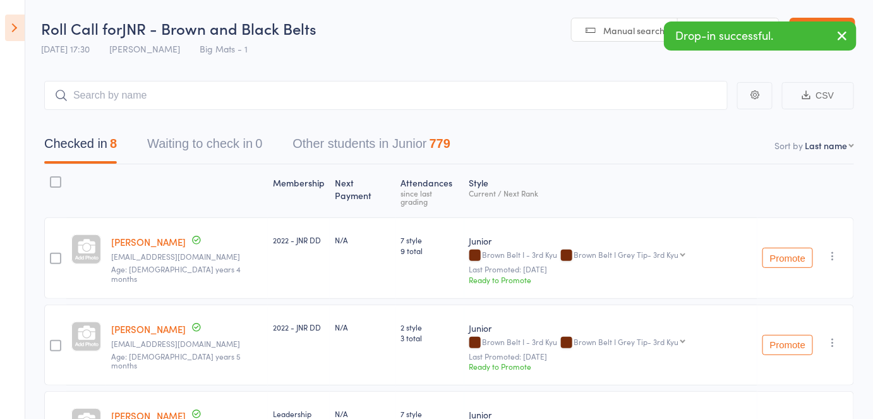
click at [114, 186] on div at bounding box center [187, 191] width 162 height 42
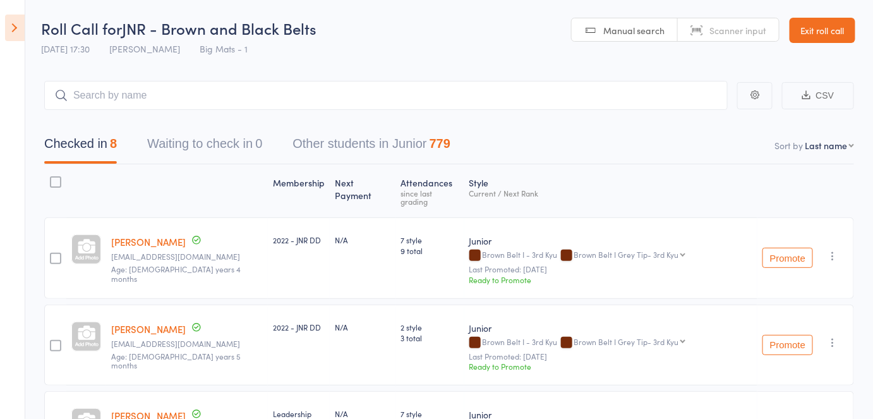
click at [96, 113] on div "Checked in 8 Waiting to check in 0 Other students in Junior 779" at bounding box center [449, 137] width 810 height 54
click at [94, 112] on div "Checked in 8 Waiting to check in 0 Other students in Junior 779" at bounding box center [449, 137] width 810 height 54
click at [92, 98] on input "search" at bounding box center [386, 95] width 684 height 29
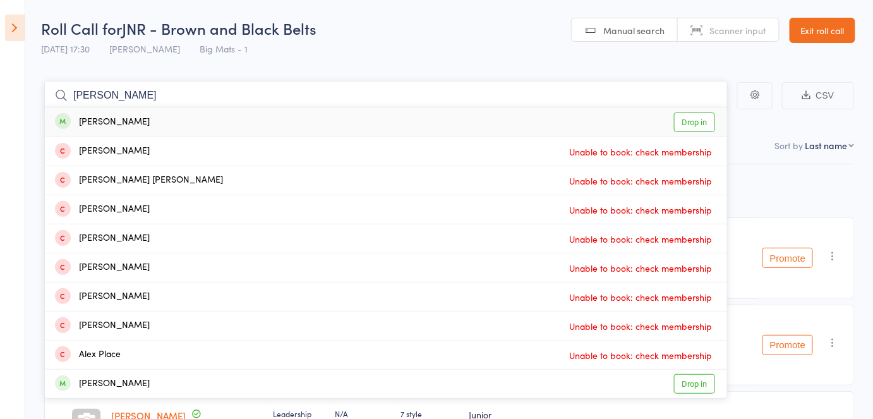
type input "alexis"
click at [157, 125] on div "Alexis Taylor Drop in" at bounding box center [386, 121] width 682 height 29
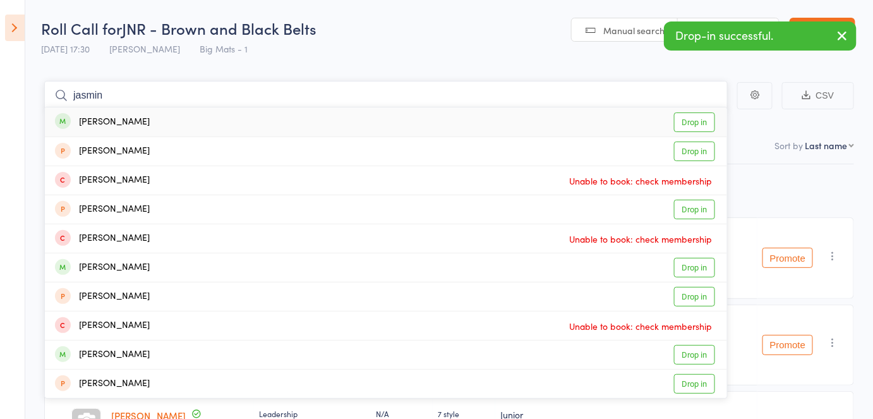
type input "jasmin"
click at [185, 115] on div "Jasmin Seedin Drop in" at bounding box center [386, 121] width 682 height 29
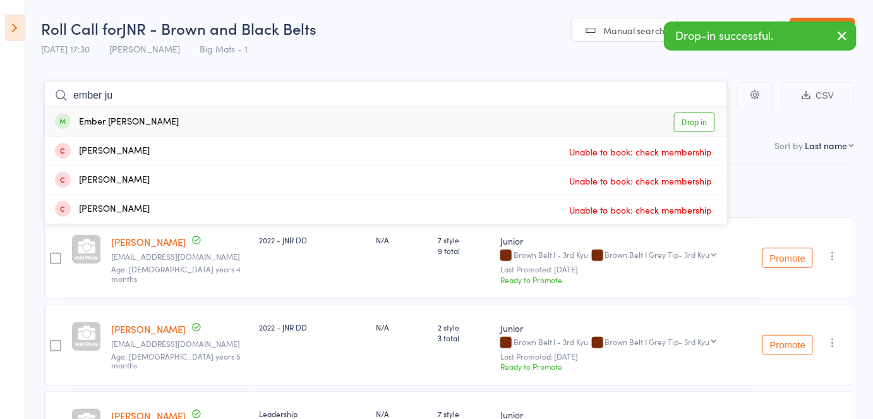
type input "ember ju"
click at [186, 115] on div "Ember Julia Sia Lao Drop in" at bounding box center [386, 121] width 682 height 29
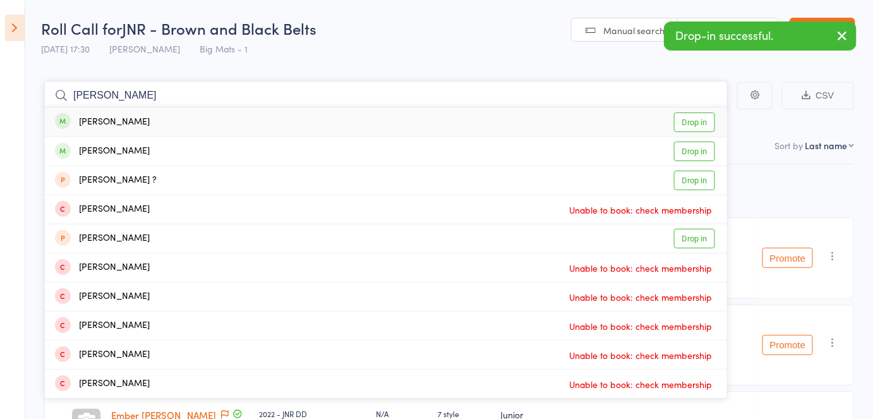
type input "naisha"
click at [171, 116] on div "Naisha Gupta Drop in" at bounding box center [386, 121] width 682 height 29
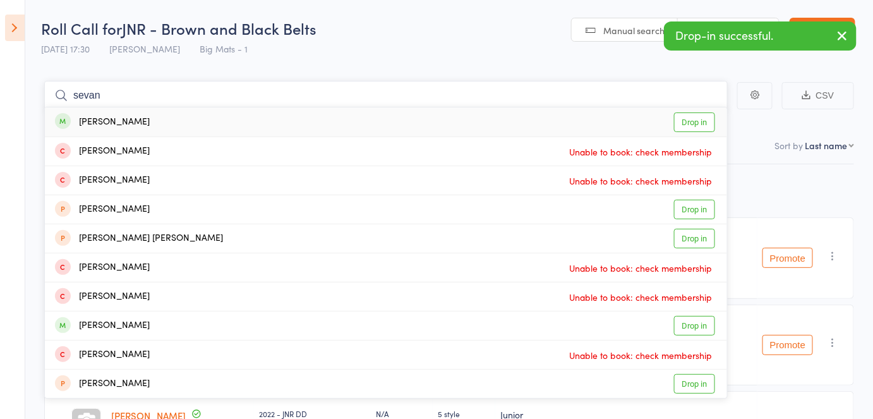
type input "sevan"
click at [188, 121] on div "Sevan Andonian Drop in" at bounding box center [386, 121] width 682 height 29
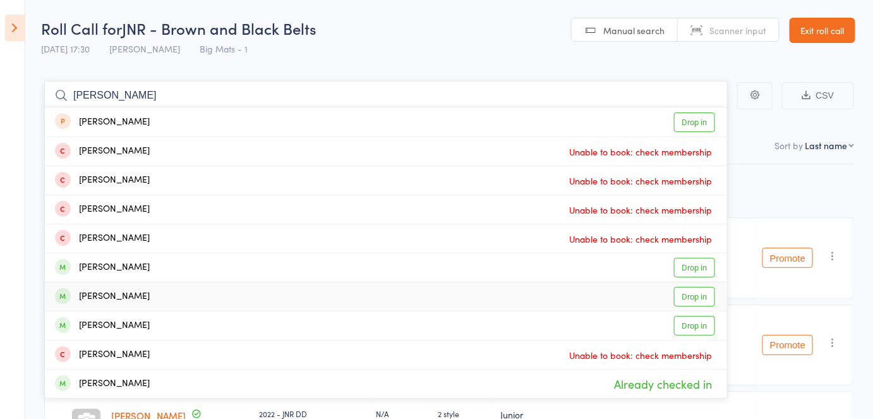
type input "ethan m"
click at [138, 296] on div "Ethan Marshall" at bounding box center [102, 296] width 95 height 15
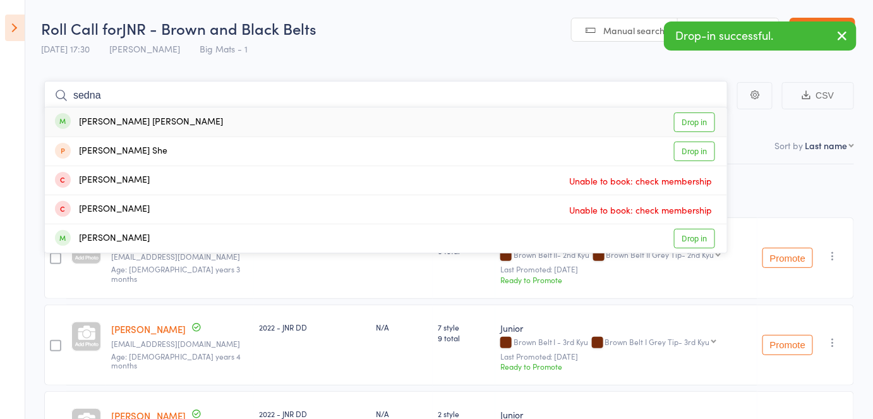
type input "sedna"
click at [100, 123] on div "Sedna Kremers de boer" at bounding box center [139, 122] width 168 height 15
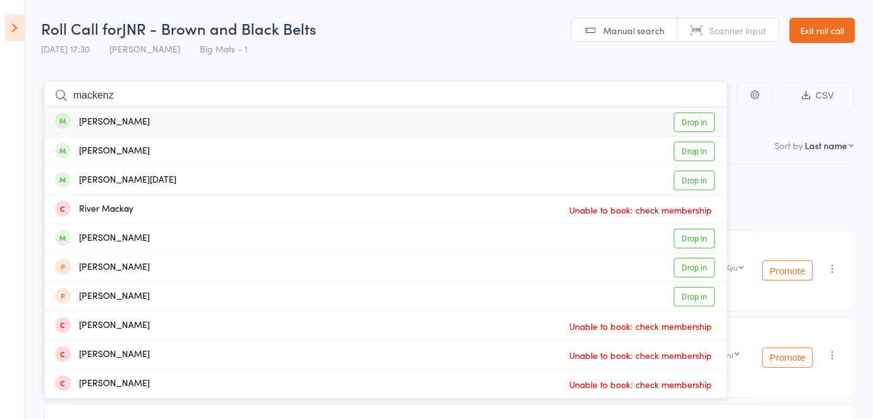
type input "mackenz"
click at [115, 125] on div "Mackenzie Taylor" at bounding box center [102, 122] width 95 height 15
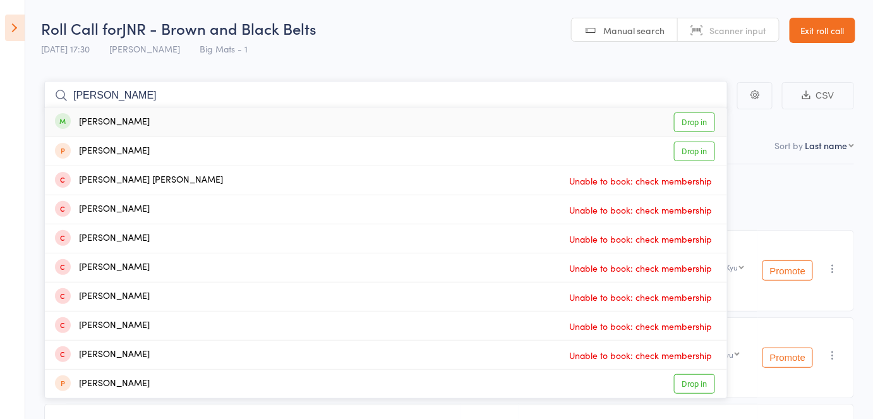
type input "quinn coo"
click at [140, 124] on div "Quinn Cooper Drop in" at bounding box center [386, 121] width 682 height 29
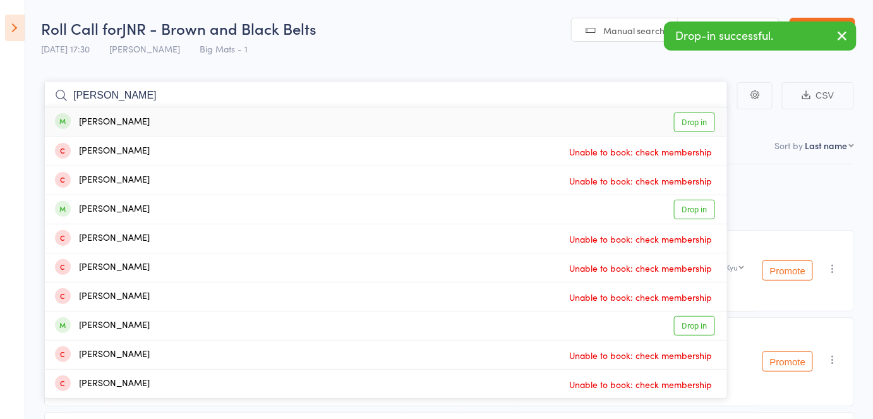
type input "joshua"
click at [147, 123] on div "Joshua Kula Drop in" at bounding box center [386, 121] width 682 height 29
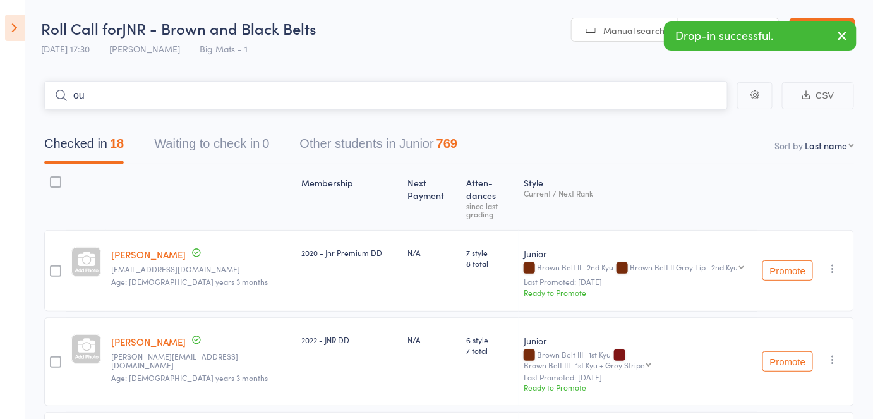
type input "o"
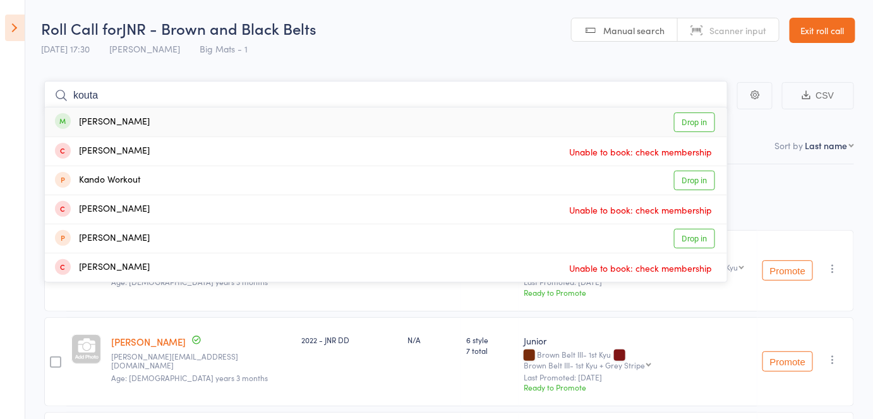
type input "kouta"
click at [147, 123] on div "Kouta Beatie Drop in" at bounding box center [386, 121] width 682 height 29
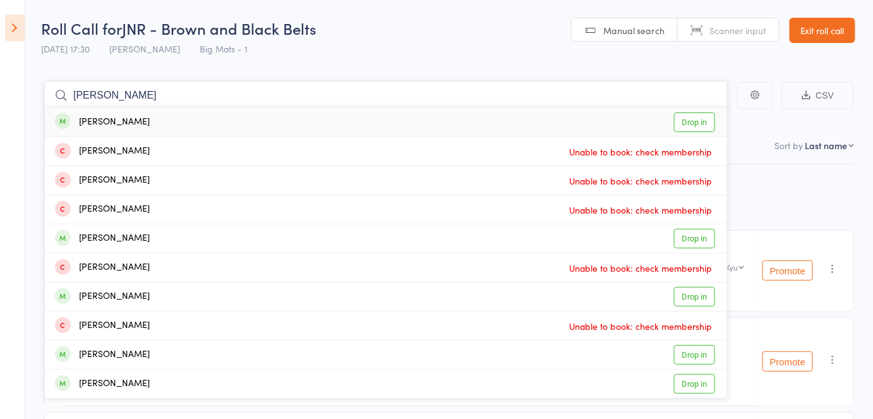
type input "liam aha"
click at [102, 126] on div "Liam Aharonovich" at bounding box center [102, 122] width 95 height 15
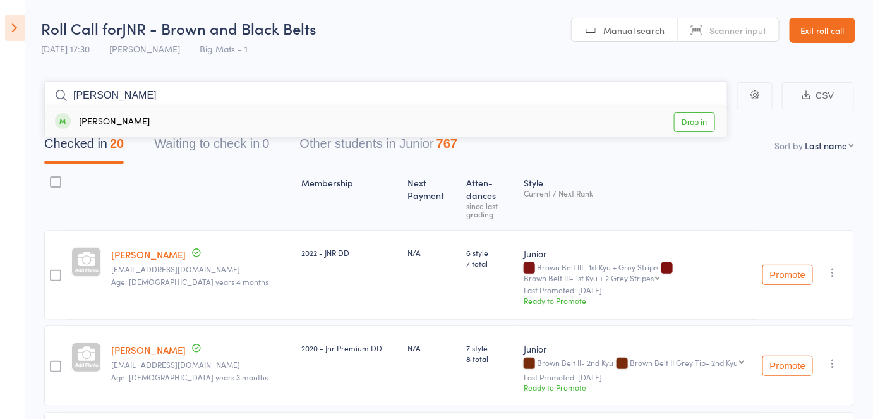
type input "imelda"
click at [93, 125] on div "Imelda Qubrosi" at bounding box center [102, 122] width 95 height 15
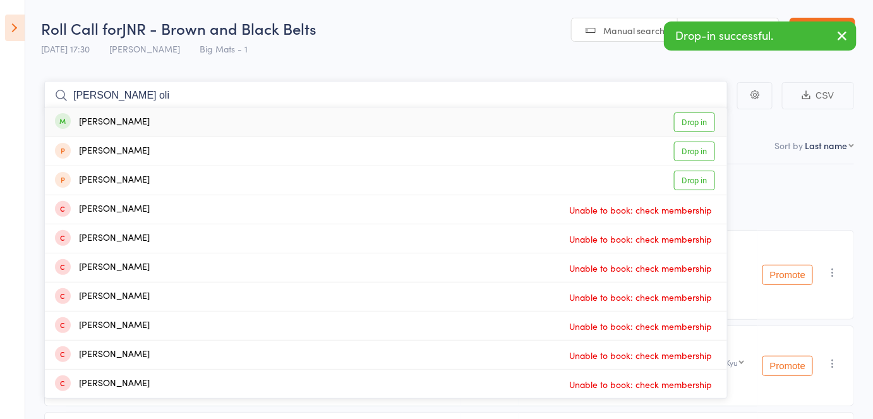
type input "riley oli"
click at [125, 127] on div "Riley Oliver Drop in" at bounding box center [386, 121] width 682 height 29
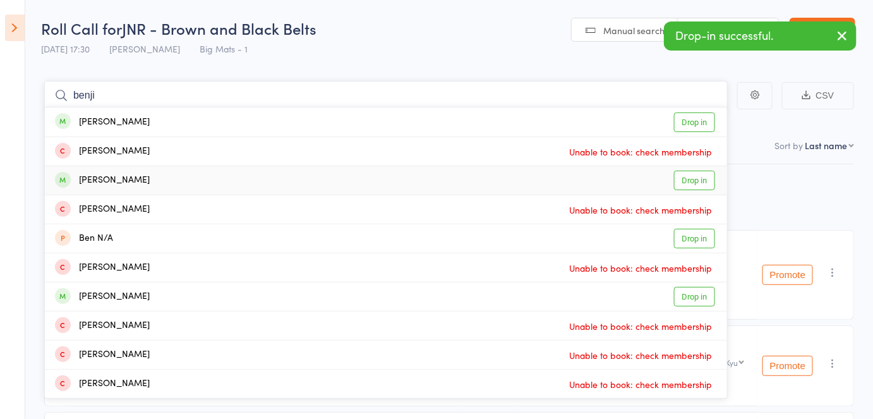
type input "benji"
click at [137, 176] on div "Benji Rozenberg" at bounding box center [102, 180] width 95 height 15
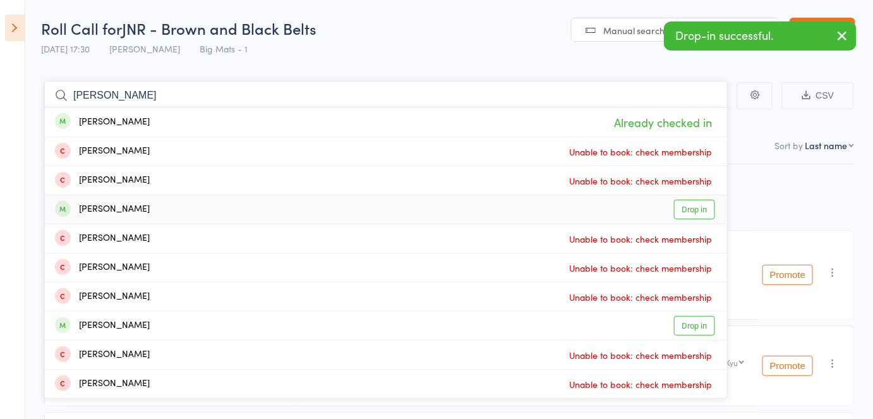
type input "joshua"
click at [155, 202] on div "Joshua Mccoy Drop in" at bounding box center [386, 209] width 682 height 28
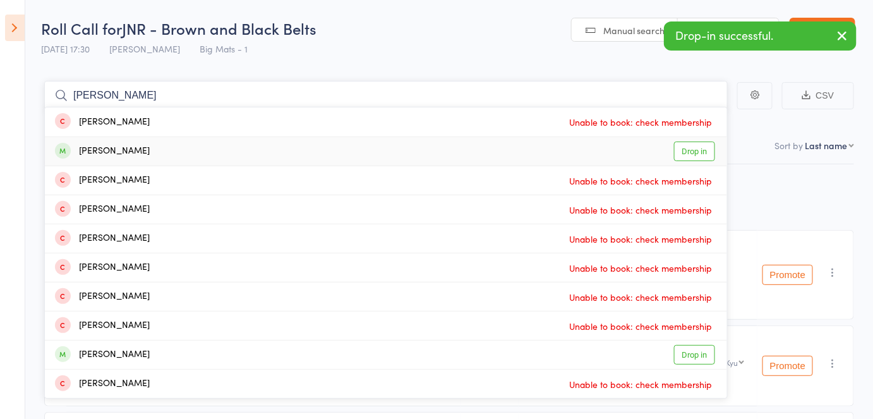
type input "alexander"
click at [132, 152] on div "Alexander Hall" at bounding box center [102, 151] width 95 height 15
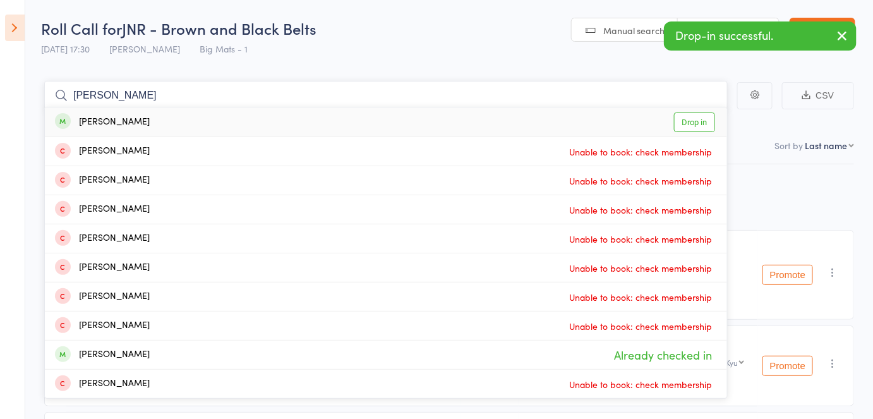
type input "harry go"
click at [159, 124] on div "Harry Goble Drop in" at bounding box center [386, 121] width 682 height 29
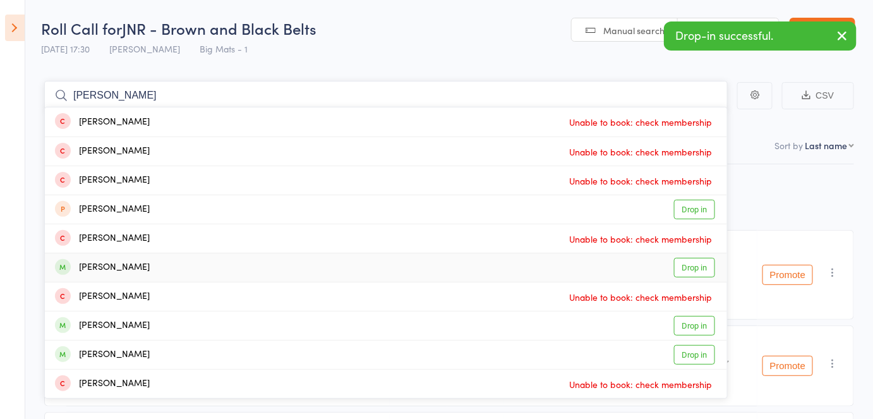
type input "edward"
click at [143, 269] on div "Edward Rhoades" at bounding box center [102, 267] width 95 height 15
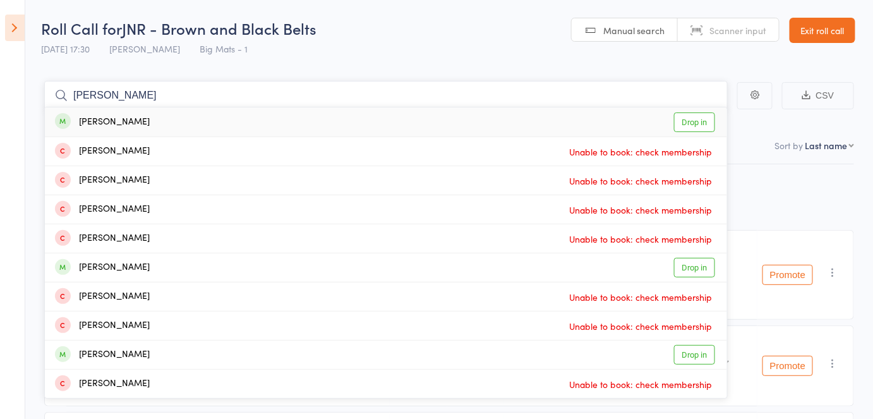
type input "spencer"
click at [172, 120] on div "Spencer Hall Drop in" at bounding box center [386, 121] width 682 height 29
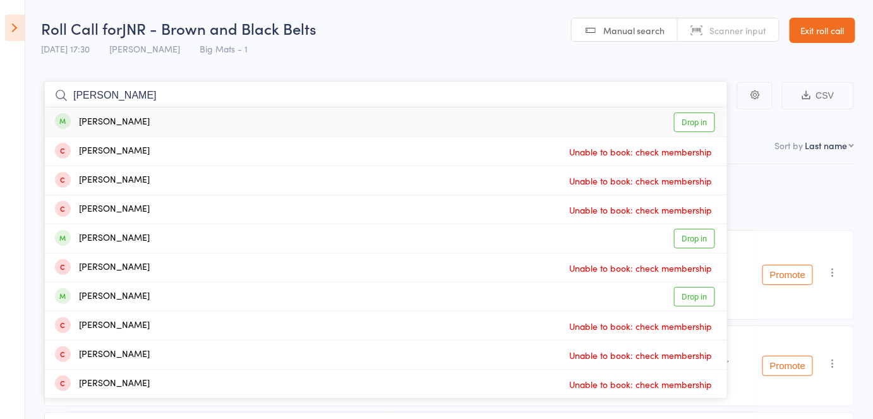
type input "samuel john"
click at [124, 120] on div "Samuel Johnson" at bounding box center [102, 122] width 95 height 15
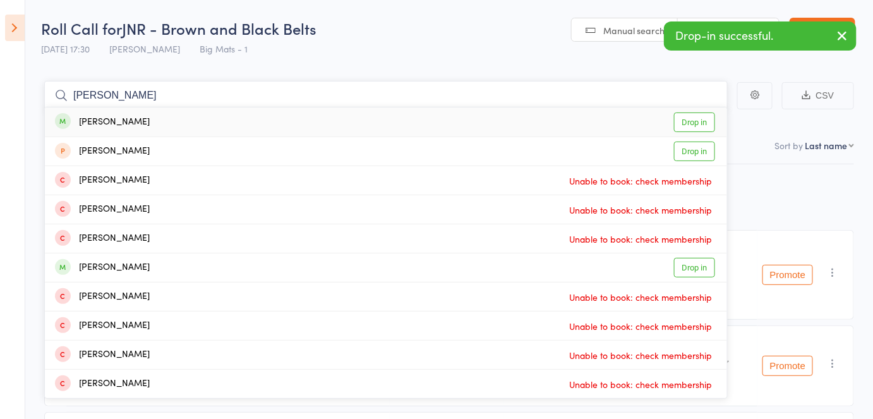
type input "jacob mcc"
click at [130, 118] on div "Jacob Mcconville" at bounding box center [102, 122] width 95 height 15
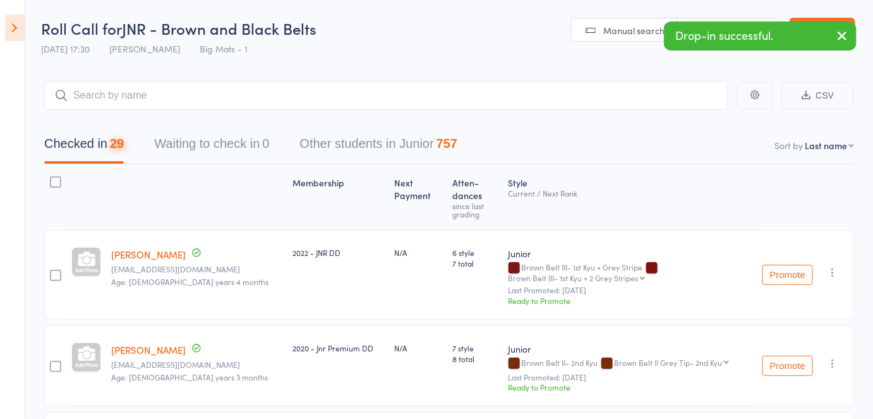
click at [440, 30] on icon "button" at bounding box center [842, 36] width 15 height 16
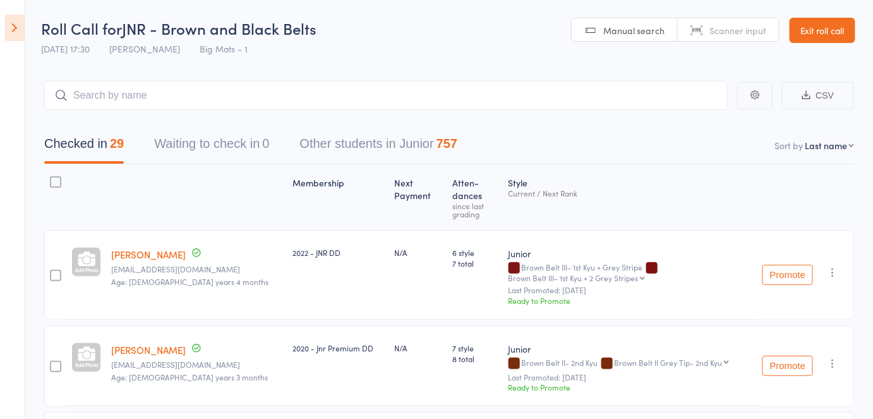
click at [440, 30] on link "Exit roll call" at bounding box center [823, 30] width 66 height 25
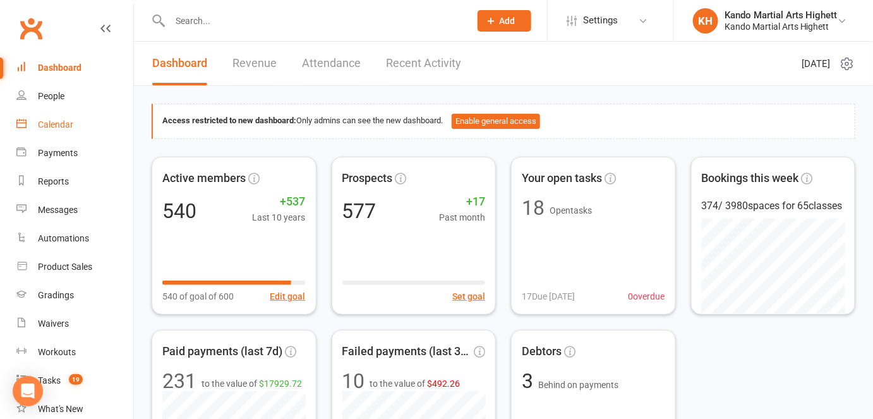
click at [59, 129] on div "Calendar" at bounding box center [55, 124] width 35 height 10
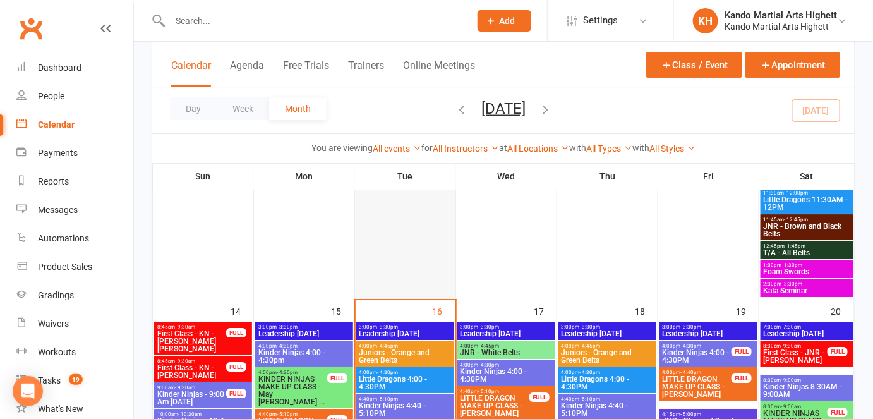
scroll to position [1265, 0]
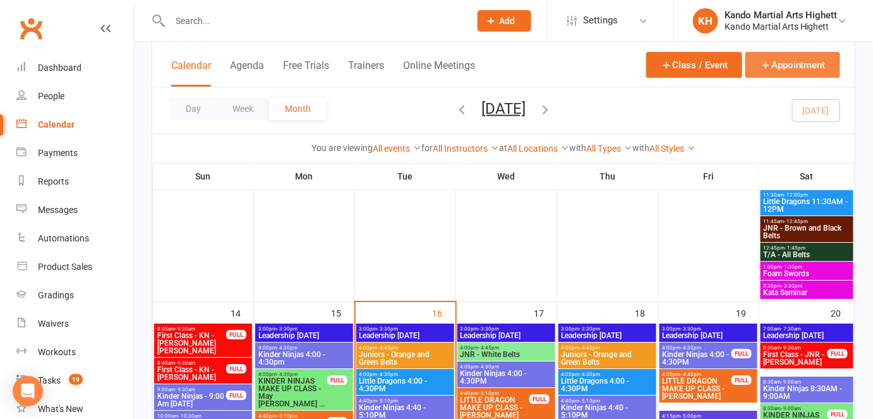
click at [807, 63] on button "Appointment" at bounding box center [792, 65] width 95 height 26
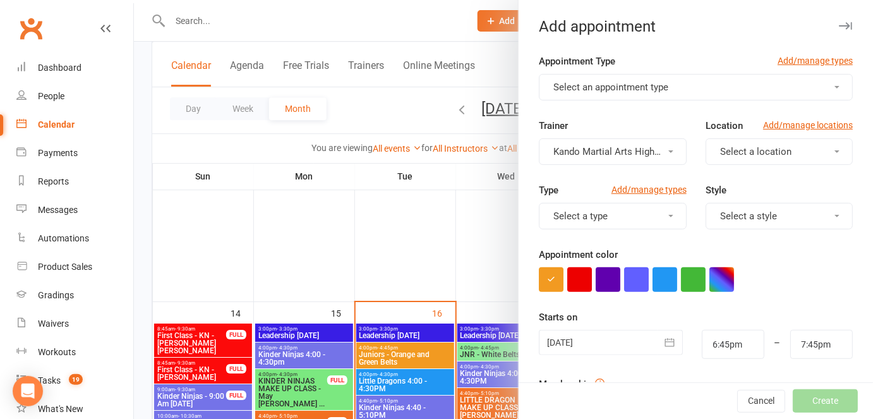
click at [365, 133] on div at bounding box center [503, 209] width 739 height 419
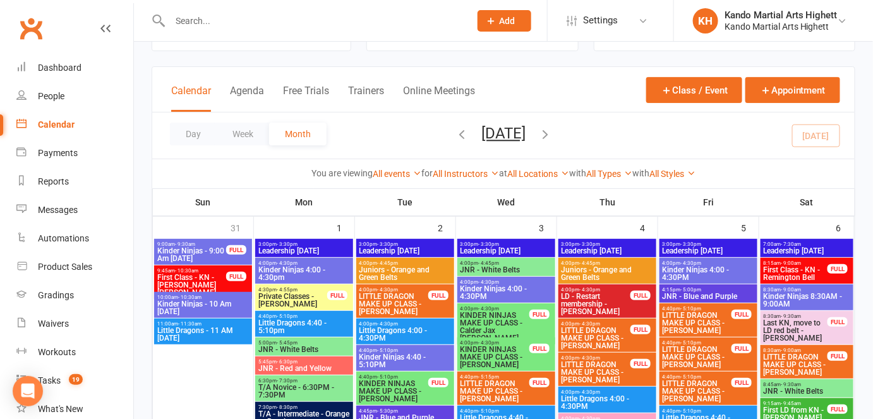
scroll to position [0, 0]
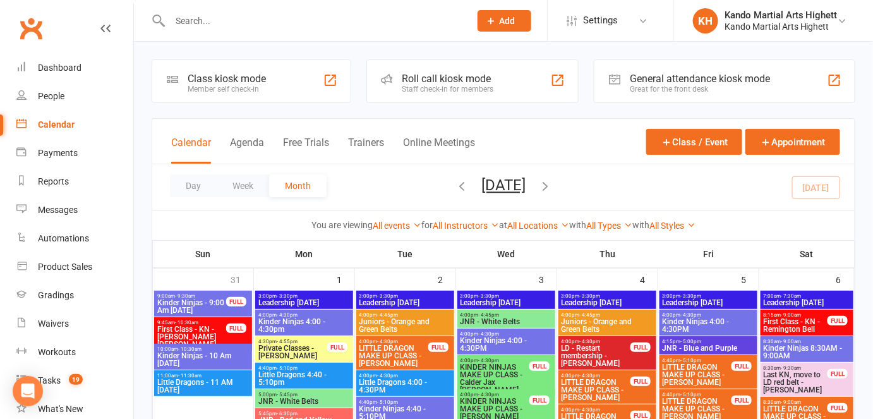
click at [435, 78] on div "Roll call kiosk mode" at bounding box center [448, 79] width 92 height 12
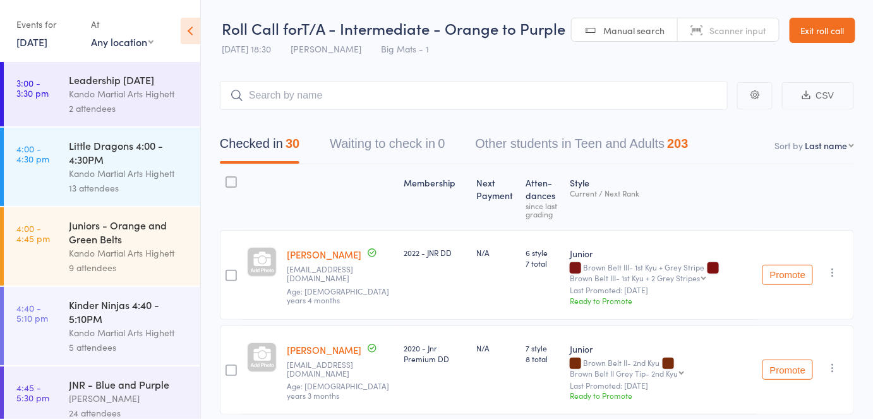
click at [814, 18] on link "Exit roll call" at bounding box center [823, 30] width 66 height 25
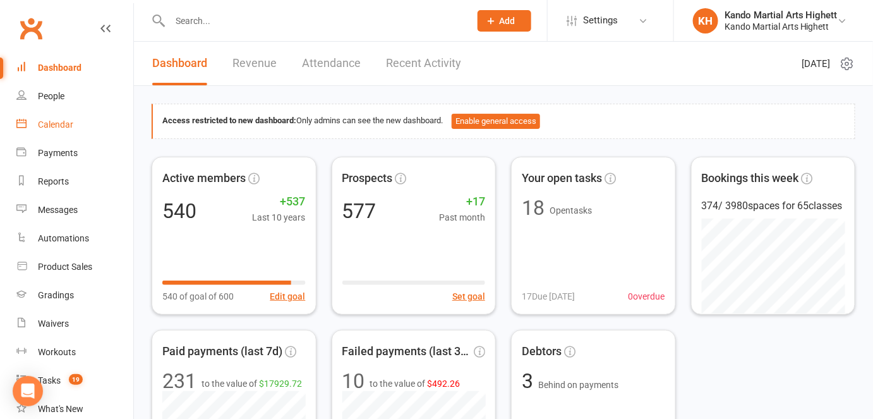
click at [42, 119] on div "Calendar" at bounding box center [55, 124] width 35 height 10
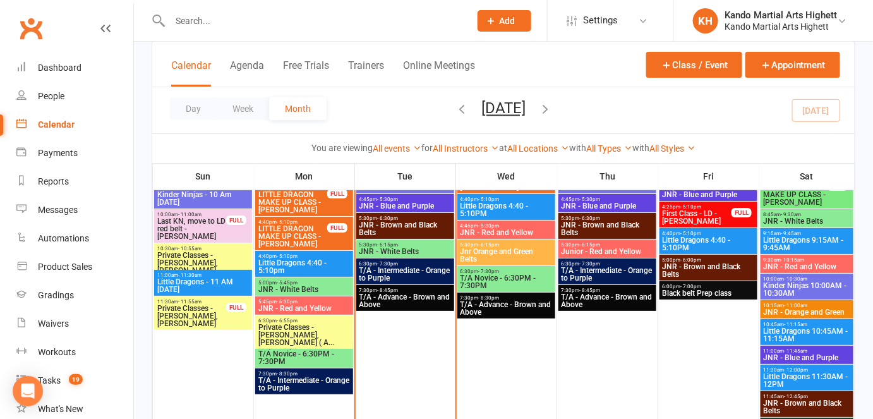
scroll to position [1435, 0]
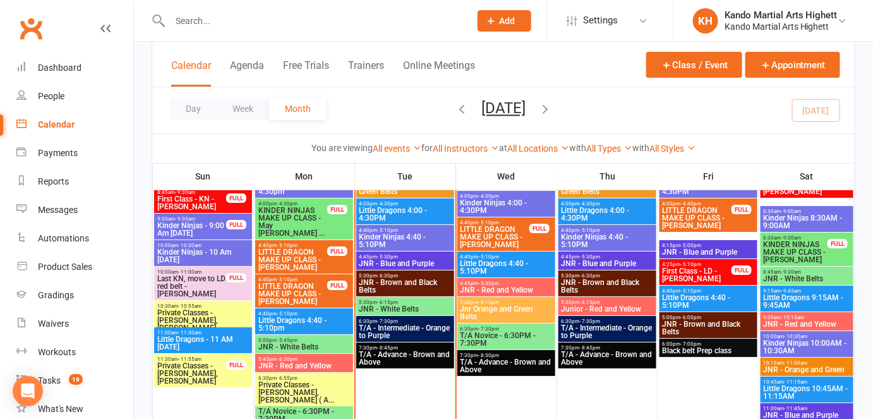
click at [418, 279] on span "JNR - Brown and Black Belts" at bounding box center [405, 286] width 93 height 15
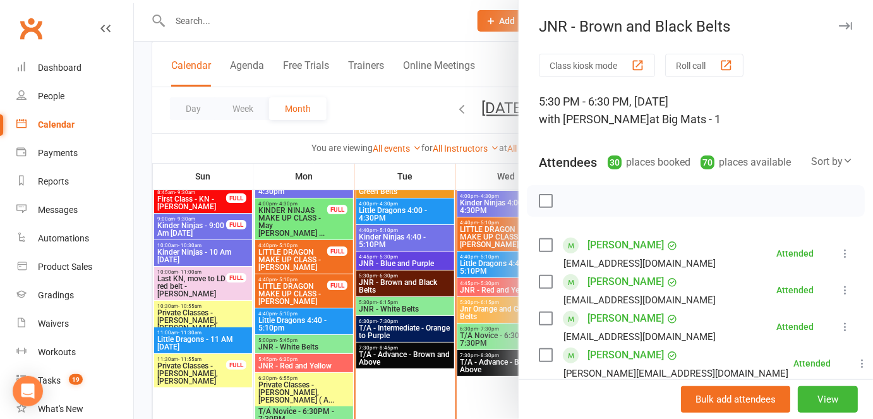
click at [419, 278] on div at bounding box center [503, 209] width 739 height 419
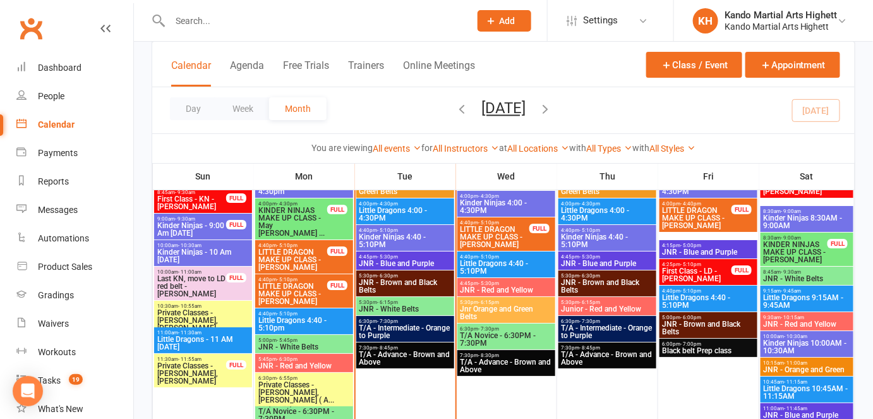
click at [402, 324] on span "T/A - Intermediate - Orange to Purple" at bounding box center [405, 331] width 93 height 15
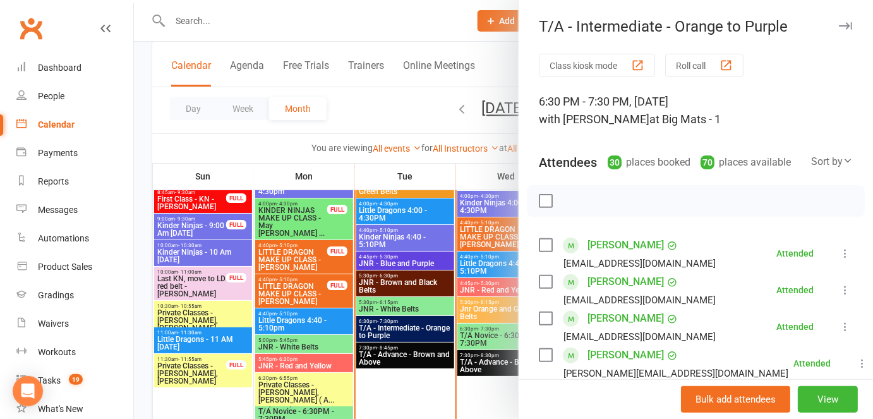
click at [539, 201] on label at bounding box center [545, 201] width 13 height 13
click at [658, 197] on button "button" at bounding box center [652, 200] width 21 height 21
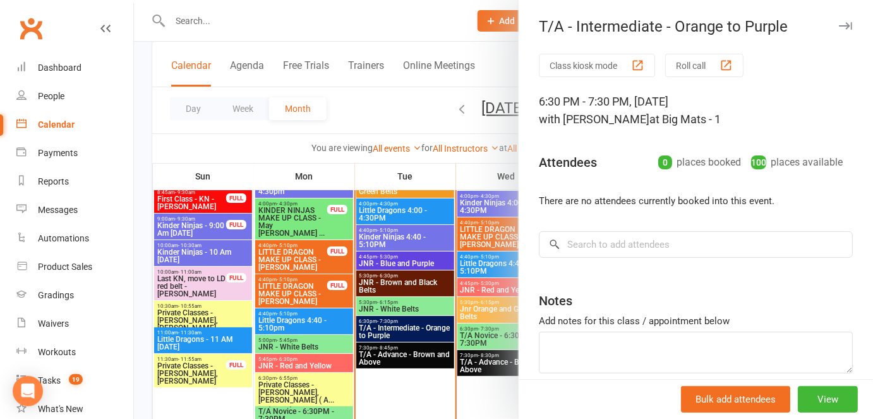
click at [578, 268] on div "Class kiosk mode Roll call 6:30 PM - 7:30 PM, Tuesday, September, 16, 2025 with…" at bounding box center [696, 245] width 354 height 383
click at [578, 260] on div "Class kiosk mode Roll call 6:30 PM - 7:30 PM, Tuesday, September, 16, 2025 with…" at bounding box center [696, 245] width 354 height 383
click at [595, 238] on input "search" at bounding box center [696, 244] width 314 height 27
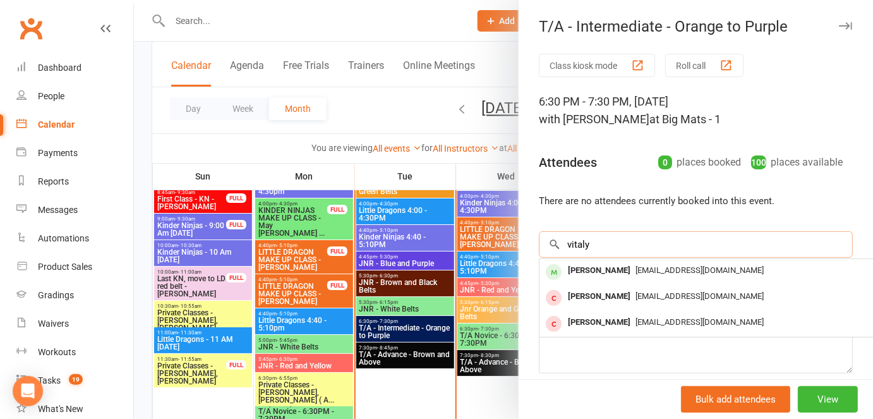
type input "vitaly"
click at [607, 282] on div "Vitaly Kozlakivsky vitalymeleny@hotmail.com" at bounding box center [729, 272] width 378 height 26
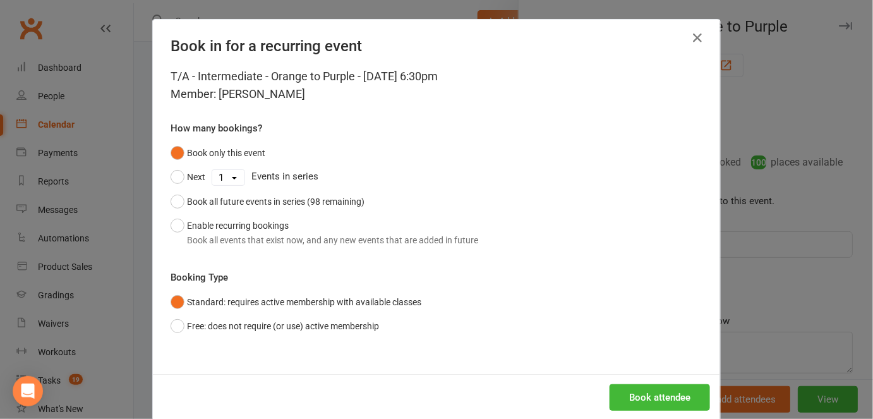
click at [721, 310] on div "Book in for a recurring event T/A - Intermediate - Orange to Purple - Sep 16, 2…" at bounding box center [436, 209] width 873 height 419
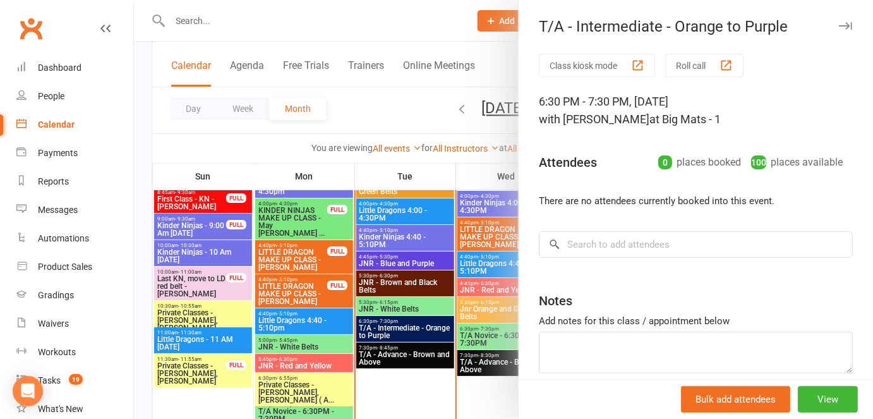
click at [708, 76] on div "Class kiosk mode Roll call 6:30 PM - 7:30 PM, Tuesday, September, 16, 2025 with…" at bounding box center [696, 245] width 354 height 383
click at [703, 54] on button "Roll call" at bounding box center [704, 65] width 78 height 23
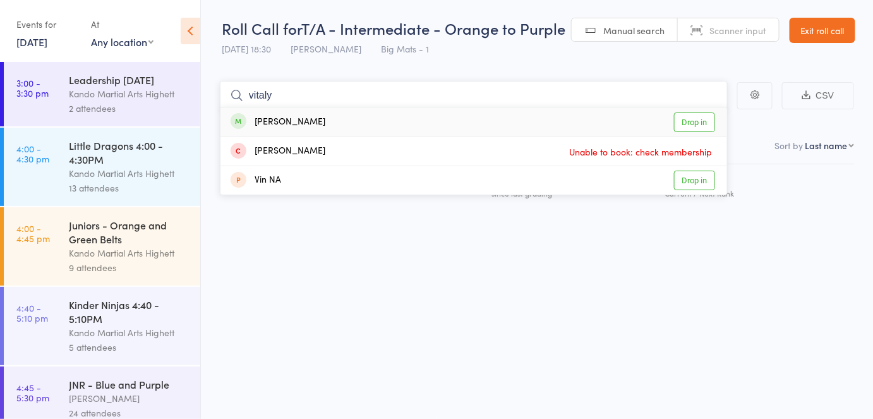
type input "vitaly"
click at [572, 115] on div "[PERSON_NAME] Drop in" at bounding box center [473, 121] width 507 height 29
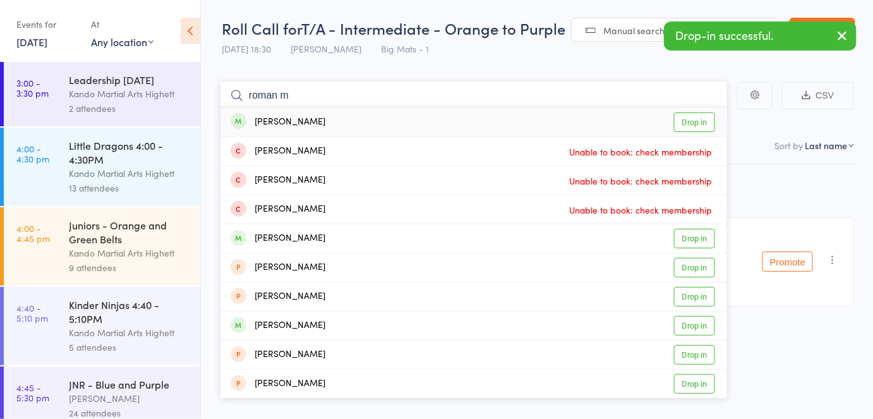
type input "roman m"
click at [542, 117] on div "[PERSON_NAME] Drop in" at bounding box center [473, 121] width 507 height 29
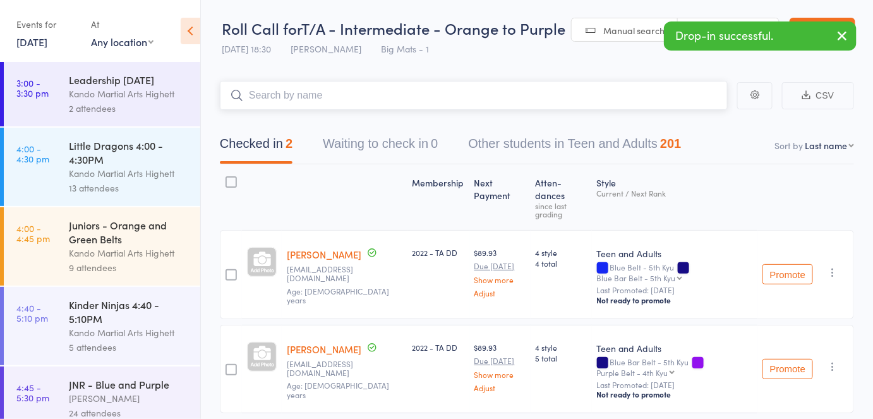
click at [532, 104] on input "search" at bounding box center [474, 95] width 508 height 29
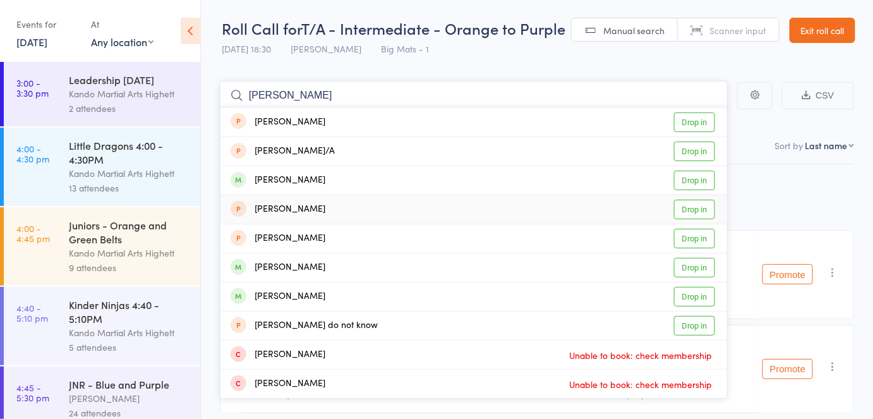
type input "[PERSON_NAME]"
click at [329, 184] on div "David Wilkey Drop in" at bounding box center [473, 180] width 507 height 28
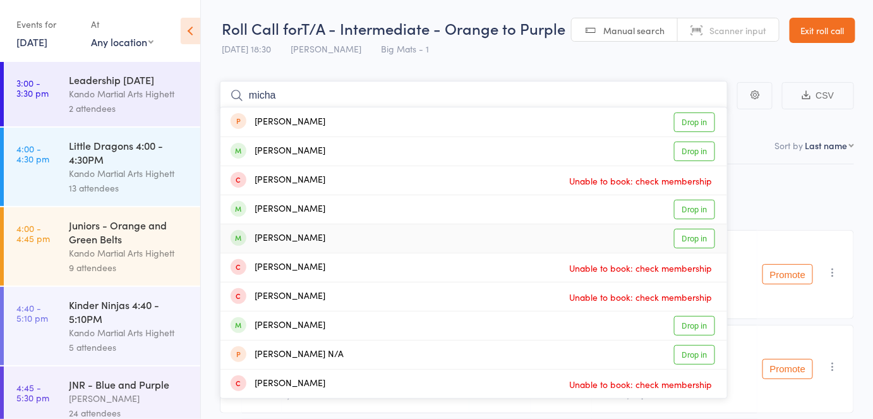
type input "micha"
click at [428, 234] on div "Michael Iurovetski Drop in" at bounding box center [473, 238] width 507 height 28
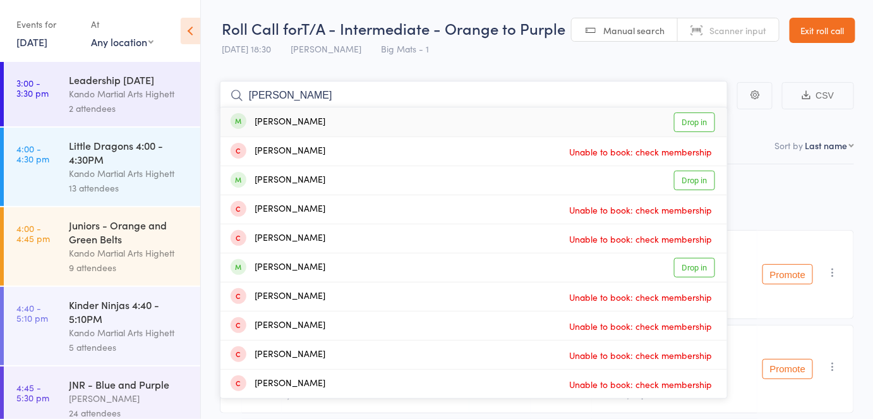
type input "alexander lurove"
click at [287, 124] on div "Alexander Iurovetski" at bounding box center [278, 122] width 95 height 15
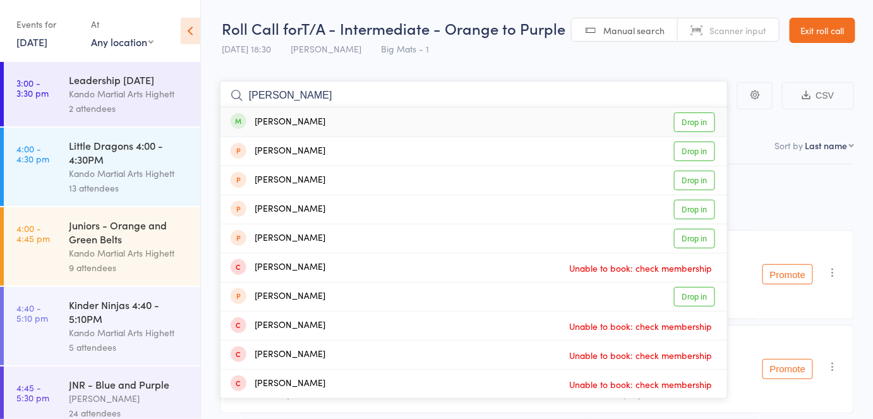
type input "maria gor"
click at [287, 121] on div "Maria Gordon-saker" at bounding box center [278, 122] width 95 height 15
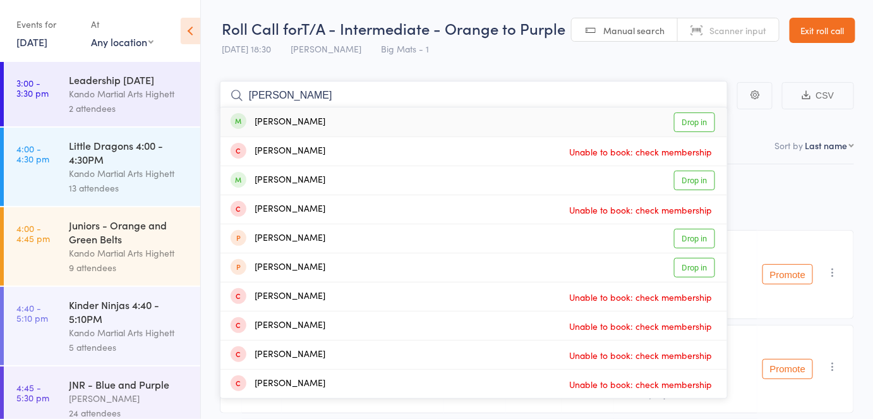
type input "thomas ge"
click at [287, 121] on div "Thomas Gedge" at bounding box center [278, 122] width 95 height 15
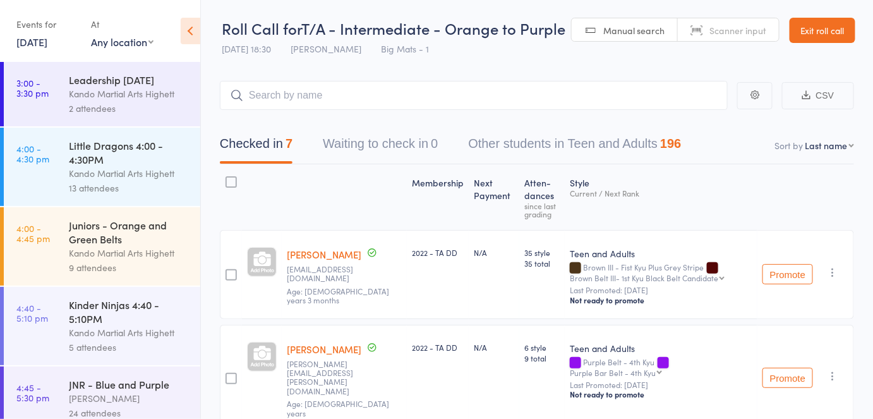
click at [825, 16] on header "Roll Call for T/A - Intermediate - Orange to Purple 16 Sep 18:30 Justin Qubrosi…" at bounding box center [537, 31] width 672 height 62
click at [825, 28] on link "Exit roll call" at bounding box center [823, 30] width 66 height 25
